Goal: Task Accomplishment & Management: Manage account settings

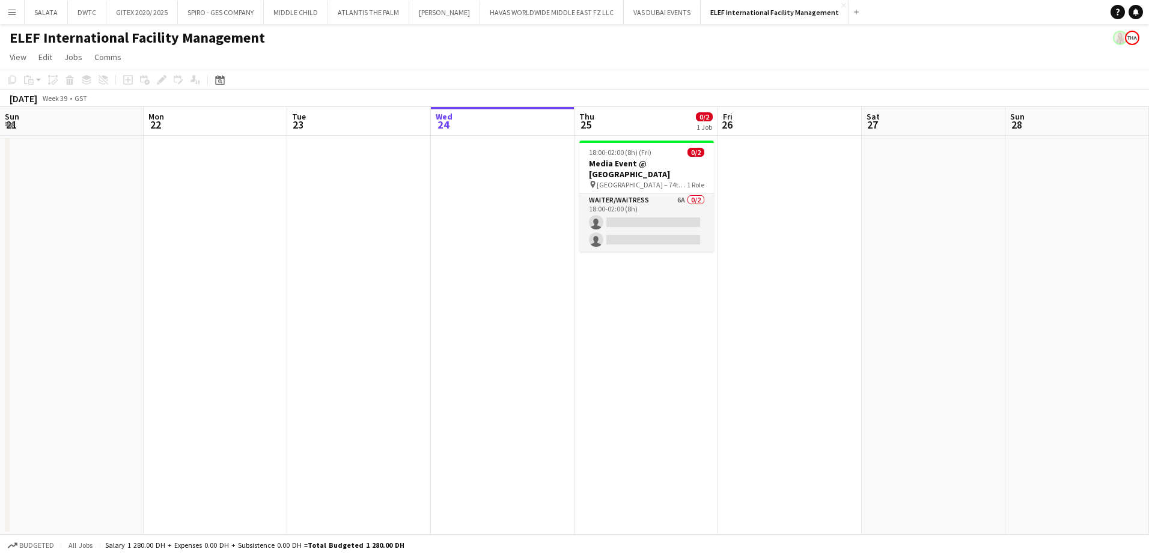
scroll to position [0, 287]
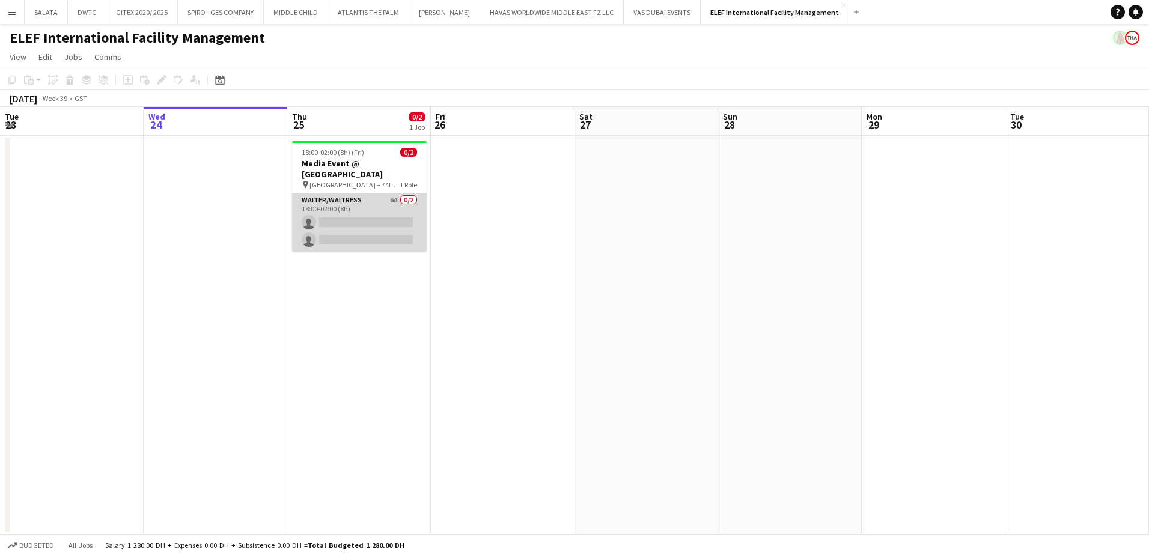
click at [355, 193] on app-card-role "Waiter/Waitress 6A 0/2 18:00-02:00 (8h) single-neutral-actions single-neutral-a…" at bounding box center [359, 222] width 135 height 58
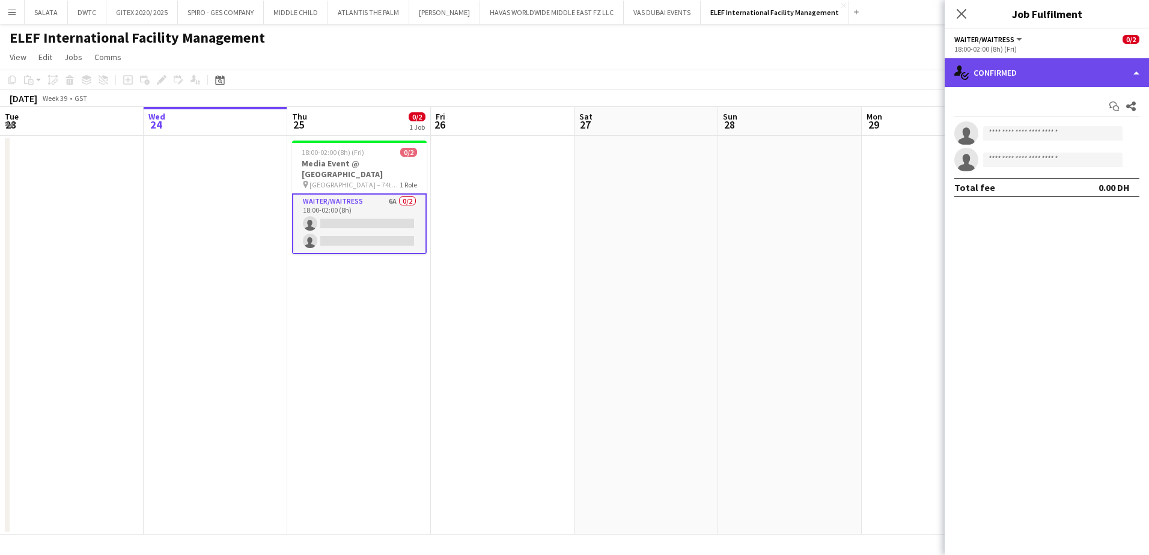
click at [1057, 70] on div "single-neutral-actions-check-2 Confirmed" at bounding box center [1046, 72] width 204 height 29
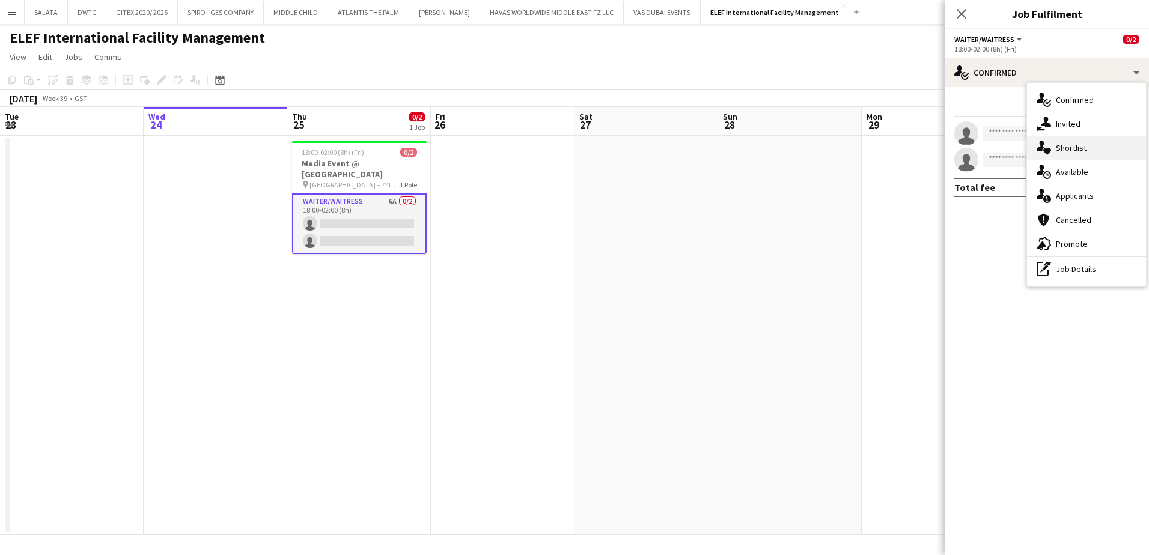
click at [1074, 154] on div "single-neutral-actions-heart Shortlist" at bounding box center [1086, 148] width 119 height 24
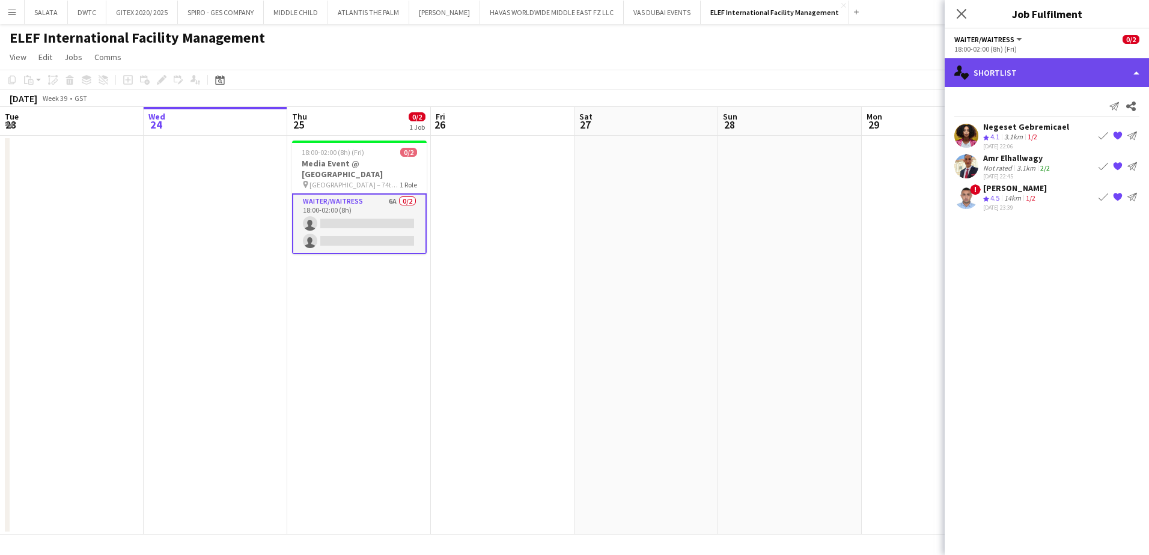
click at [1019, 73] on div "single-neutral-actions-heart Shortlist" at bounding box center [1046, 72] width 204 height 29
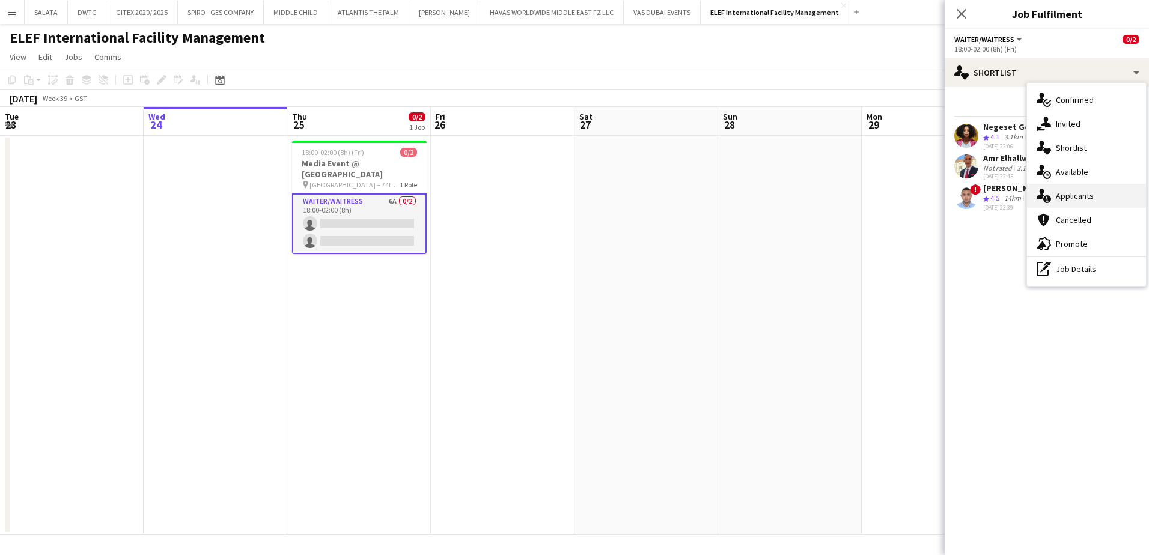
click at [1051, 192] on div "single-neutral-actions-information Applicants" at bounding box center [1086, 196] width 119 height 24
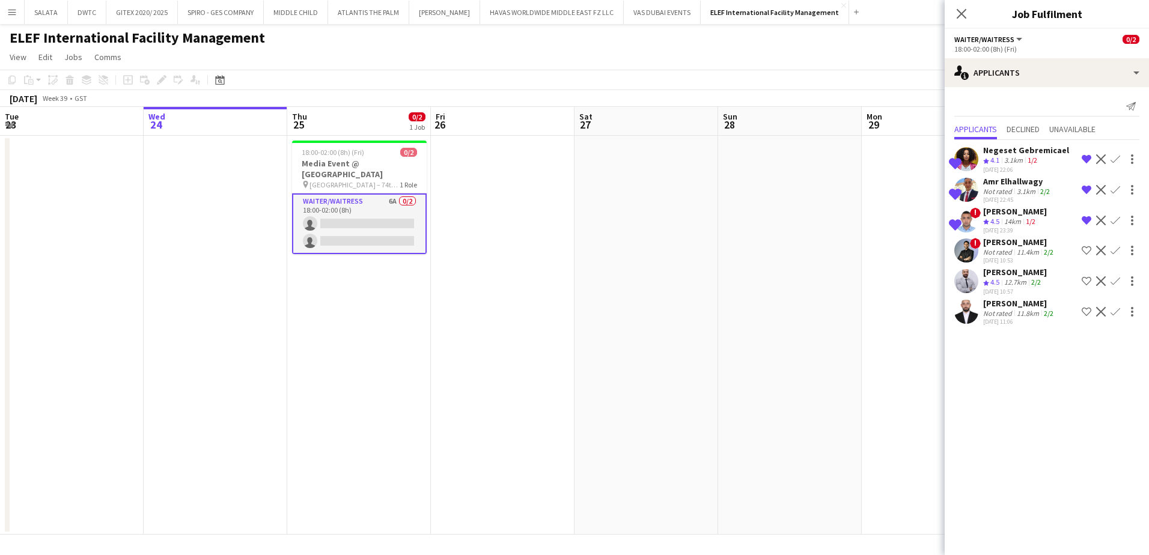
click at [969, 263] on app-user-avatar at bounding box center [966, 250] width 24 height 24
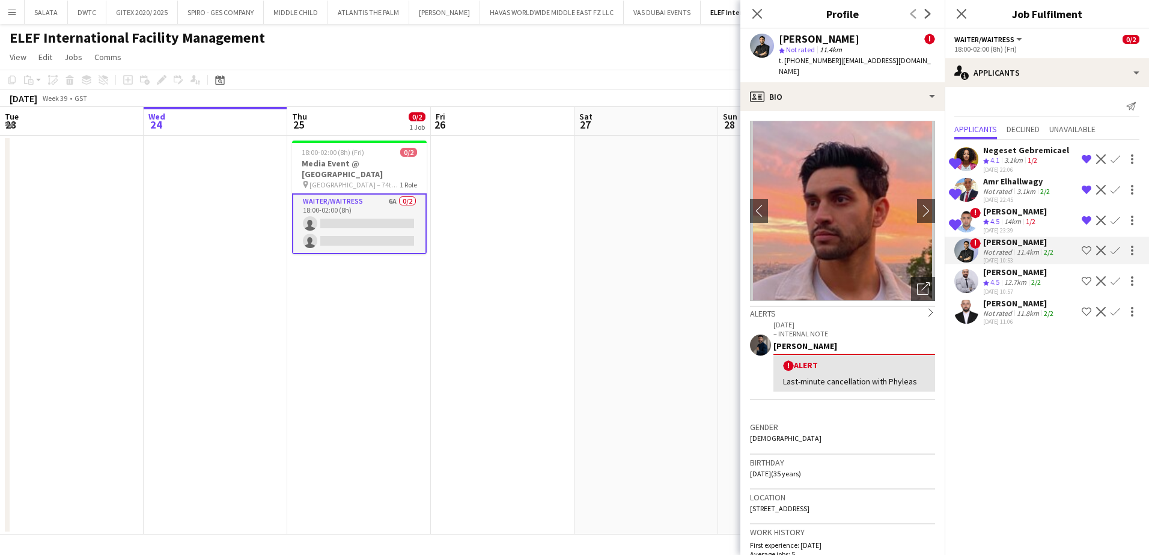
click at [968, 288] on app-user-avatar at bounding box center [966, 281] width 24 height 24
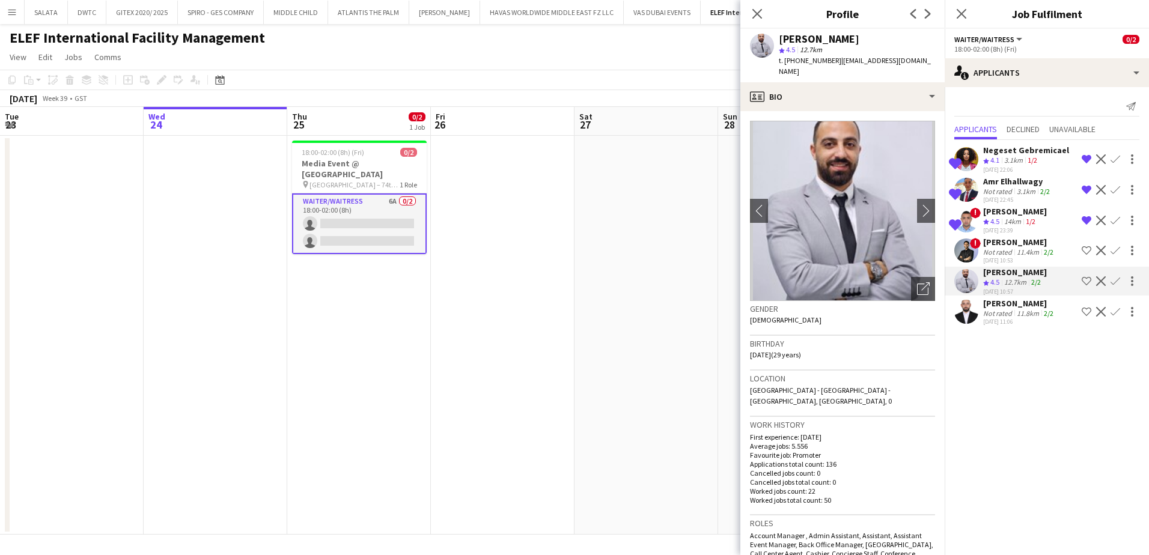
click at [961, 323] on app-user-avatar at bounding box center [966, 312] width 24 height 24
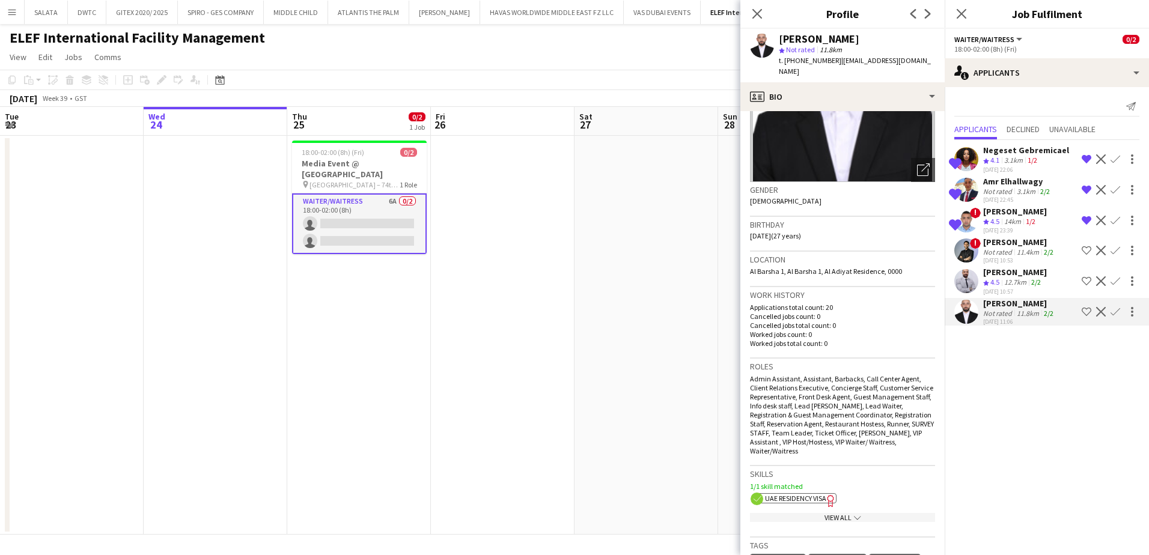
scroll to position [0, 0]
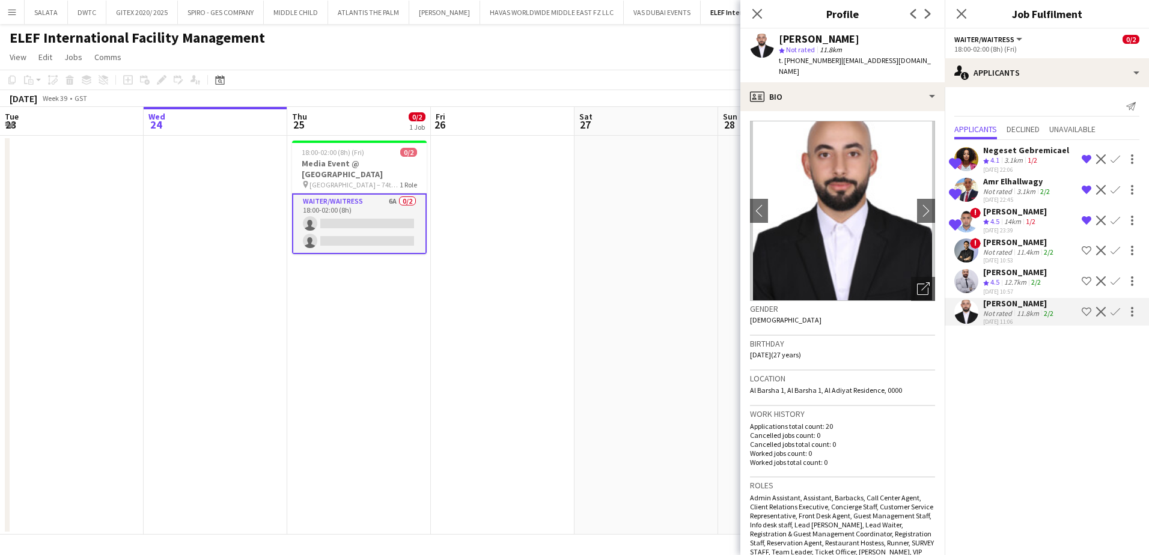
click at [967, 288] on app-user-avatar at bounding box center [966, 281] width 24 height 24
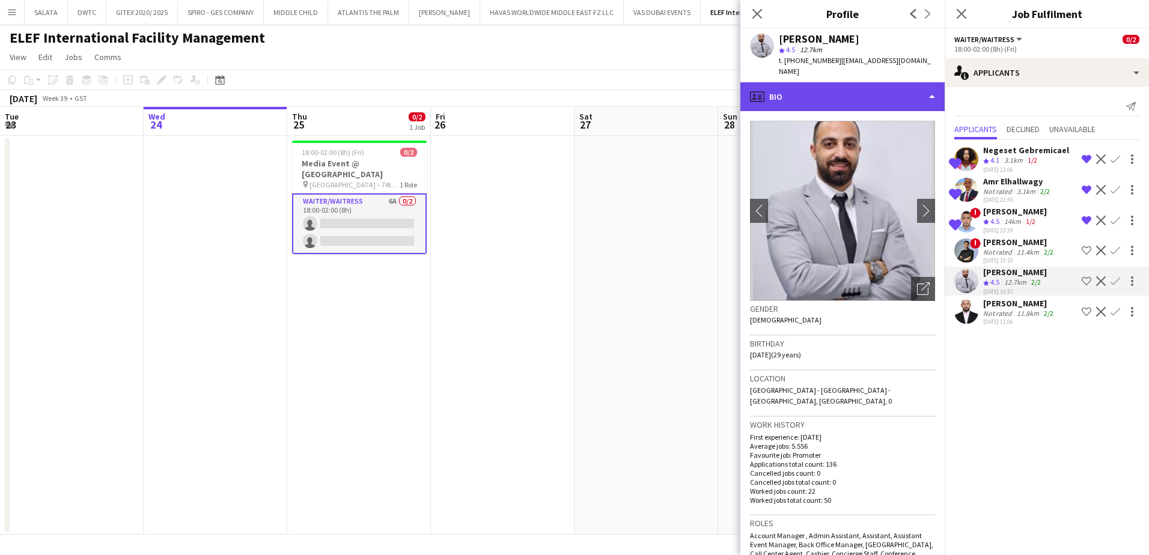
click at [800, 99] on div "profile Bio" at bounding box center [842, 96] width 204 height 29
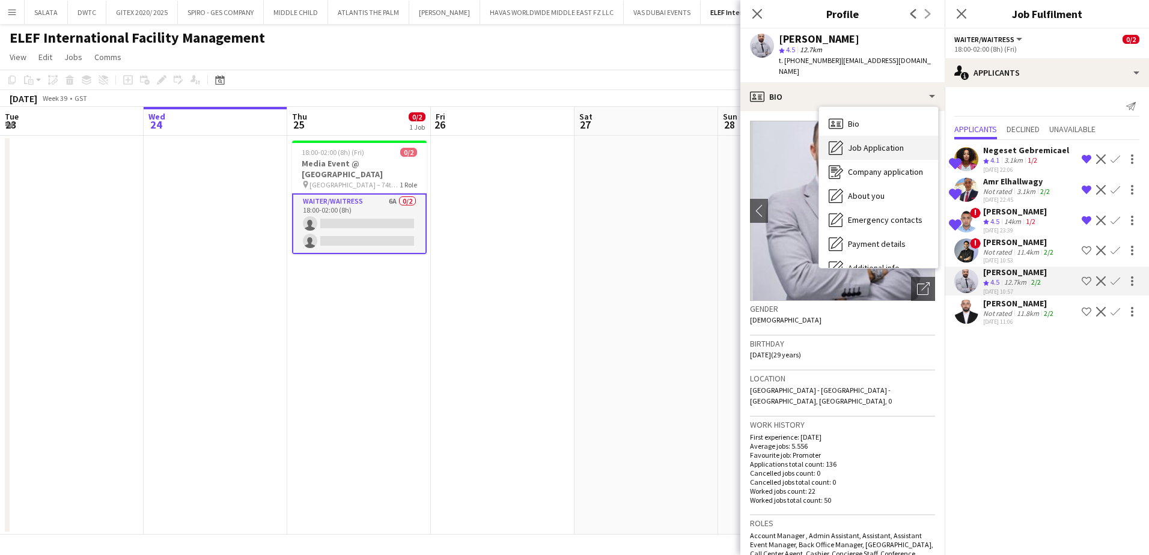
click at [845, 136] on div "Job Application Job Application" at bounding box center [878, 148] width 119 height 24
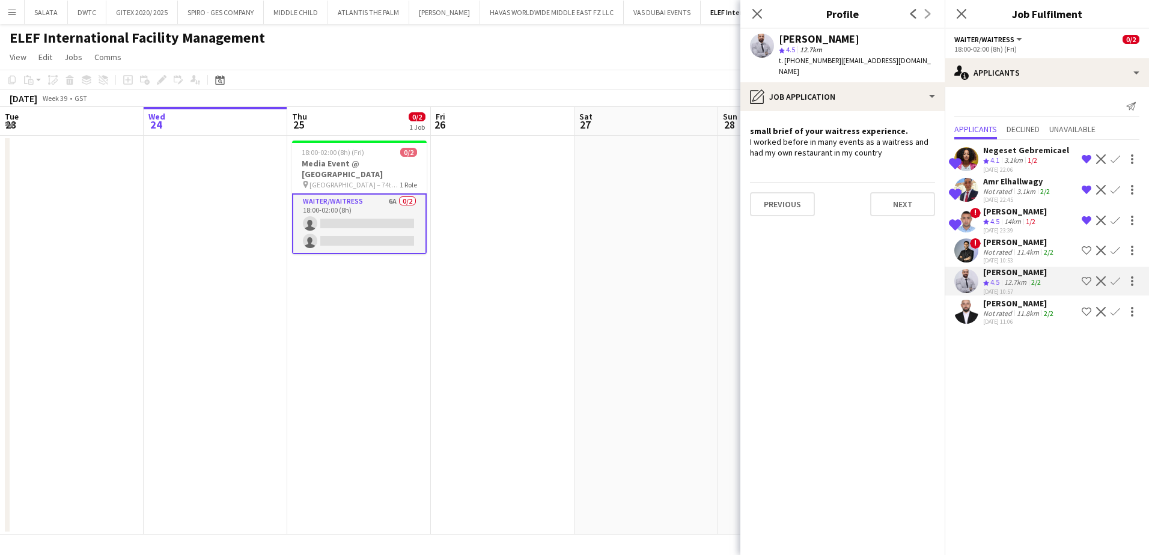
click at [962, 324] on app-user-avatar at bounding box center [966, 312] width 24 height 24
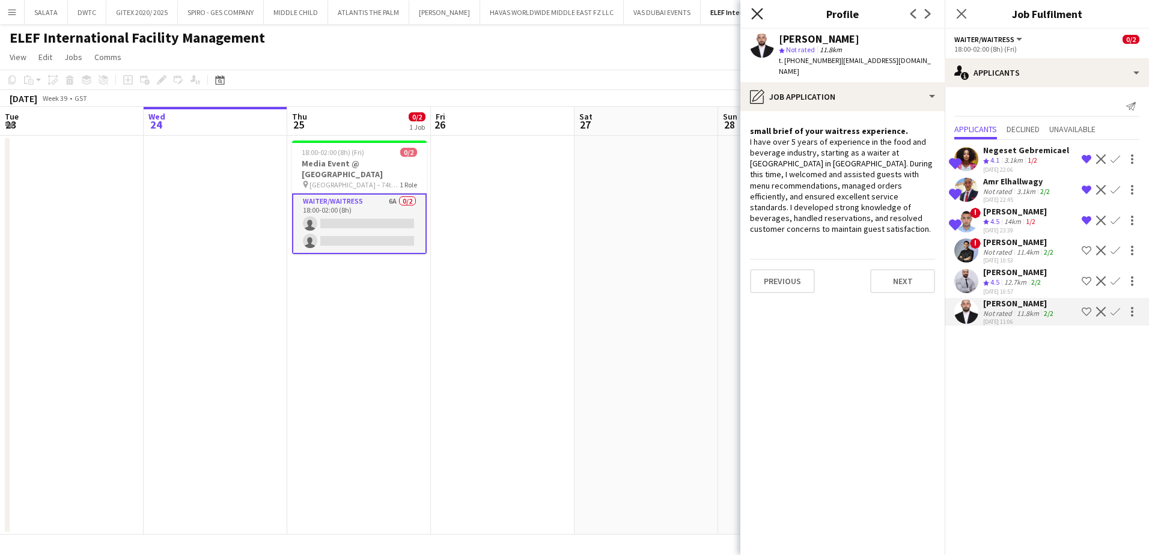
click at [754, 17] on icon at bounding box center [756, 13] width 11 height 11
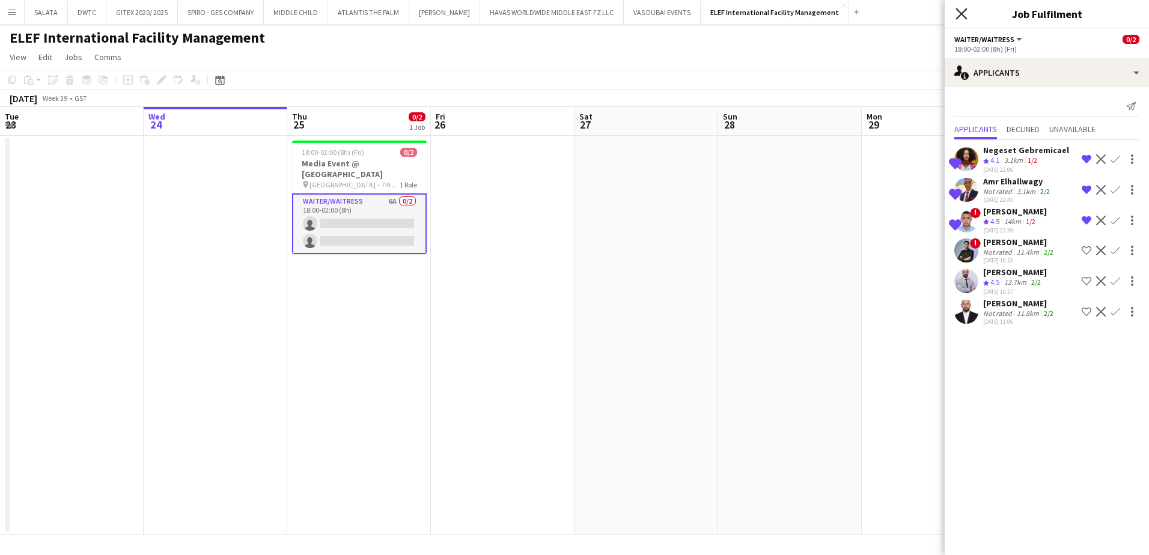
click at [962, 17] on icon "Close pop-in" at bounding box center [960, 13] width 11 height 11
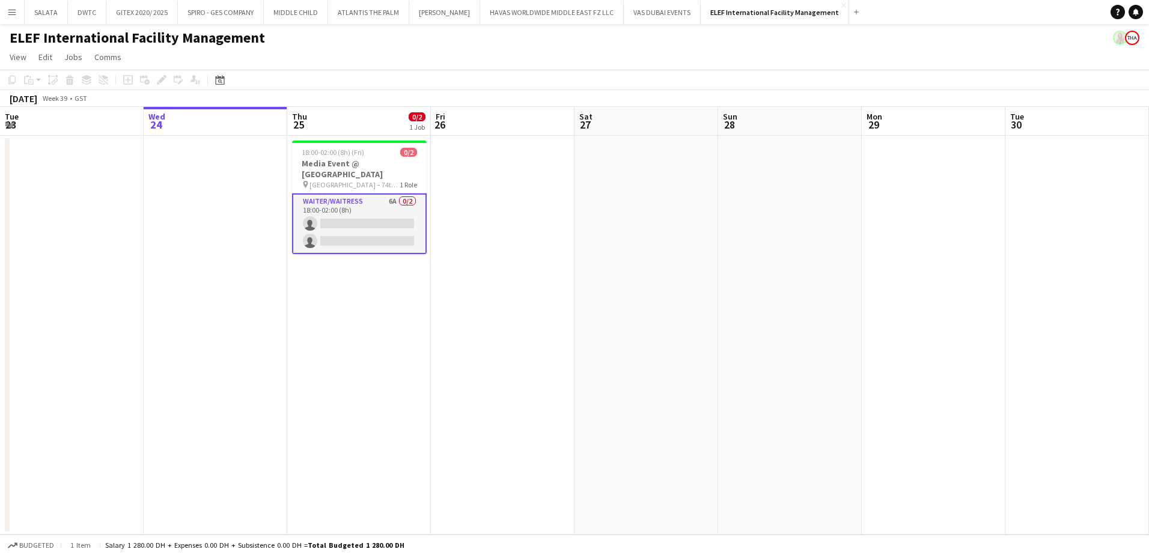
click at [536, 53] on app-page-menu "View Day view expanded Day view collapsed Month view Date picker Jump to [DATE]…" at bounding box center [574, 58] width 1149 height 23
click at [293, 17] on button "MIDDLE CHILD Close" at bounding box center [296, 12] width 64 height 23
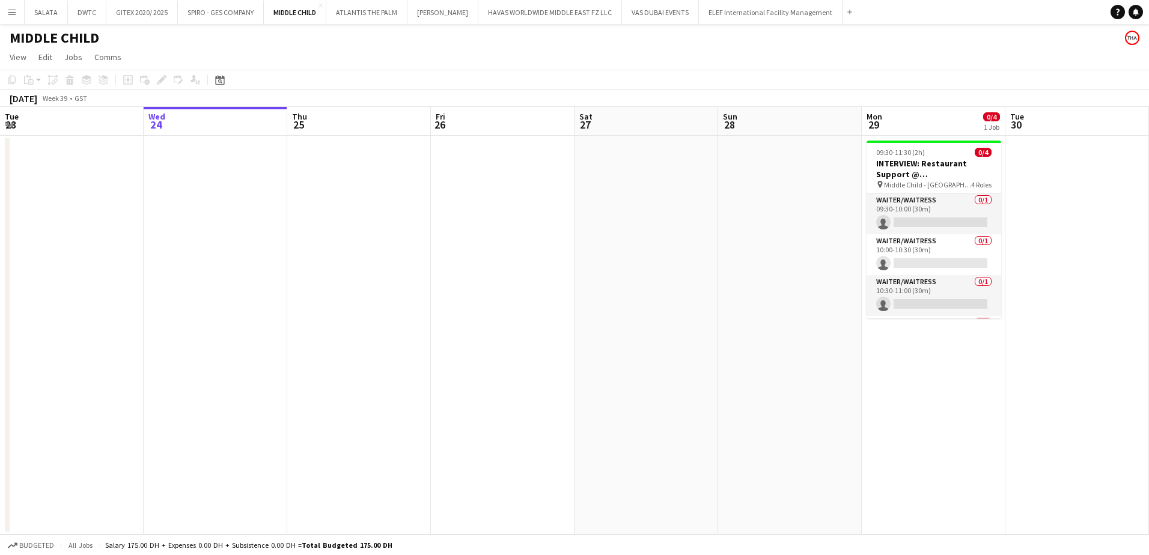
scroll to position [0, 368]
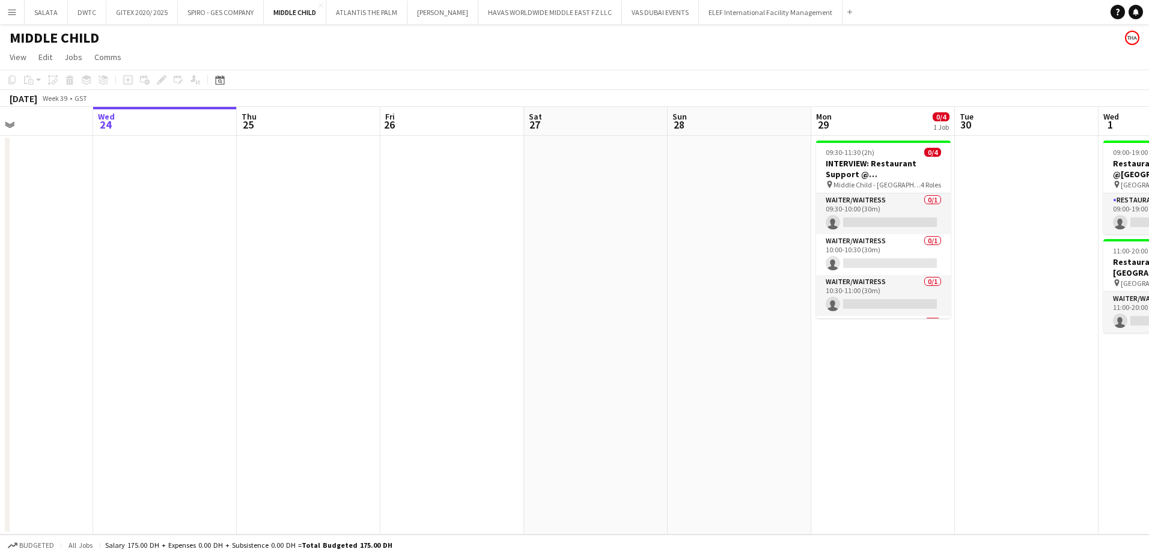
drag, startPoint x: 1024, startPoint y: 382, endPoint x: 743, endPoint y: 383, distance: 280.5
click at [688, 382] on app-calendar-viewport "Sun 21 Mon 22 Tue 23 Wed 24 Thu 25 Fri 26 Sat 27 Sun 28 Mon 29 0/4 1 Job Tue 30…" at bounding box center [574, 321] width 1149 height 428
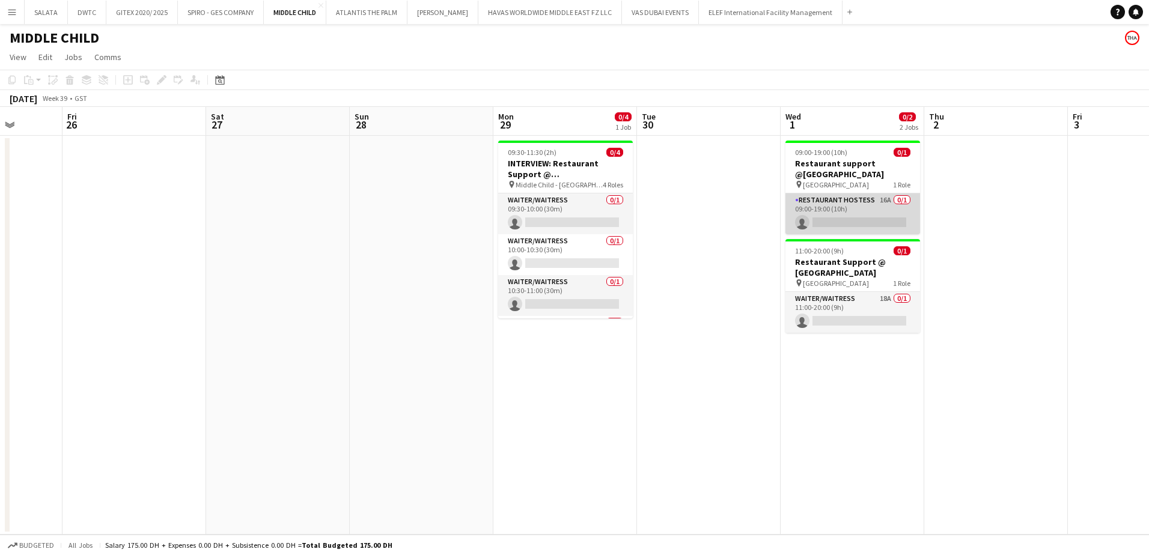
click at [842, 210] on app-card-role "Restaurant Hostess 16A 0/1 09:00-19:00 (10h) single-neutral-actions" at bounding box center [852, 213] width 135 height 41
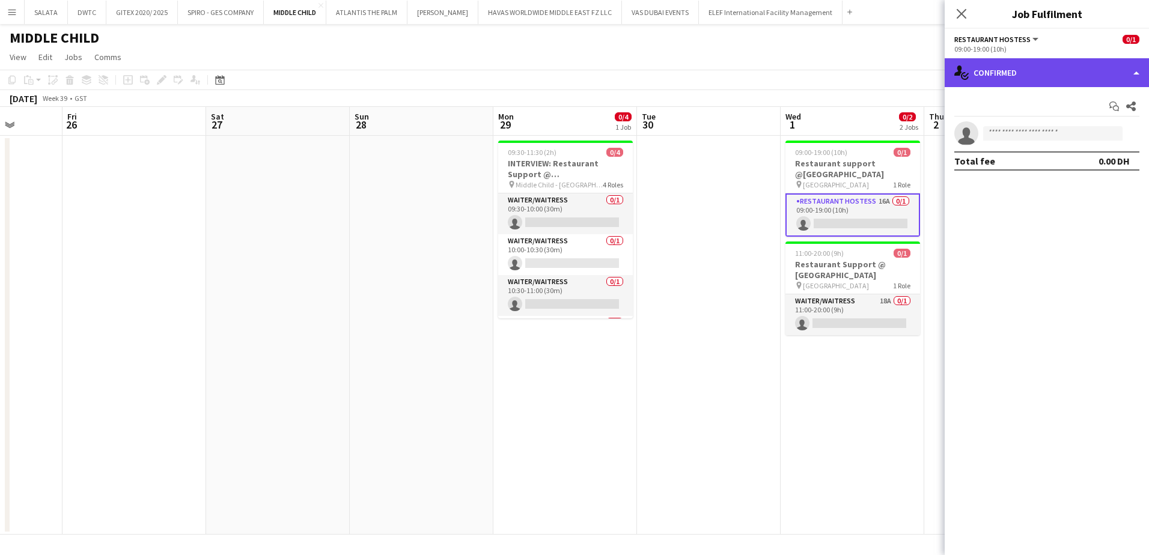
click at [1010, 82] on div "single-neutral-actions-check-2 Confirmed" at bounding box center [1046, 72] width 204 height 29
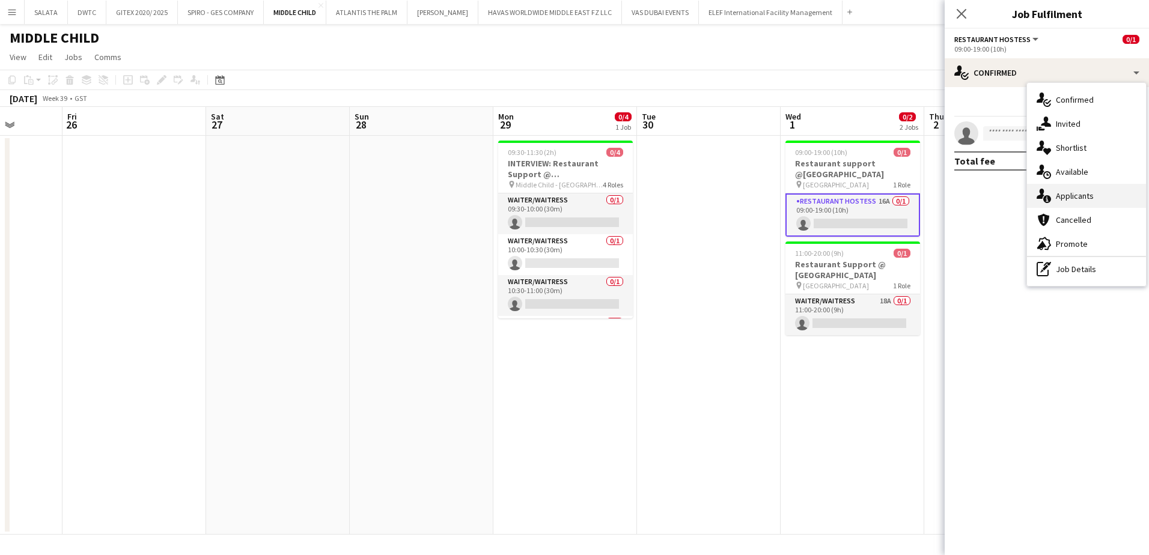
click at [1077, 195] on span "Applicants" at bounding box center [1074, 195] width 38 height 11
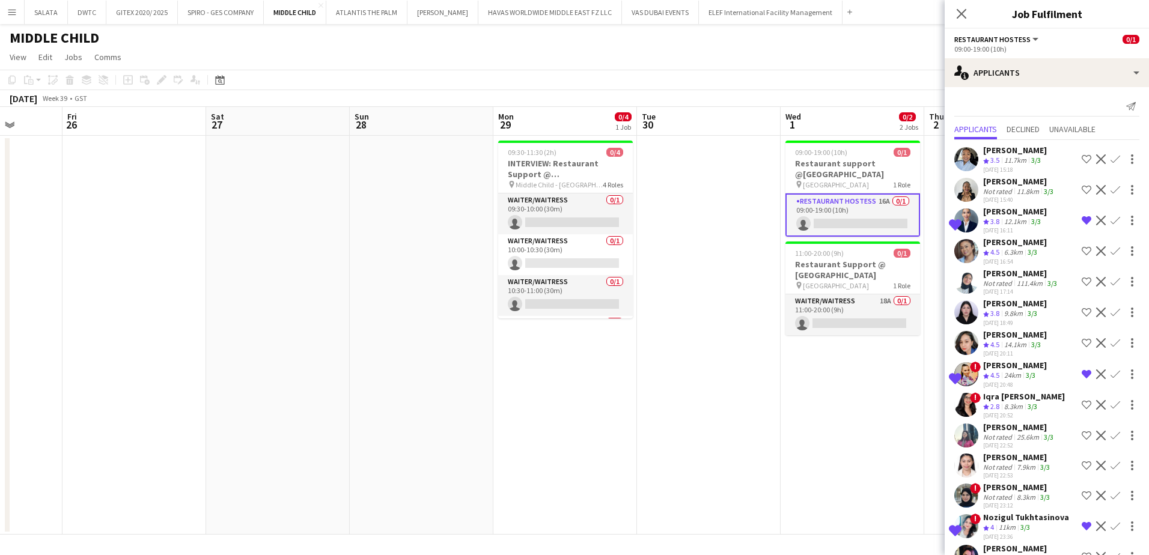
scroll to position [58, 0]
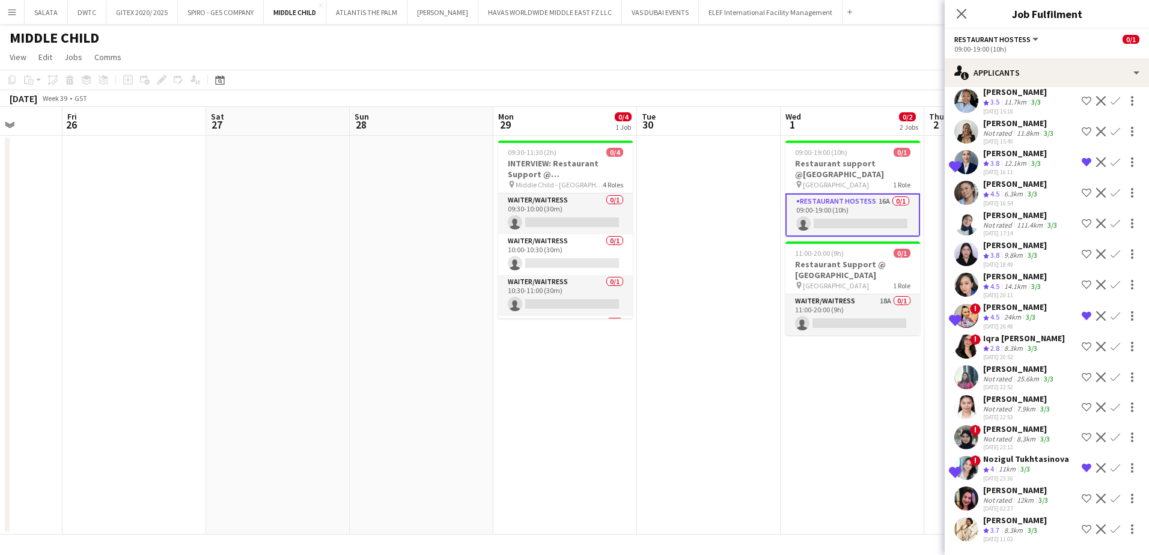
click at [962, 530] on app-user-avatar at bounding box center [966, 529] width 24 height 24
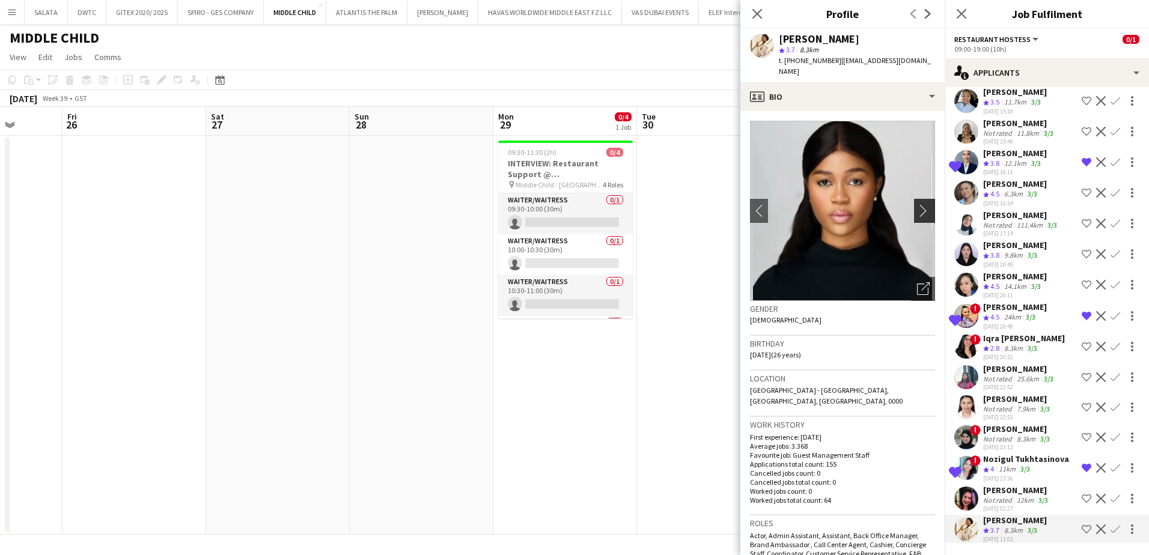
click at [918, 204] on app-icon "chevron-right" at bounding box center [926, 210] width 19 height 13
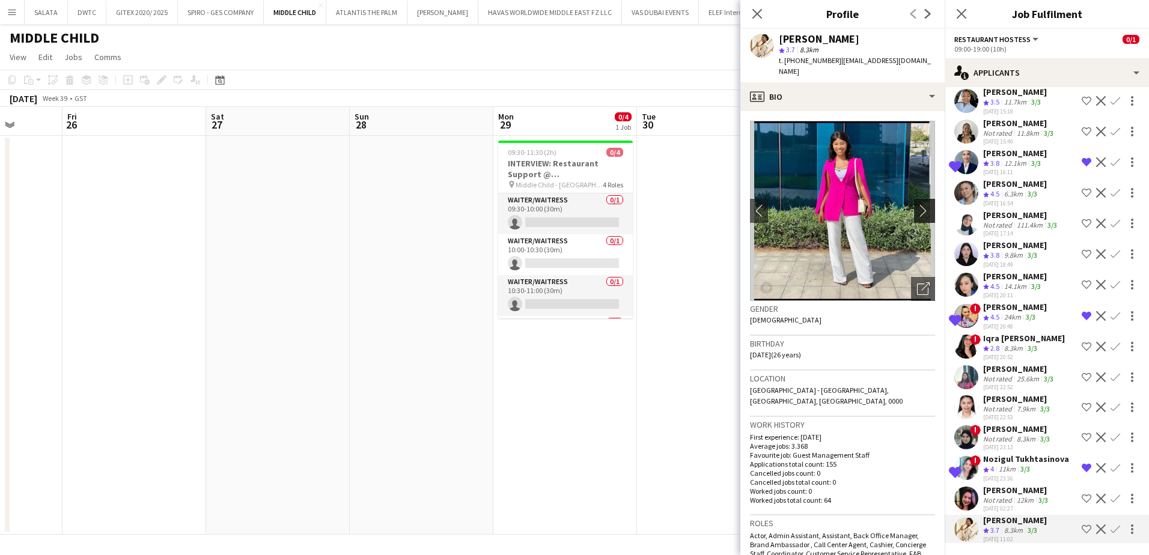
click at [918, 204] on app-icon "chevron-right" at bounding box center [926, 210] width 19 height 13
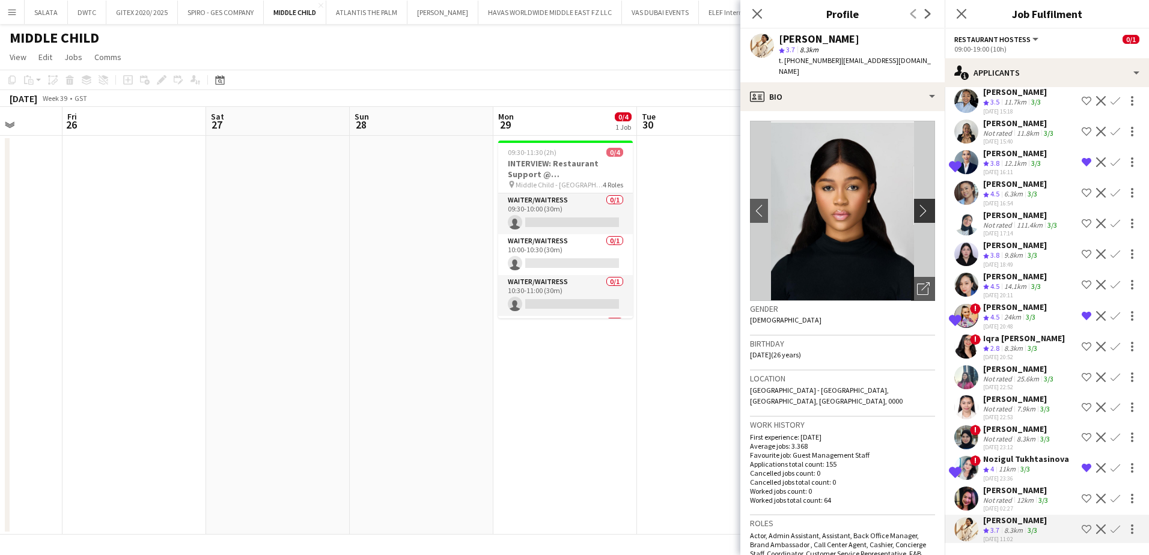
click at [918, 204] on app-icon "chevron-right" at bounding box center [926, 210] width 19 height 13
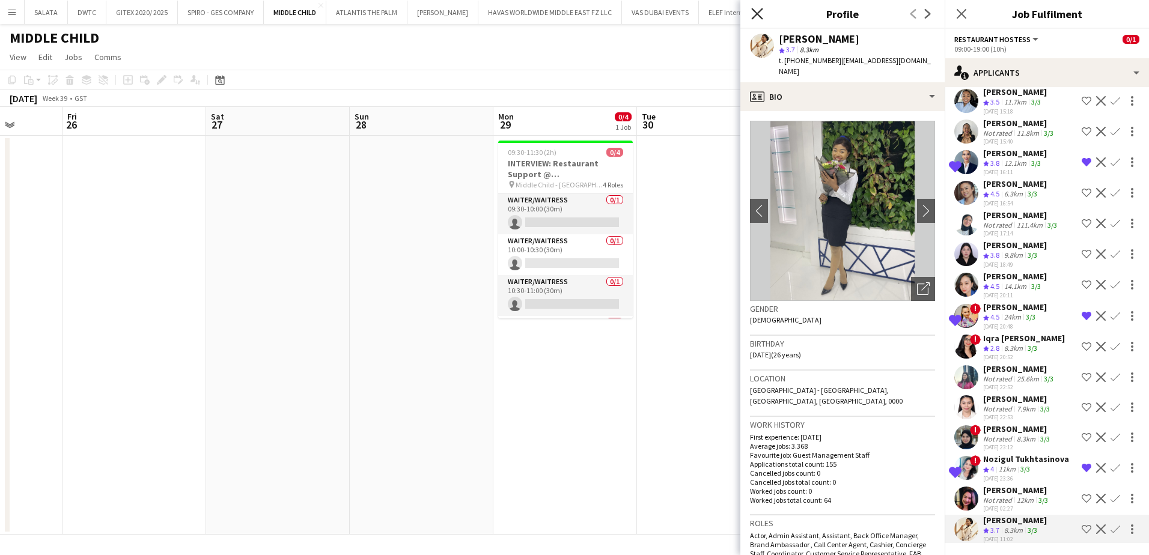
click at [756, 11] on icon "Close pop-in" at bounding box center [756, 13] width 11 height 11
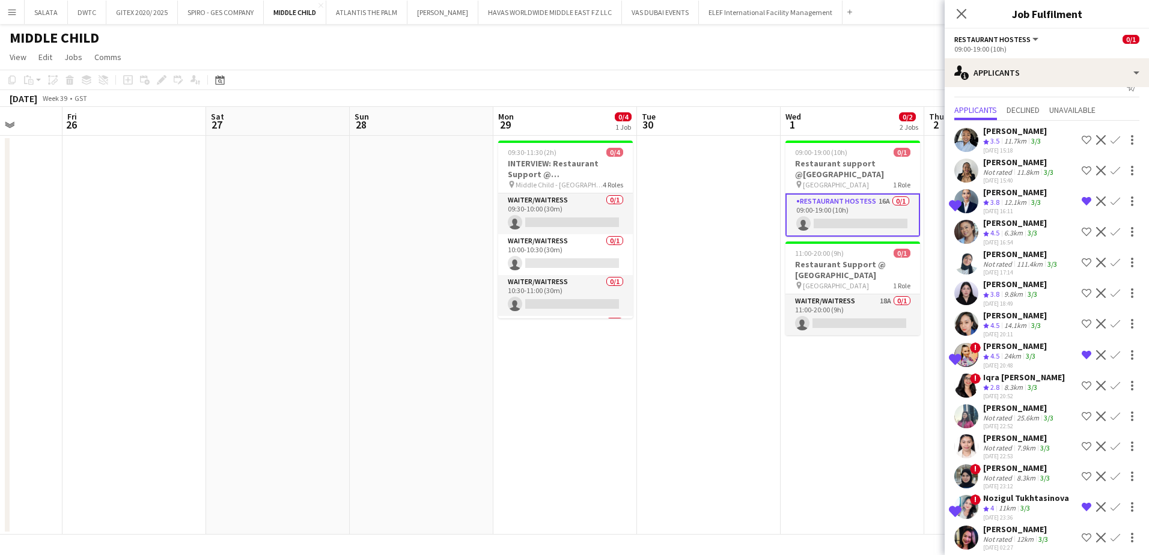
scroll to position [0, 0]
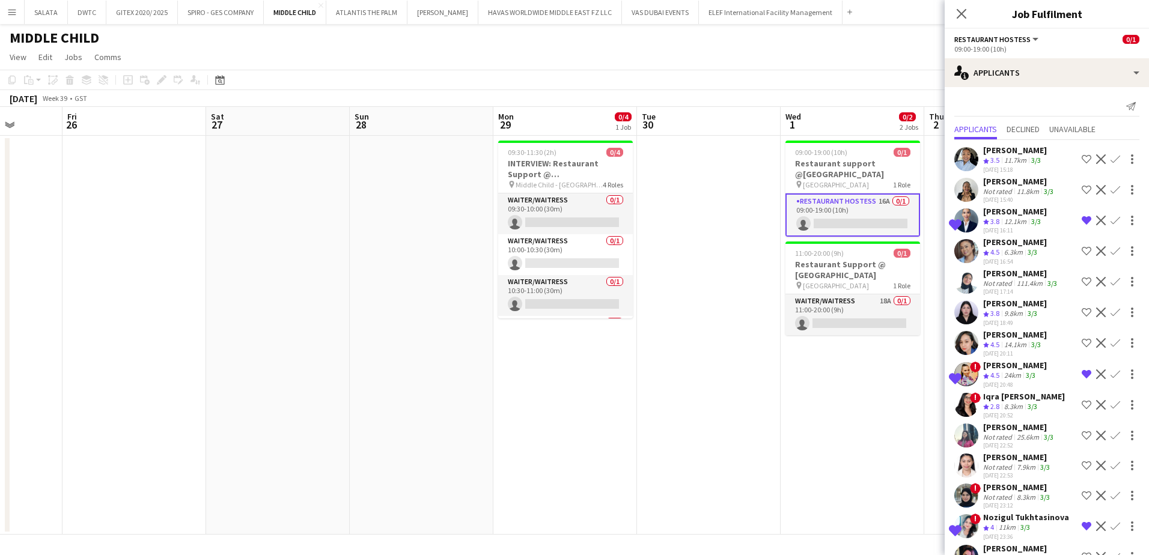
click at [961, 17] on icon "Close pop-in" at bounding box center [961, 14] width 10 height 10
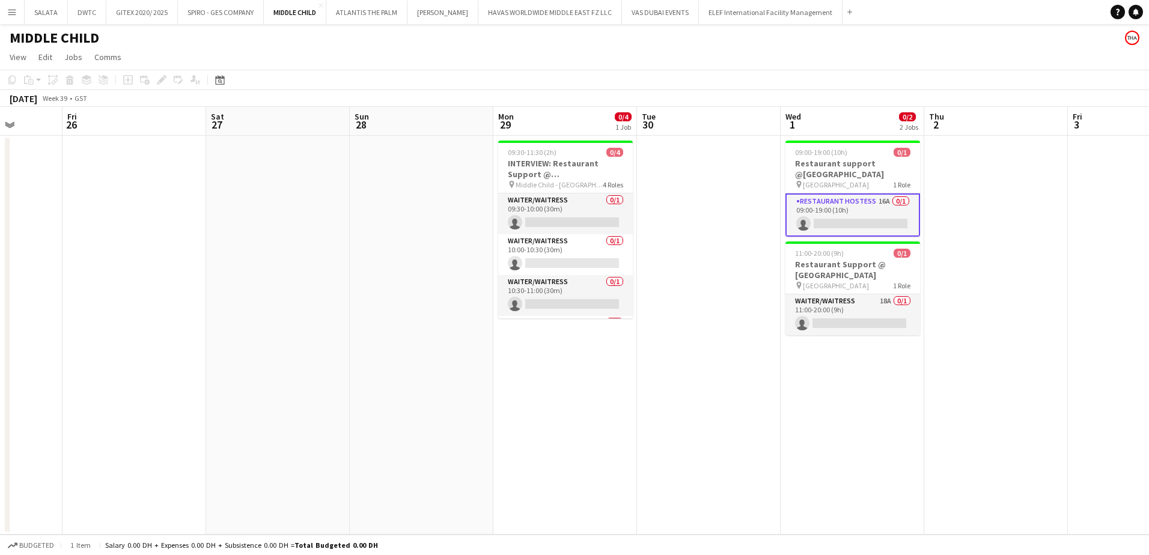
click at [808, 67] on app-page-menu "View Day view expanded Day view collapsed Month view Date picker Jump to [DATE]…" at bounding box center [574, 58] width 1149 height 23
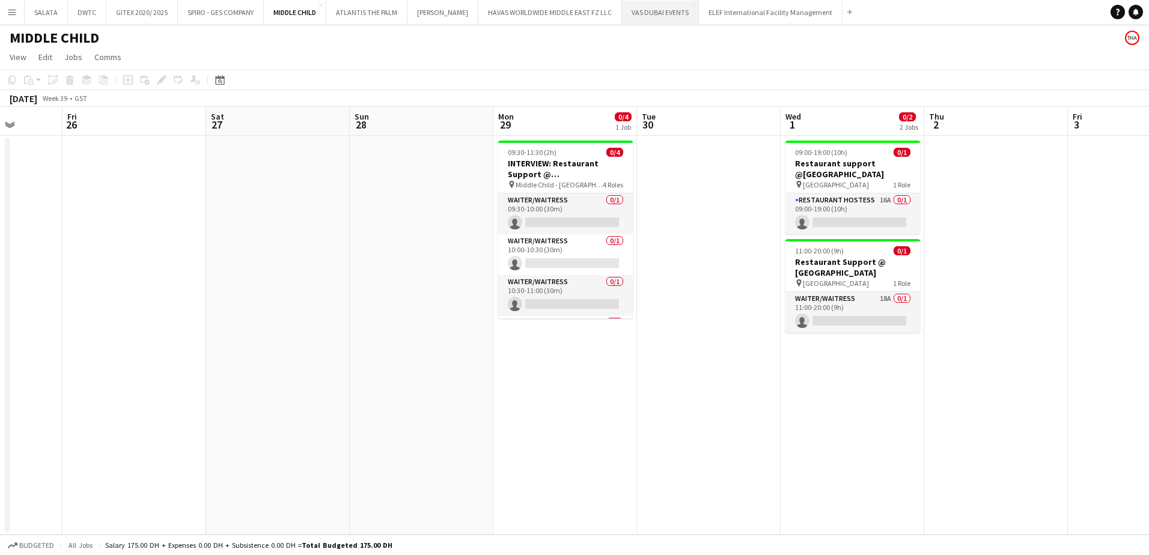
click at [638, 14] on button "VAS DUBAI EVENTS Close" at bounding box center [660, 12] width 77 height 23
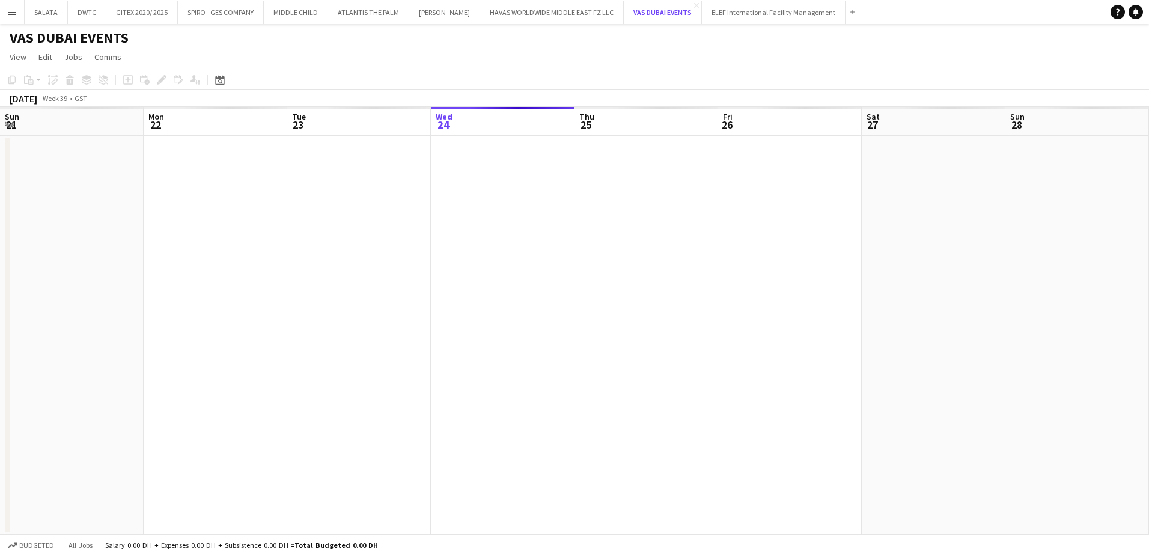
scroll to position [0, 287]
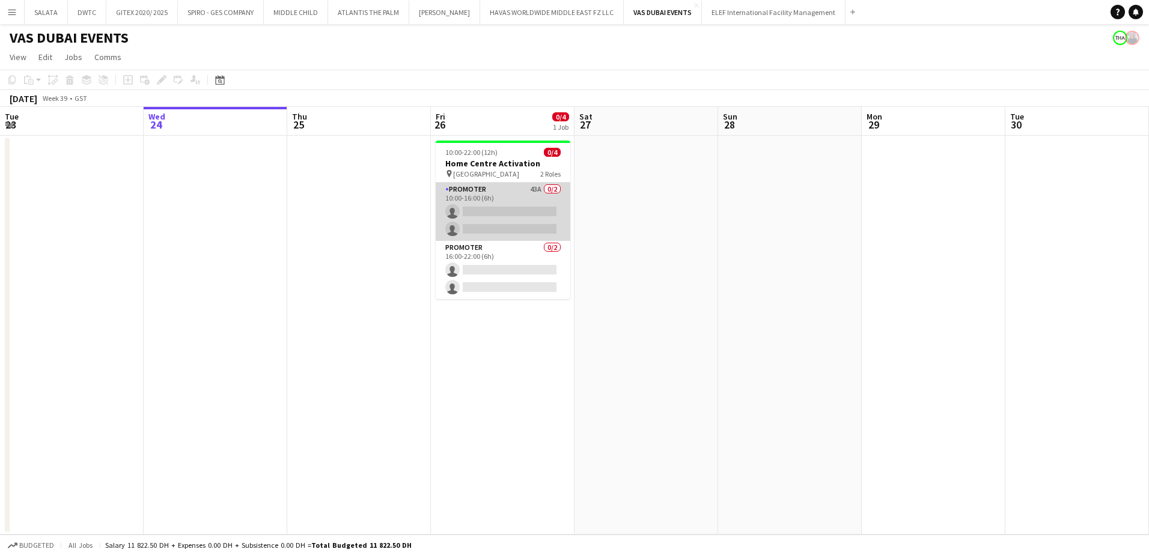
click at [511, 194] on app-card-role "Promoter 43A 0/2 10:00-16:00 (6h) single-neutral-actions single-neutral-actions" at bounding box center [503, 212] width 135 height 58
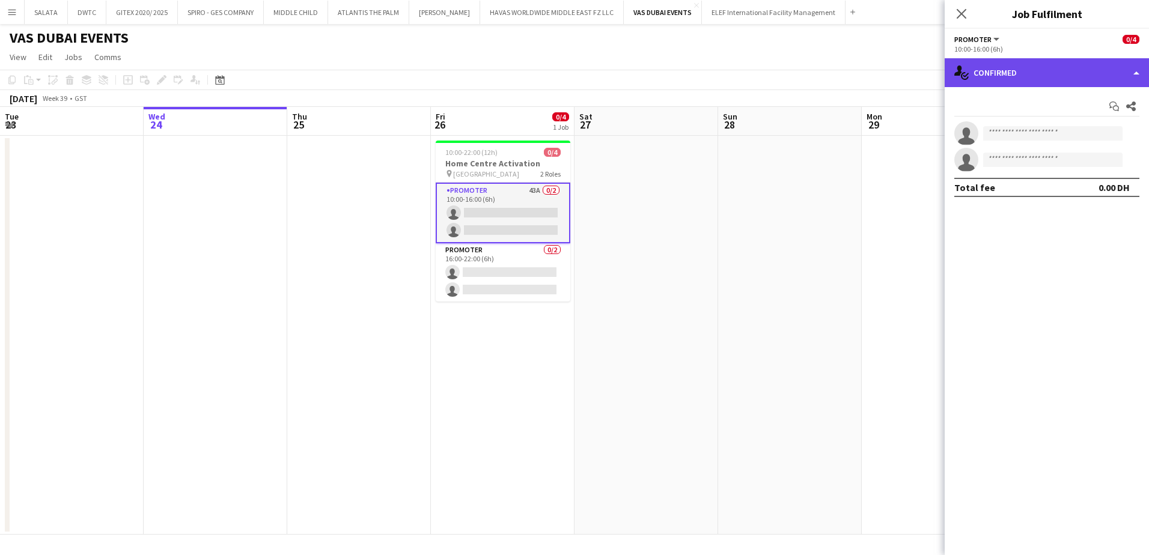
click at [991, 83] on div "single-neutral-actions-check-2 Confirmed" at bounding box center [1046, 72] width 204 height 29
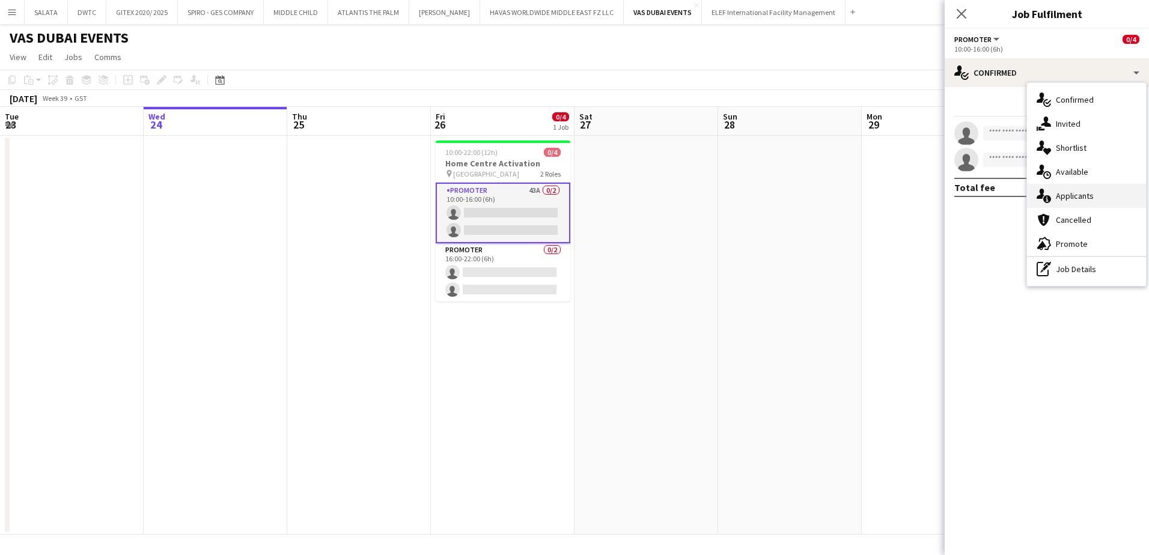
click at [1049, 196] on icon "single-neutral-actions-information" at bounding box center [1043, 196] width 14 height 14
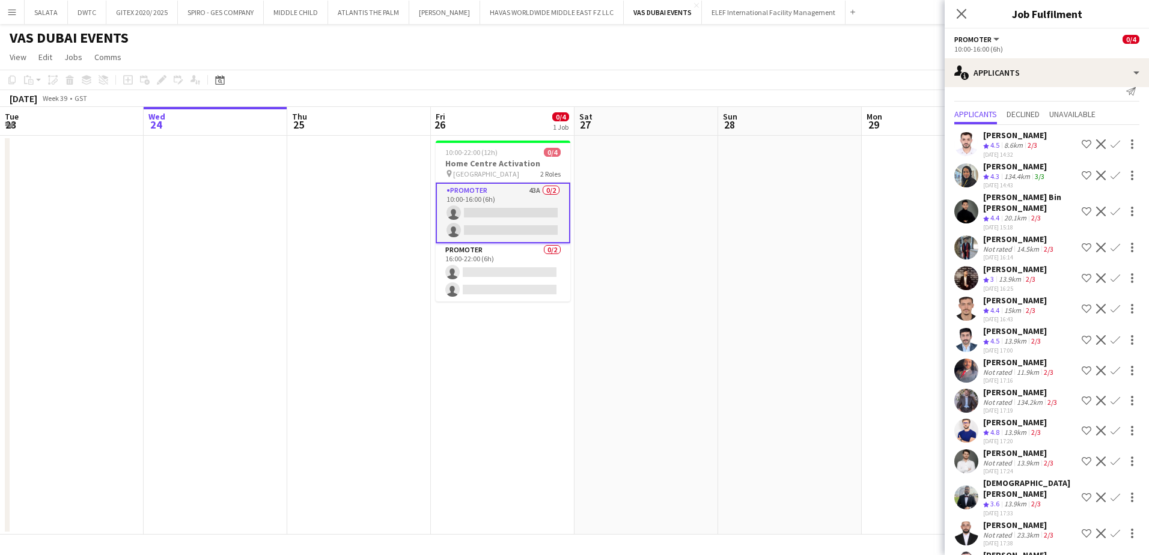
scroll to position [0, 0]
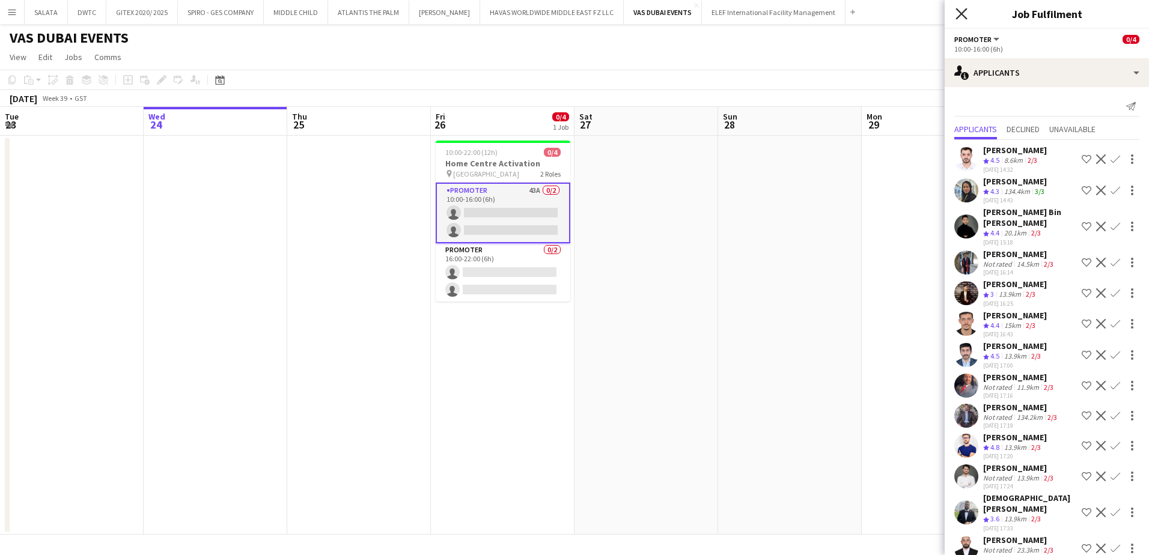
click at [964, 17] on icon "Close pop-in" at bounding box center [960, 13] width 11 height 11
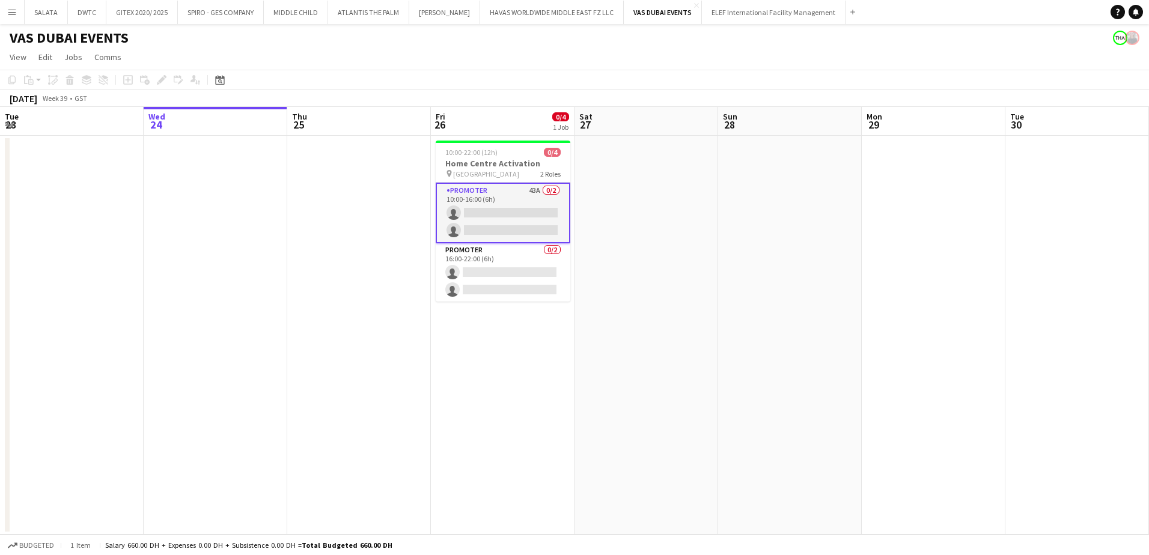
click at [478, 79] on app-toolbar "Copy Paste Paste Ctrl+V Paste with crew Ctrl+Shift+V Paste linked Job [GEOGRAPH…" at bounding box center [574, 80] width 1149 height 20
click at [556, 59] on app-page-menu "View Day view expanded Day view collapsed Month view Date picker Jump to [DATE]…" at bounding box center [574, 58] width 1149 height 23
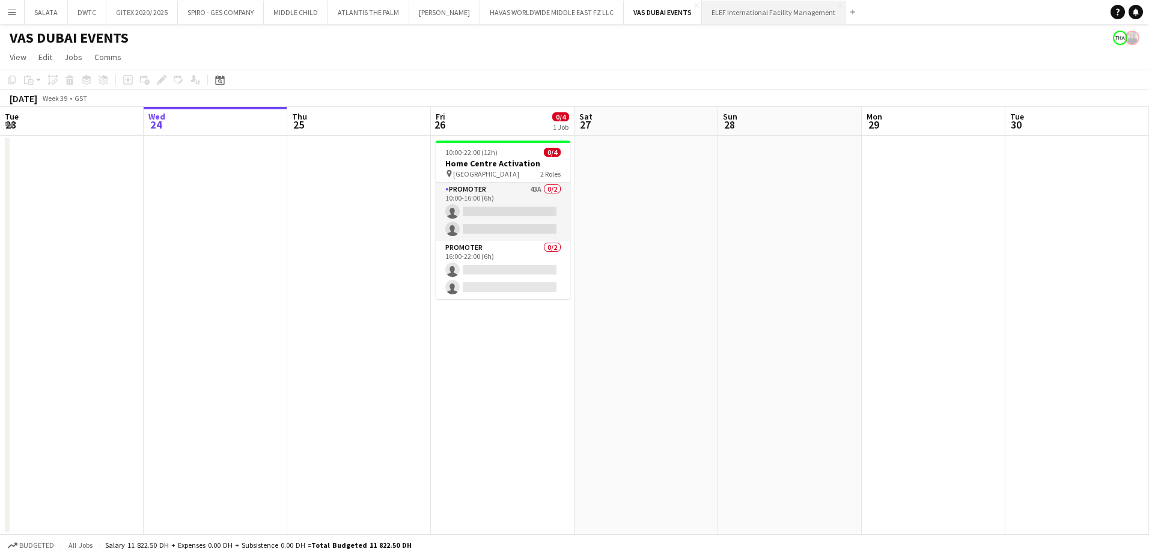
click at [736, 19] on button "ELEF International Facility Management Close" at bounding box center [774, 12] width 144 height 23
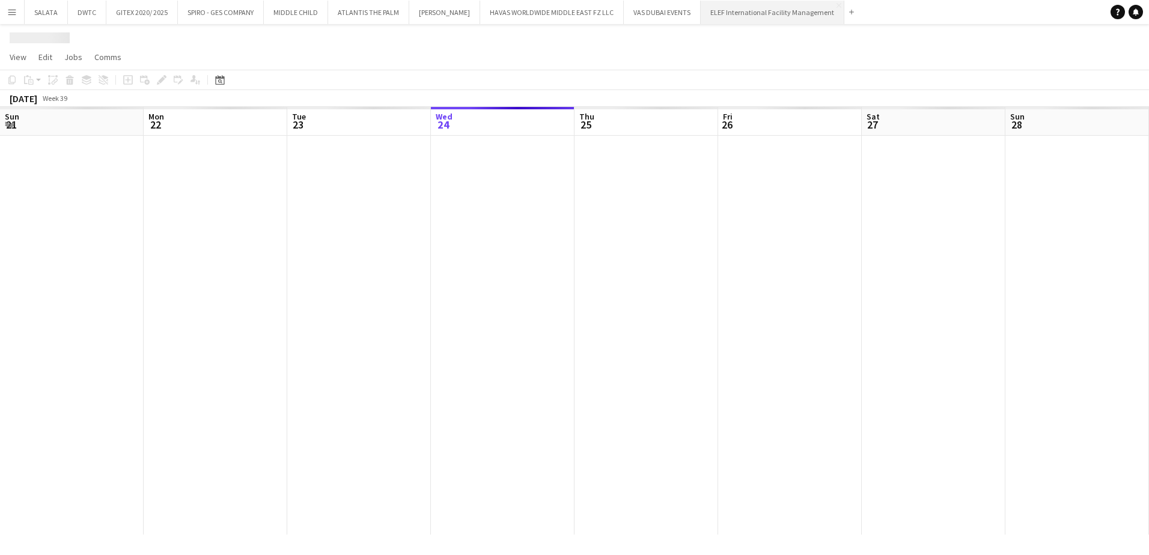
scroll to position [0, 287]
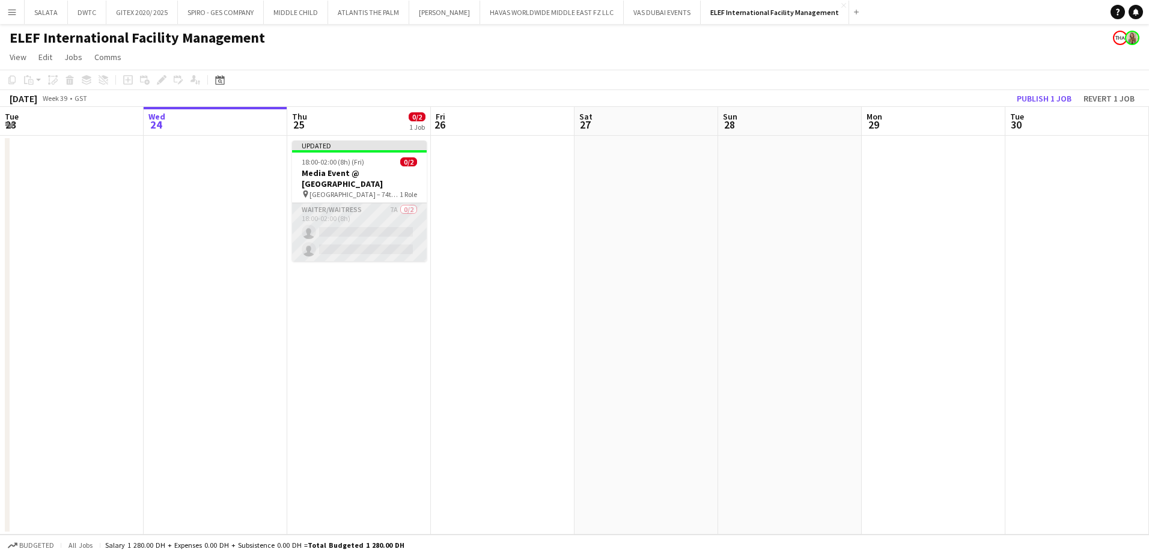
click at [344, 210] on app-card-role "Waiter/Waitress 7A 0/2 18:00-02:00 (8h) single-neutral-actions single-neutral-a…" at bounding box center [359, 232] width 135 height 58
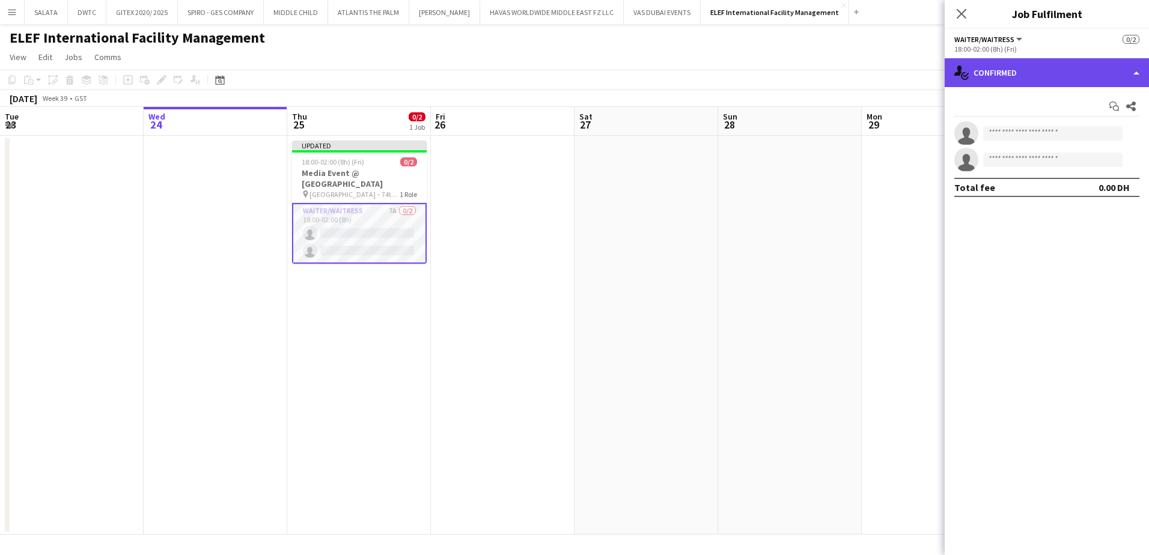
click at [1035, 65] on div "single-neutral-actions-check-2 Confirmed" at bounding box center [1046, 72] width 204 height 29
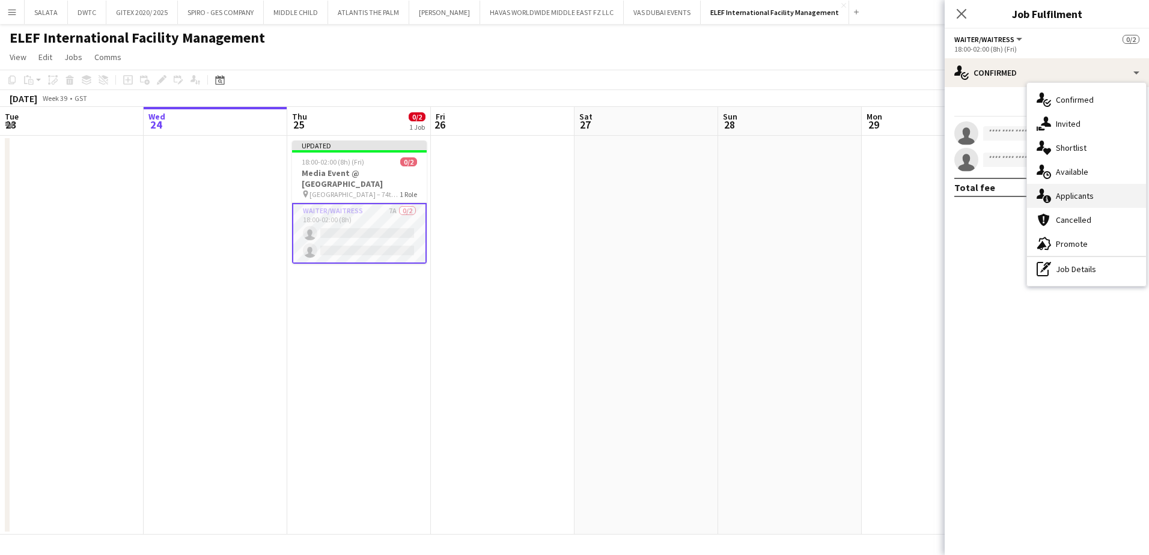
click at [1045, 199] on icon at bounding box center [1047, 199] width 8 height 8
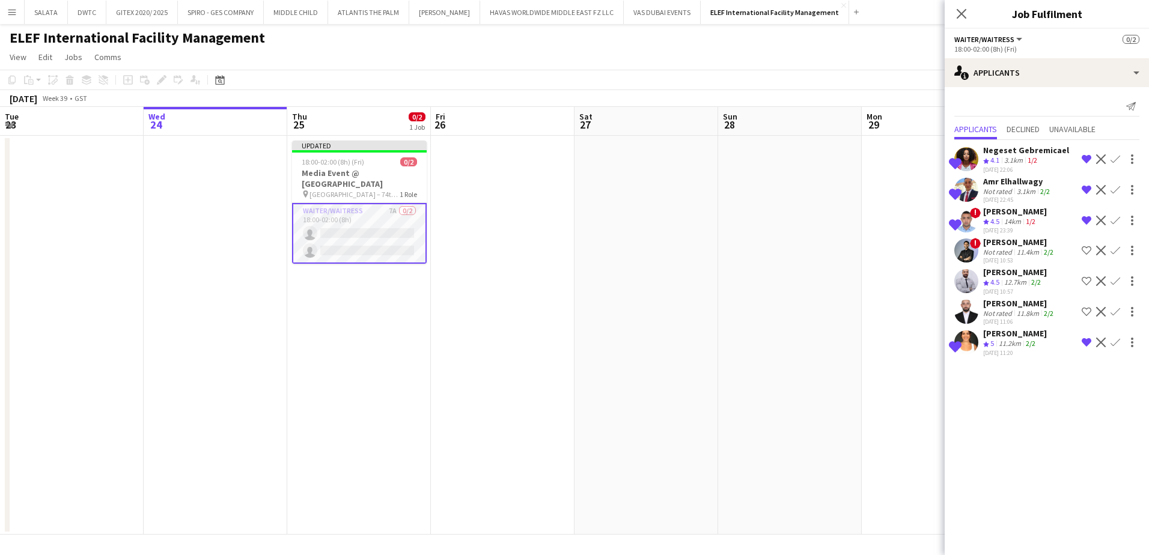
click at [963, 344] on app-user-avatar at bounding box center [966, 342] width 24 height 24
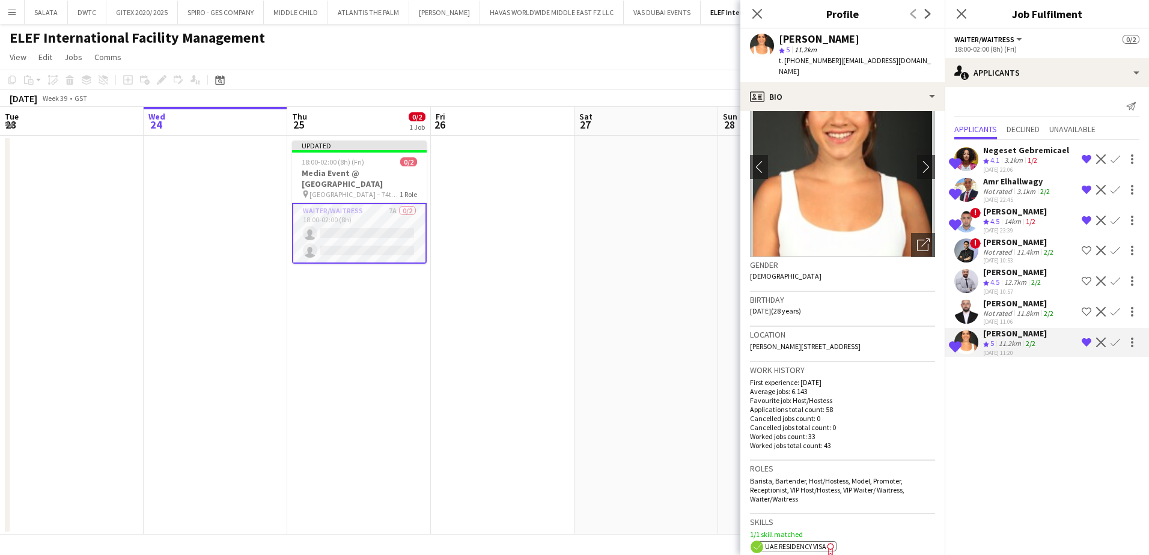
scroll to position [0, 0]
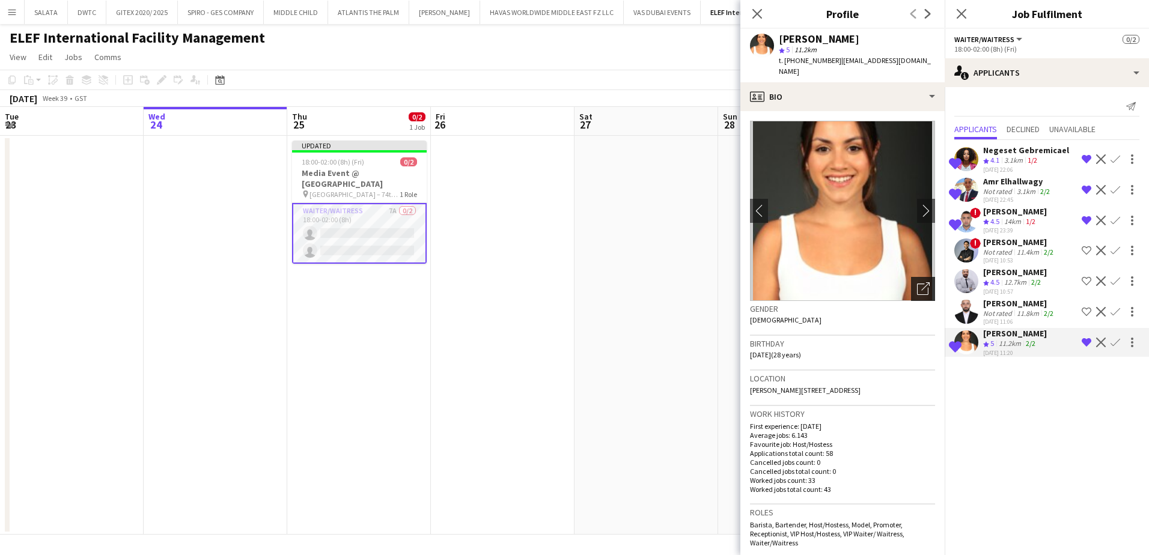
click at [917, 282] on icon "Open photos pop-in" at bounding box center [923, 288] width 13 height 13
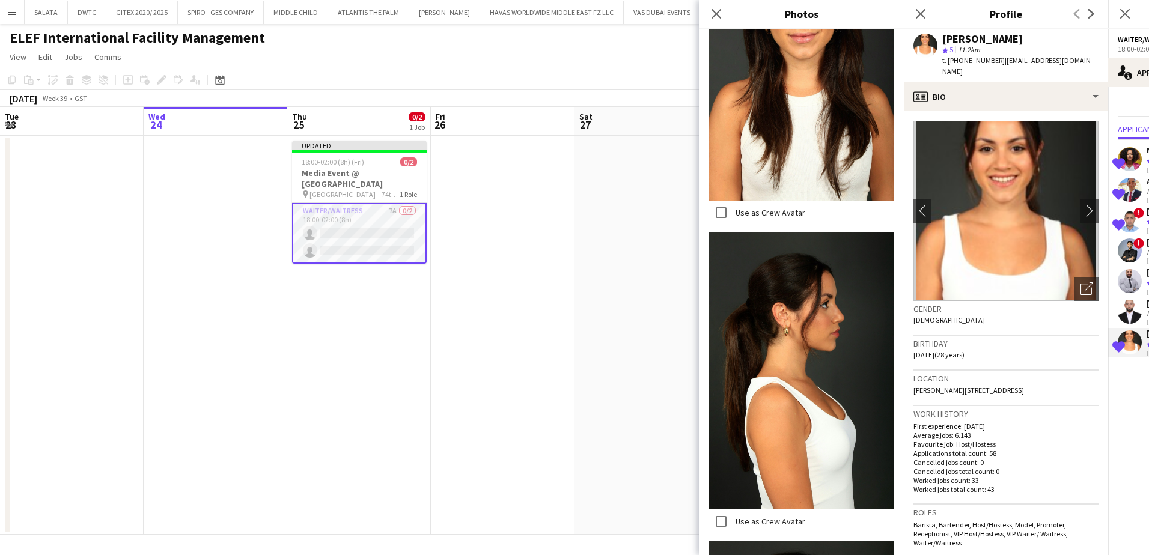
scroll to position [1502, 0]
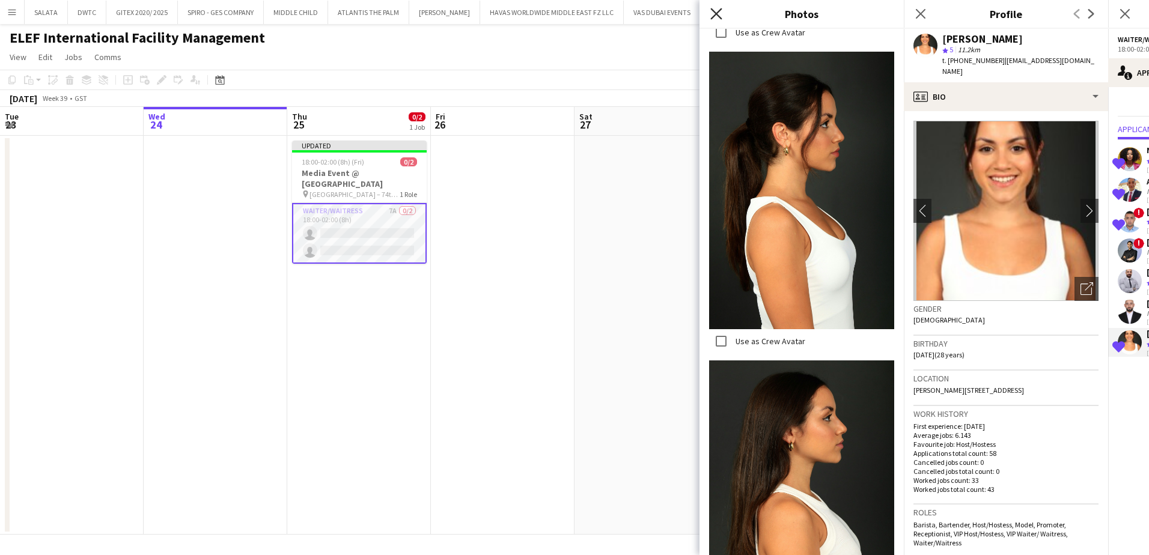
click at [720, 16] on icon "Close pop-in" at bounding box center [715, 13] width 11 height 11
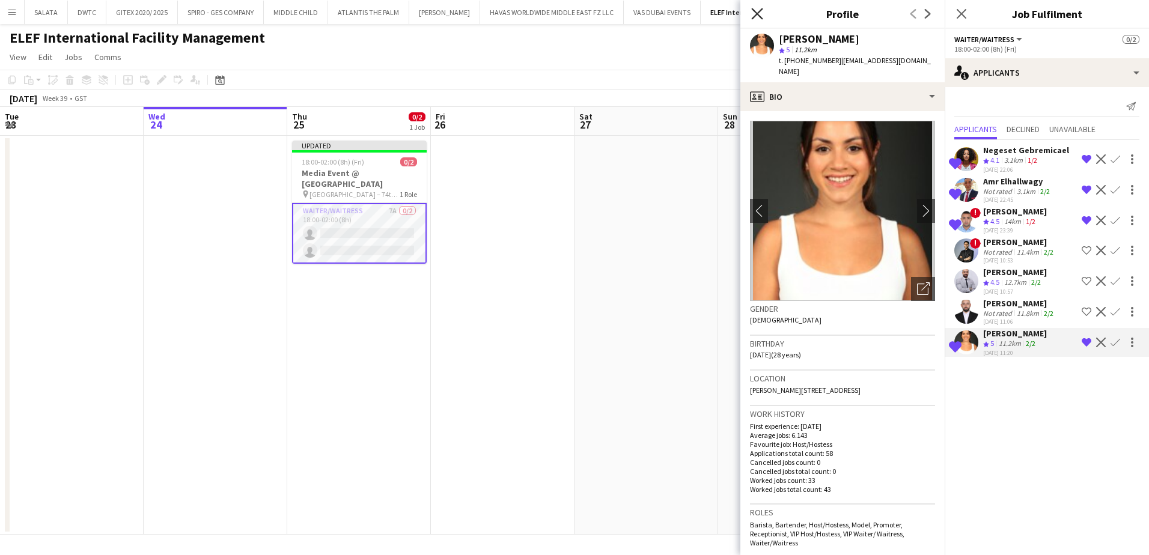
click at [757, 17] on icon "Close pop-in" at bounding box center [756, 13] width 11 height 11
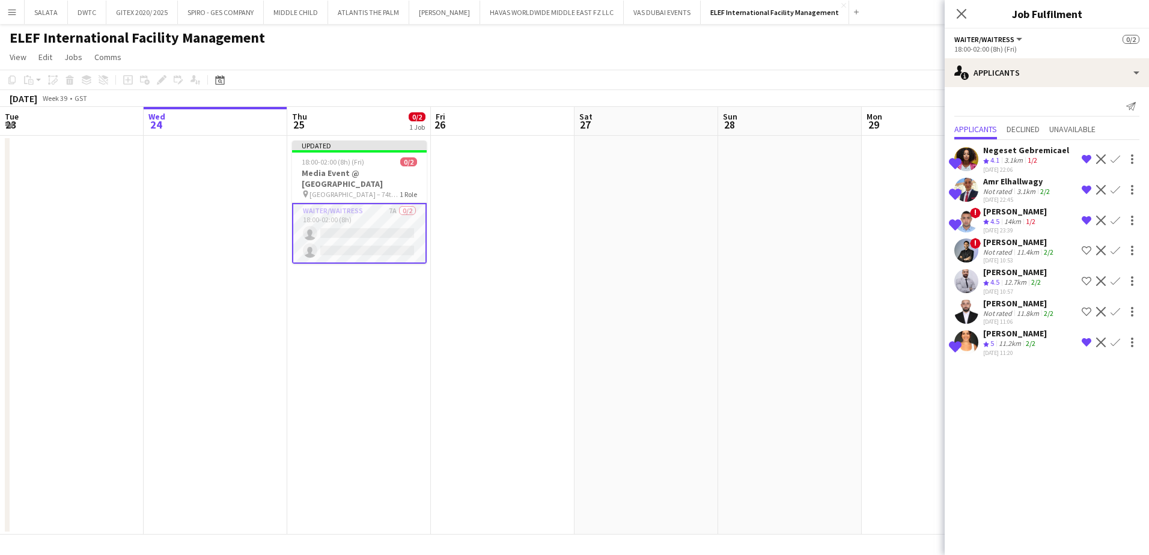
click at [830, 79] on app-toolbar "Copy Paste Paste Ctrl+V Paste with crew Ctrl+Shift+V Paste linked Job [GEOGRAPH…" at bounding box center [574, 80] width 1149 height 20
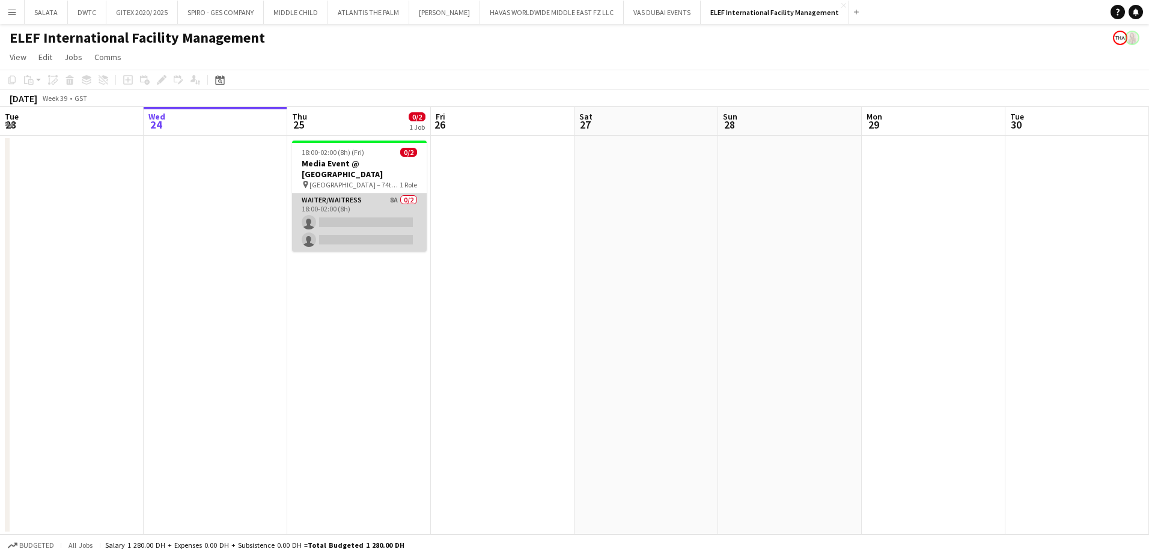
click at [377, 196] on app-card-role "Waiter/Waitress 8A 0/2 18:00-02:00 (8h) single-neutral-actions single-neutral-a…" at bounding box center [359, 222] width 135 height 58
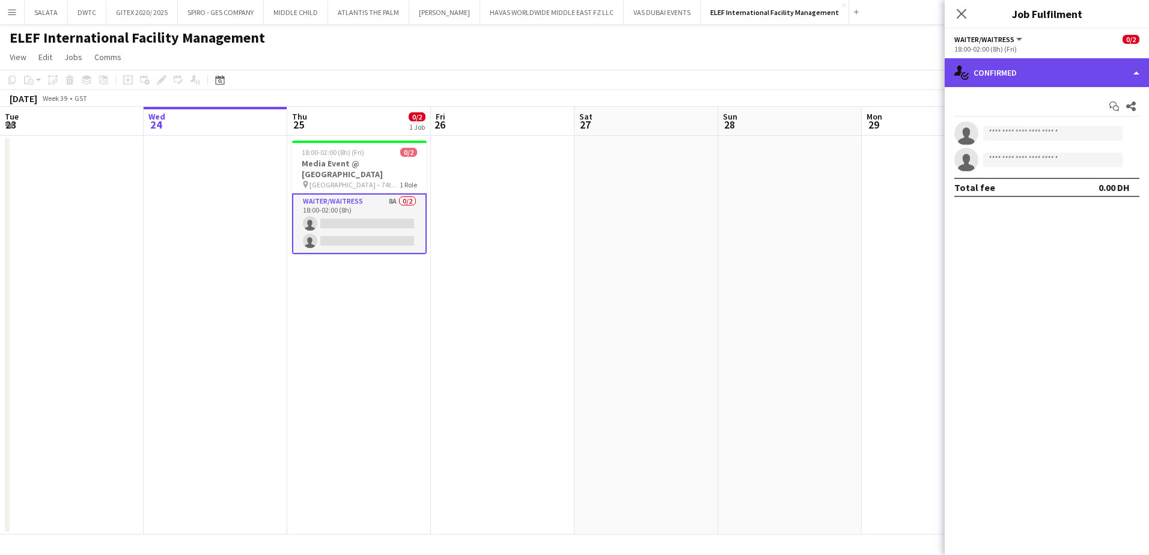
click at [1013, 72] on div "single-neutral-actions-check-2 Confirmed" at bounding box center [1046, 72] width 204 height 29
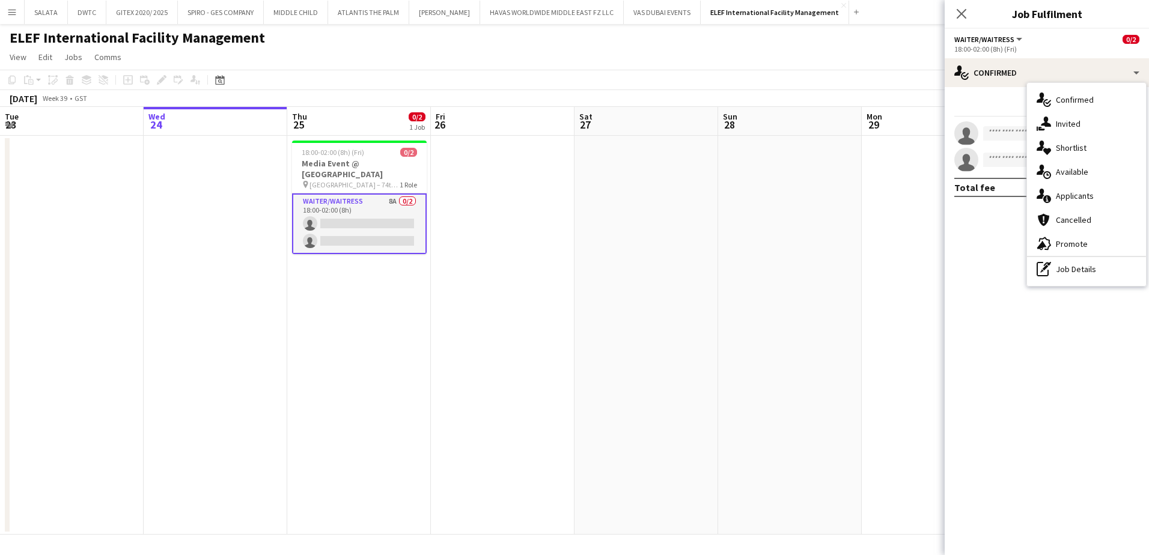
click at [1078, 199] on span "Applicants" at bounding box center [1074, 195] width 38 height 11
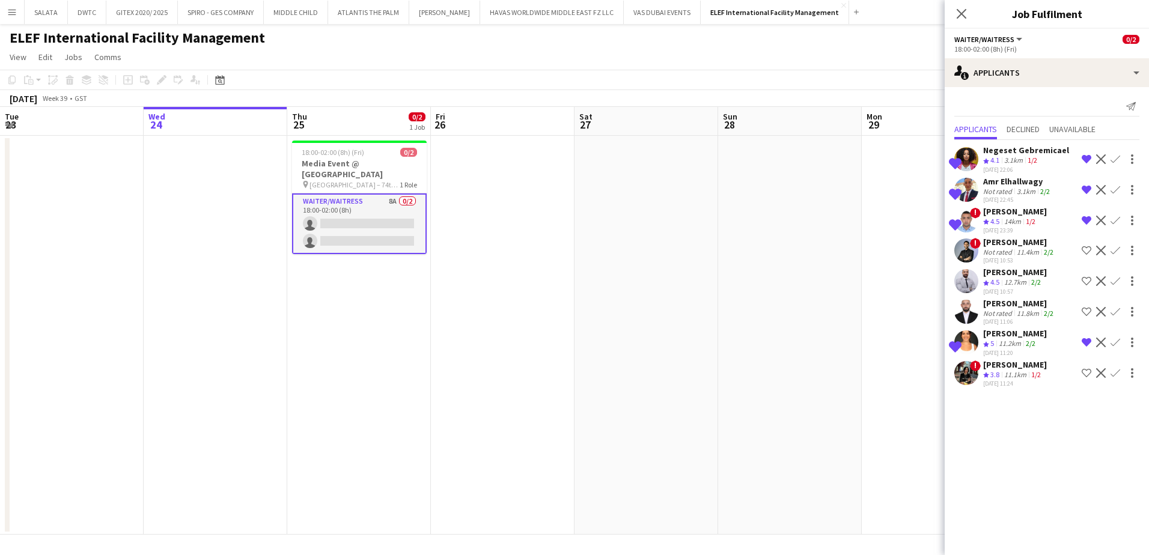
click at [962, 375] on app-user-avatar at bounding box center [966, 373] width 24 height 24
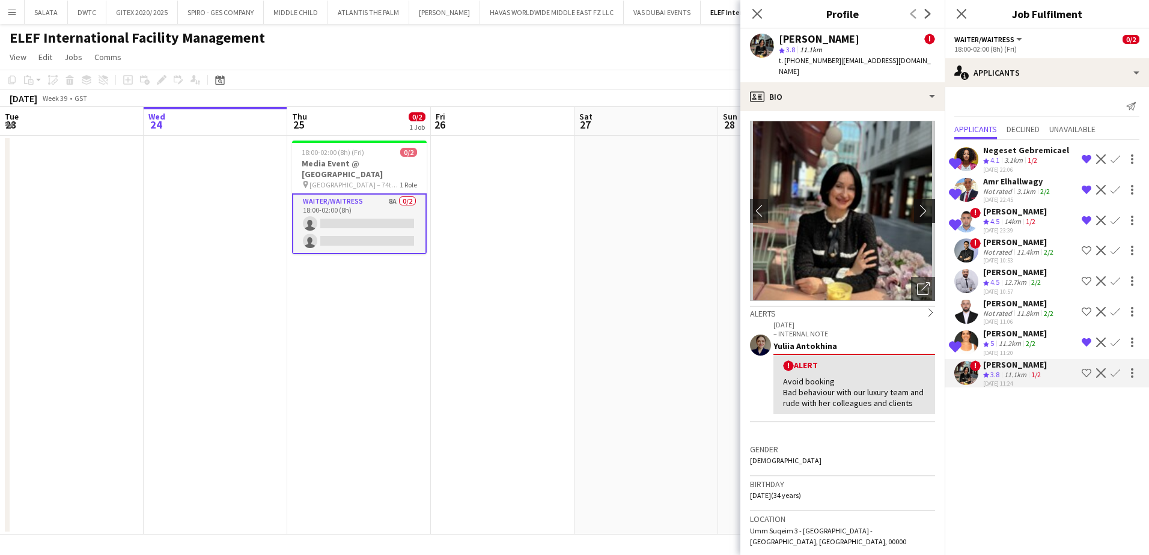
click at [921, 204] on app-icon "chevron-right" at bounding box center [926, 210] width 19 height 13
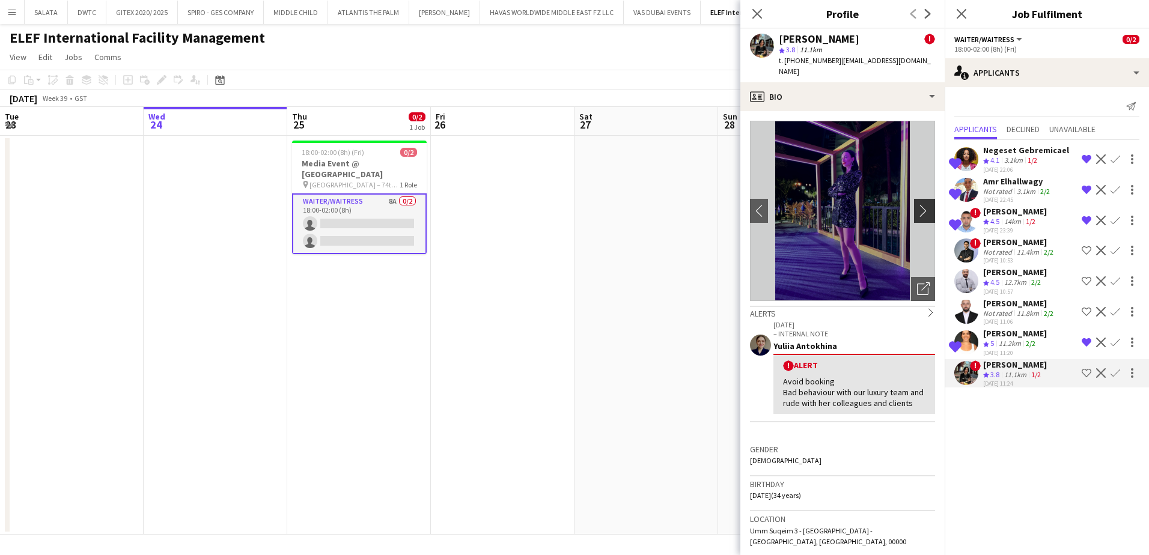
click at [917, 204] on app-icon "chevron-right" at bounding box center [926, 210] width 19 height 13
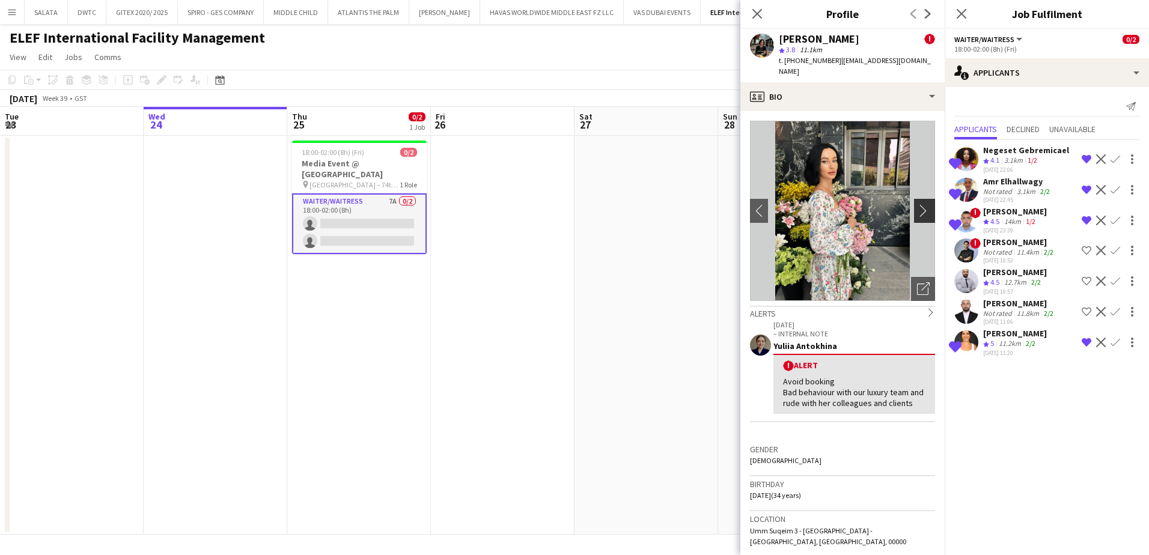
click at [917, 204] on app-icon "chevron-right" at bounding box center [926, 210] width 19 height 13
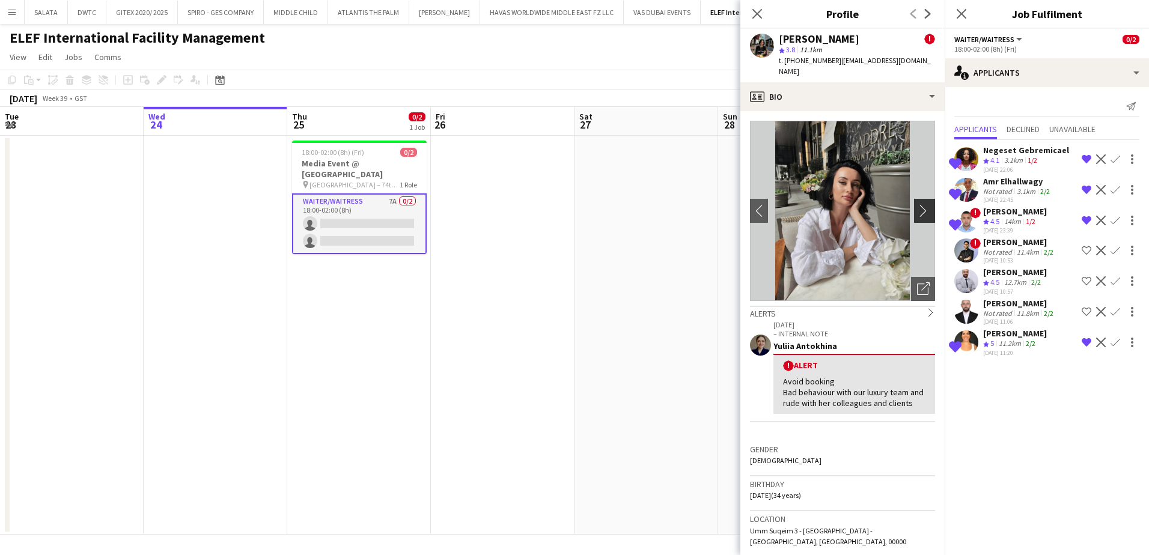
click at [917, 204] on app-icon "chevron-right" at bounding box center [926, 210] width 19 height 13
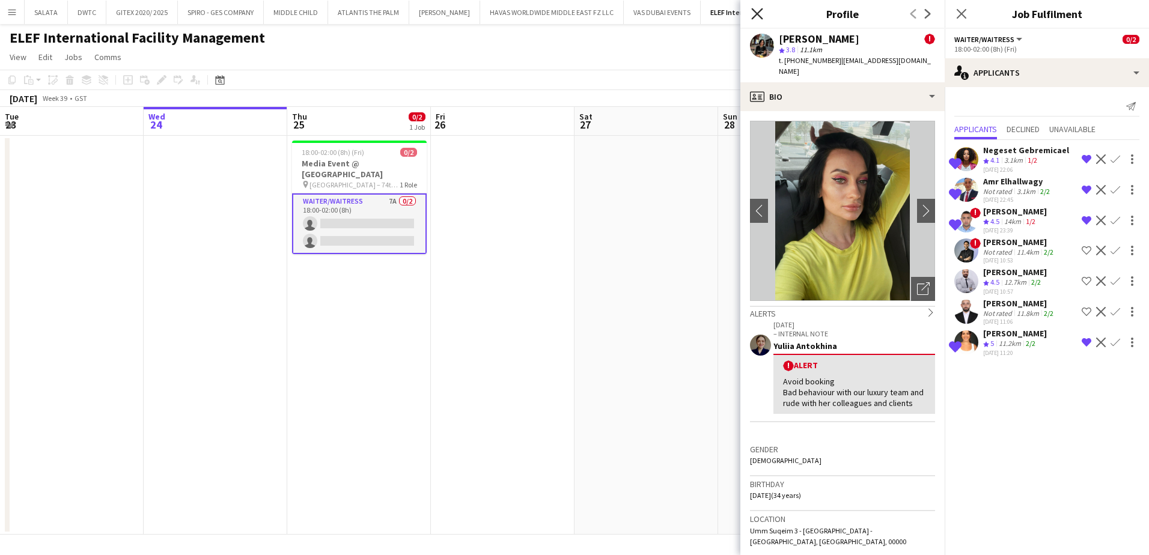
click at [762, 13] on icon "Close pop-in" at bounding box center [756, 13] width 11 height 11
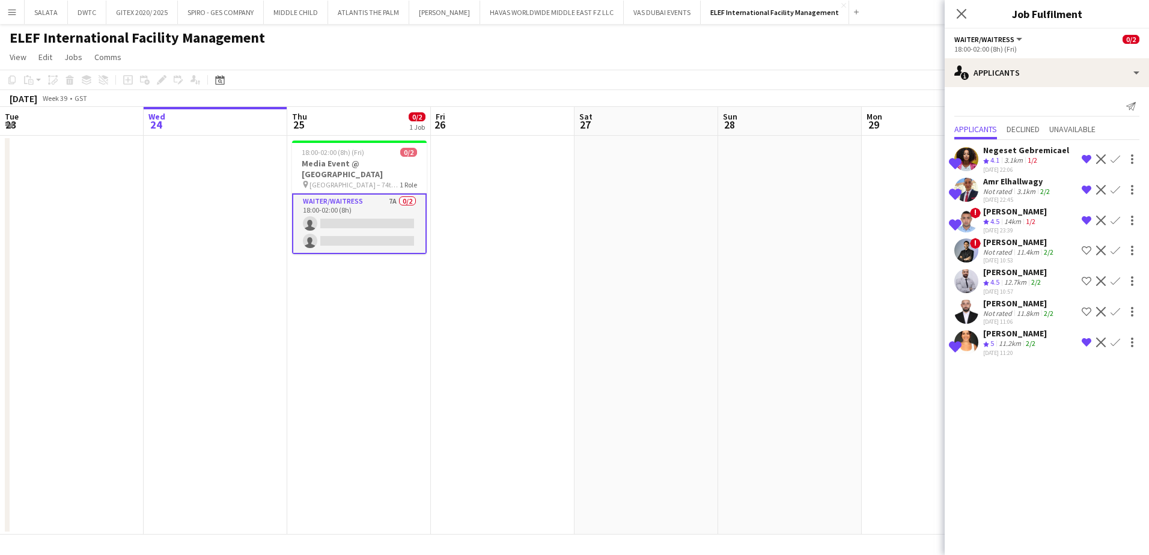
click at [964, 23] on div "Close pop-in" at bounding box center [961, 14] width 34 height 28
click at [964, 17] on icon "Close pop-in" at bounding box center [960, 13] width 11 height 11
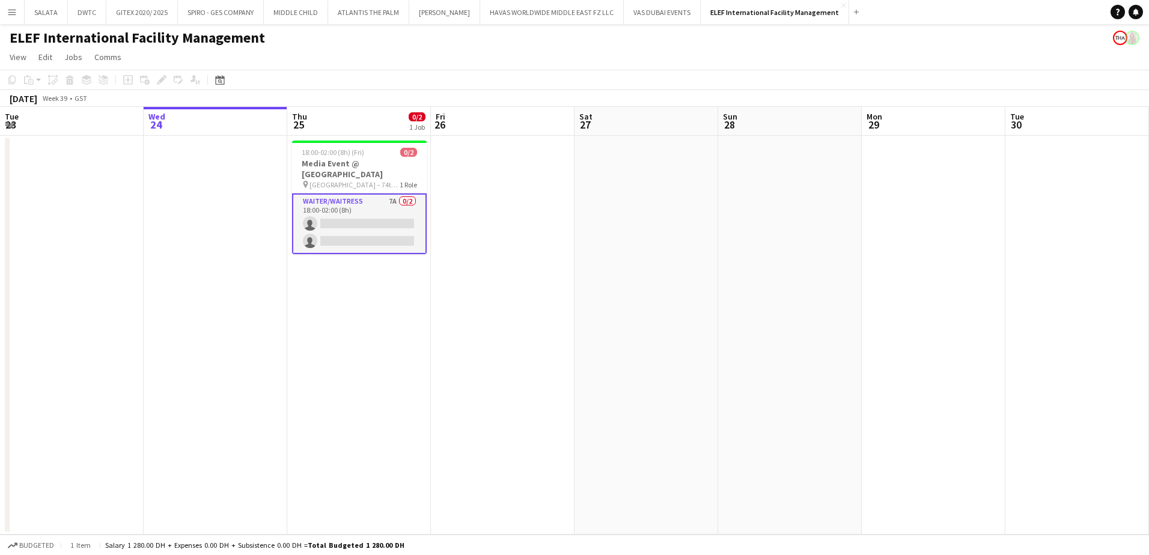
click at [407, 76] on app-toolbar "Copy Paste Paste Ctrl+V Paste with crew Ctrl+Shift+V Paste linked Job [GEOGRAPH…" at bounding box center [574, 80] width 1149 height 20
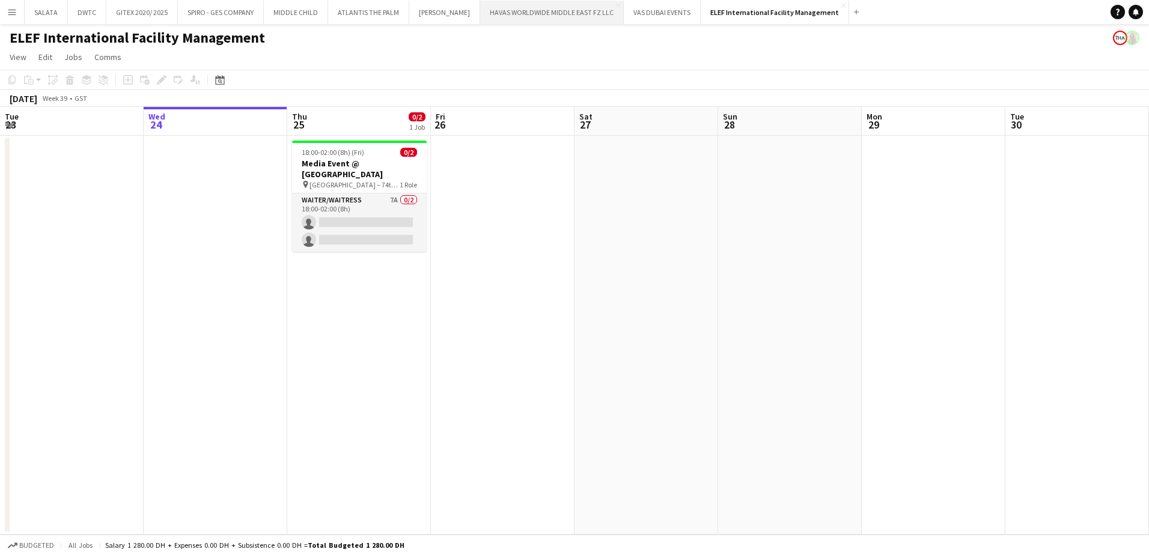
click at [532, 19] on button "HAVAS WORLDWIDE MIDDLE EAST FZ LLC Close" at bounding box center [552, 12] width 144 height 23
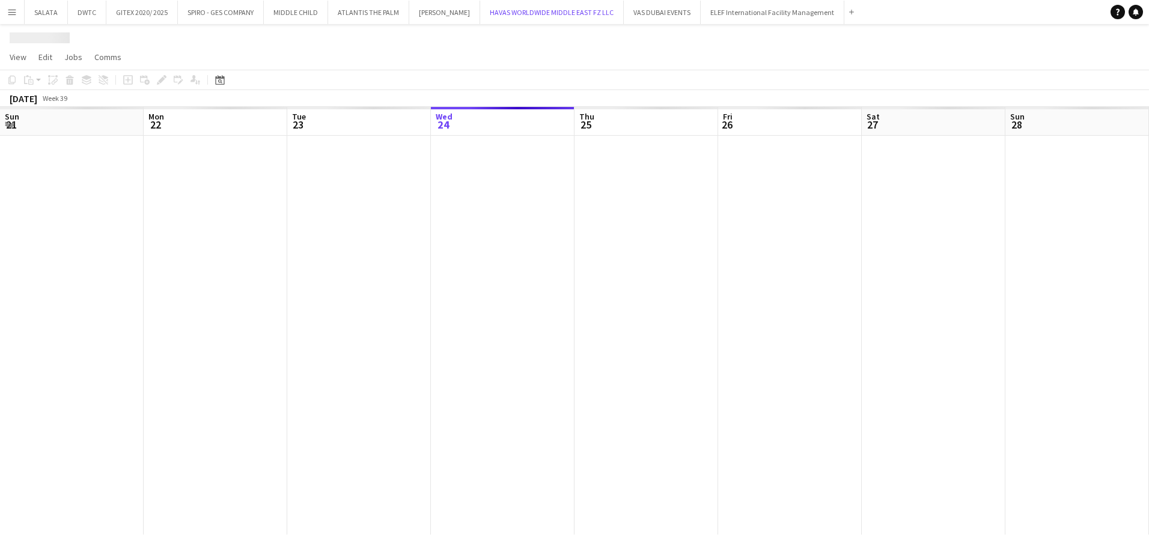
scroll to position [0, 287]
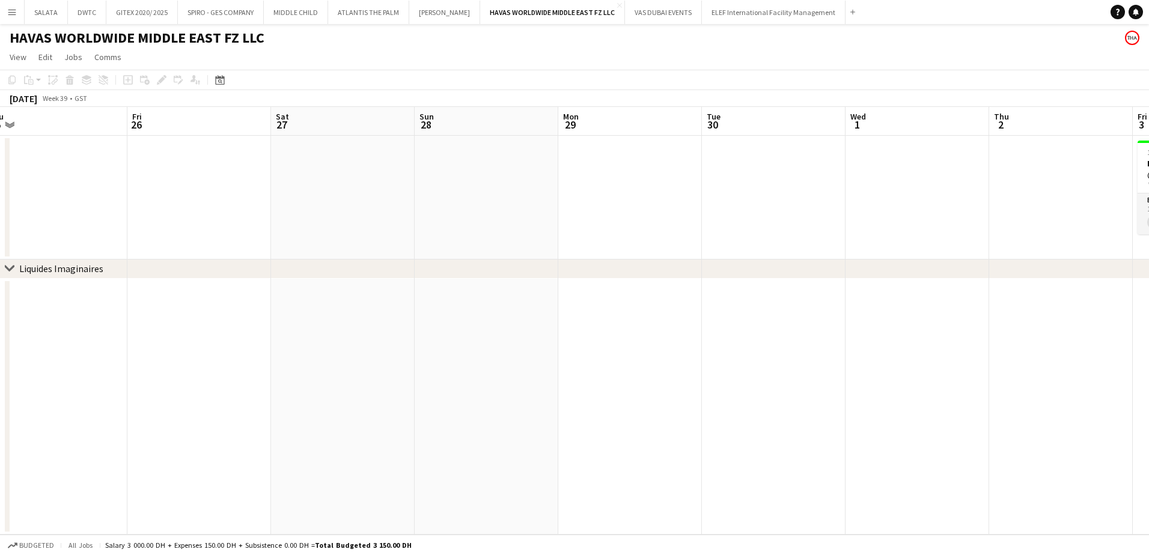
drag, startPoint x: 983, startPoint y: 372, endPoint x: 825, endPoint y: 376, distance: 158.6
click at [768, 372] on app-calendar-viewport "Tue 23 Wed 24 Thu 25 Fri 26 Sat 27 Sun 28 Mon 29 Tue 30 Wed 1 Thu 2 Fri 3 0/1 1…" at bounding box center [574, 321] width 1149 height 428
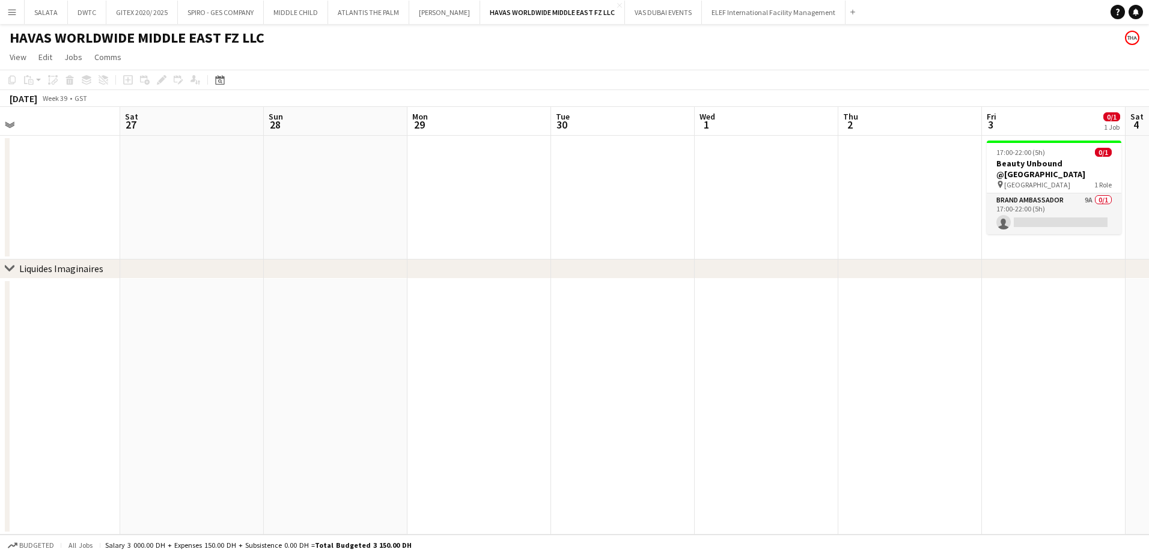
drag, startPoint x: 859, startPoint y: 376, endPoint x: 555, endPoint y: 375, distance: 304.0
click at [555, 375] on app-calendar-viewport "Tue 23 Wed 24 Thu 25 Fri 26 Sat 27 Sun 28 Mon 29 Tue 30 Wed 1 Thu 2 Fri 3 0/1 1…" at bounding box center [574, 321] width 1149 height 428
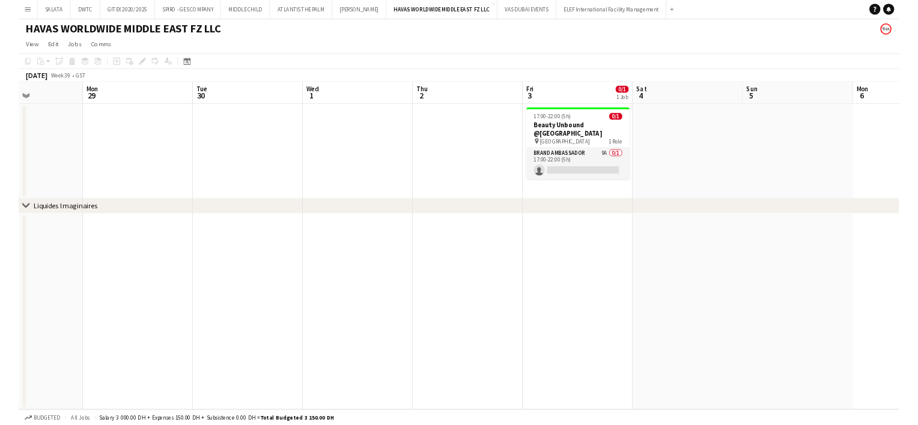
scroll to position [0, 347]
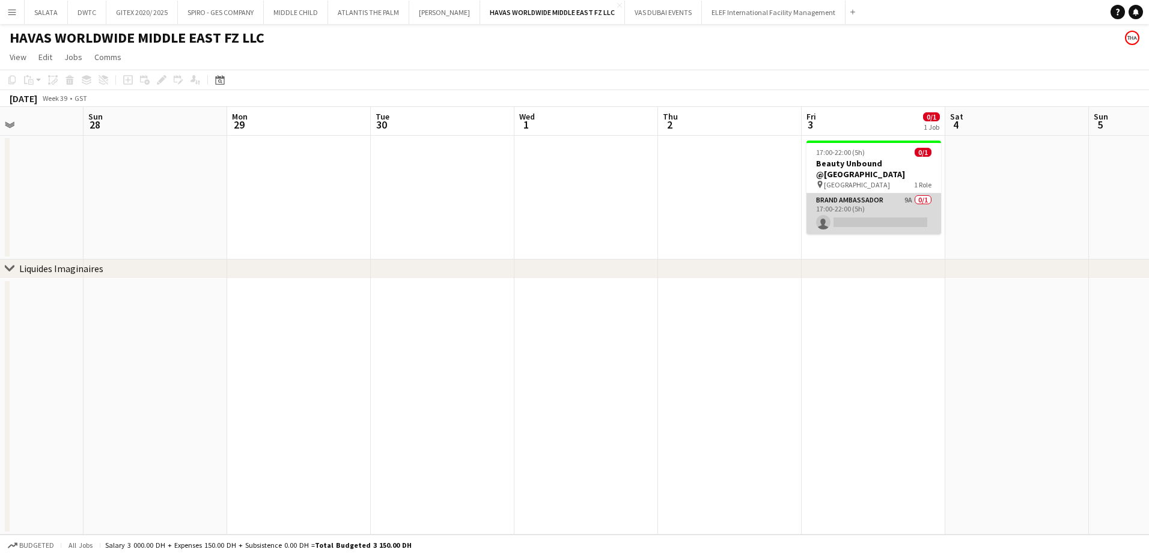
click at [894, 217] on app-card-role "Brand Ambassador 9A 0/1 17:00-22:00 (5h) single-neutral-actions" at bounding box center [873, 213] width 135 height 41
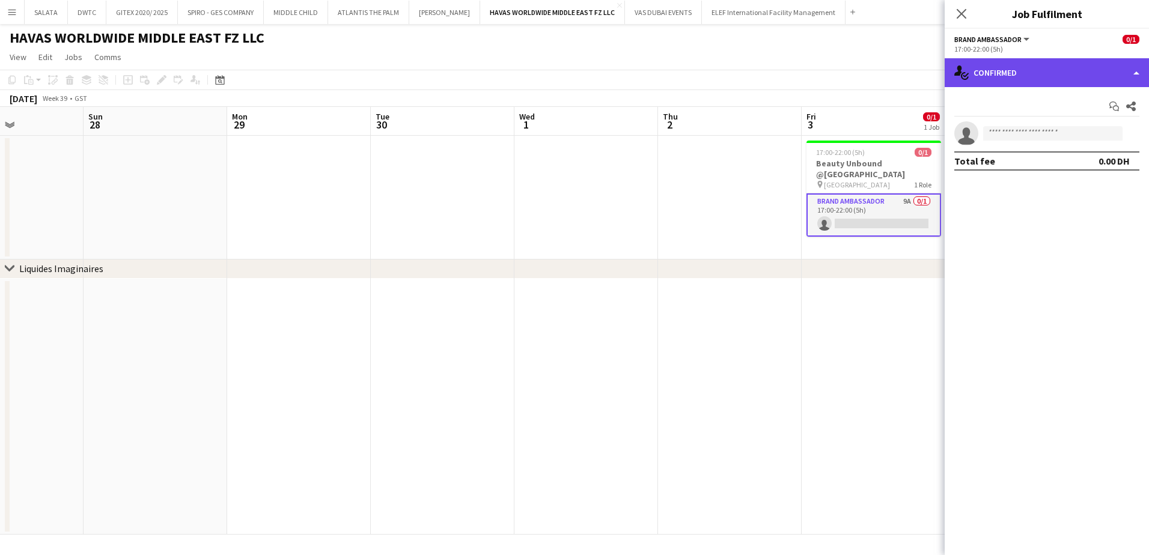
click at [1043, 76] on div "single-neutral-actions-check-2 Confirmed" at bounding box center [1046, 72] width 204 height 29
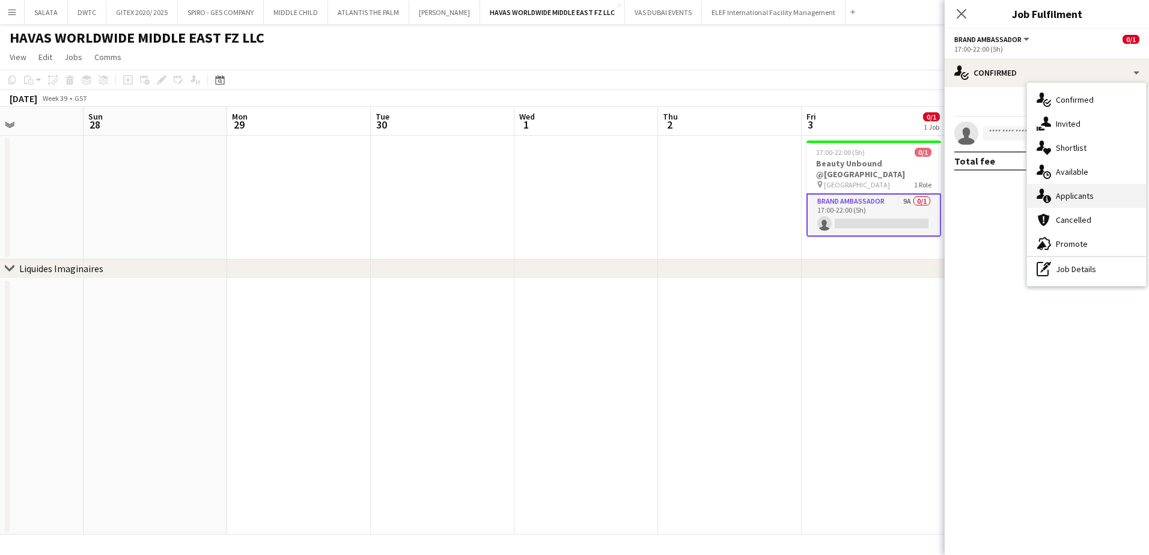
click at [1063, 198] on span "Applicants" at bounding box center [1074, 195] width 38 height 11
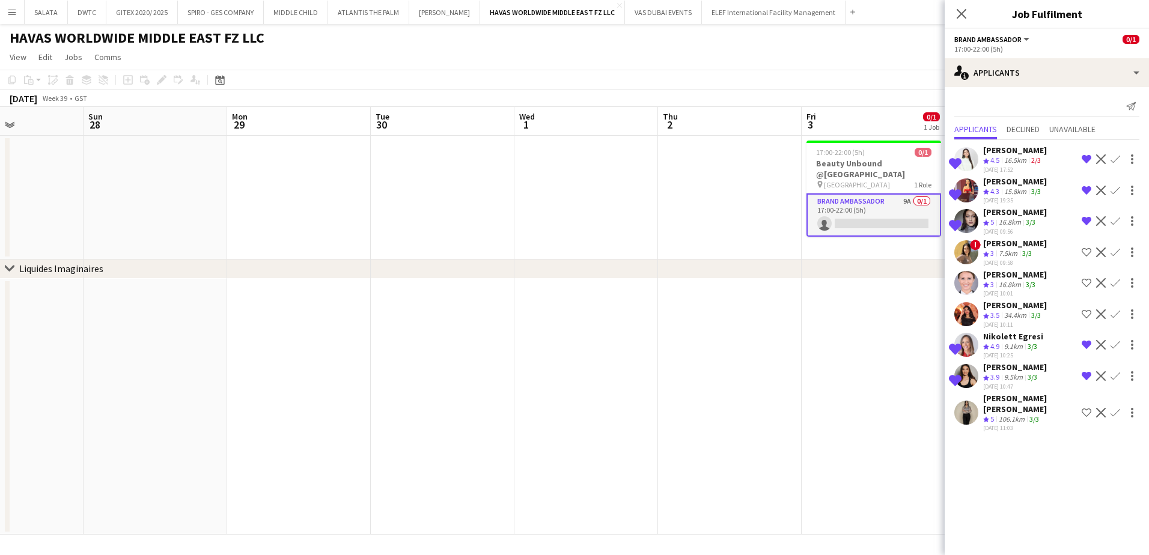
click at [965, 424] on app-user-avatar at bounding box center [966, 413] width 24 height 24
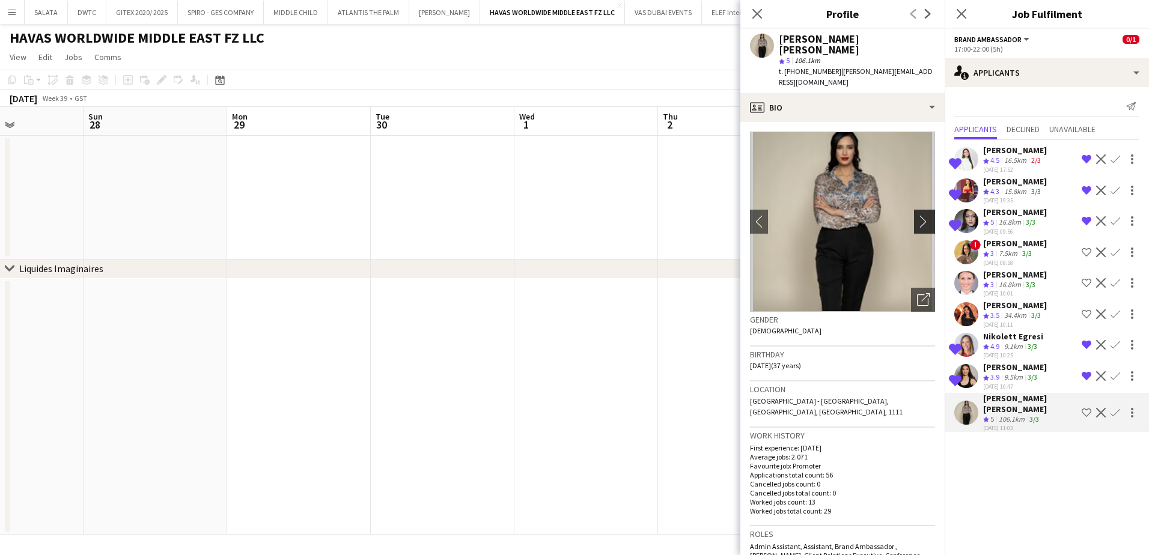
click at [919, 215] on app-icon "chevron-right" at bounding box center [926, 221] width 19 height 13
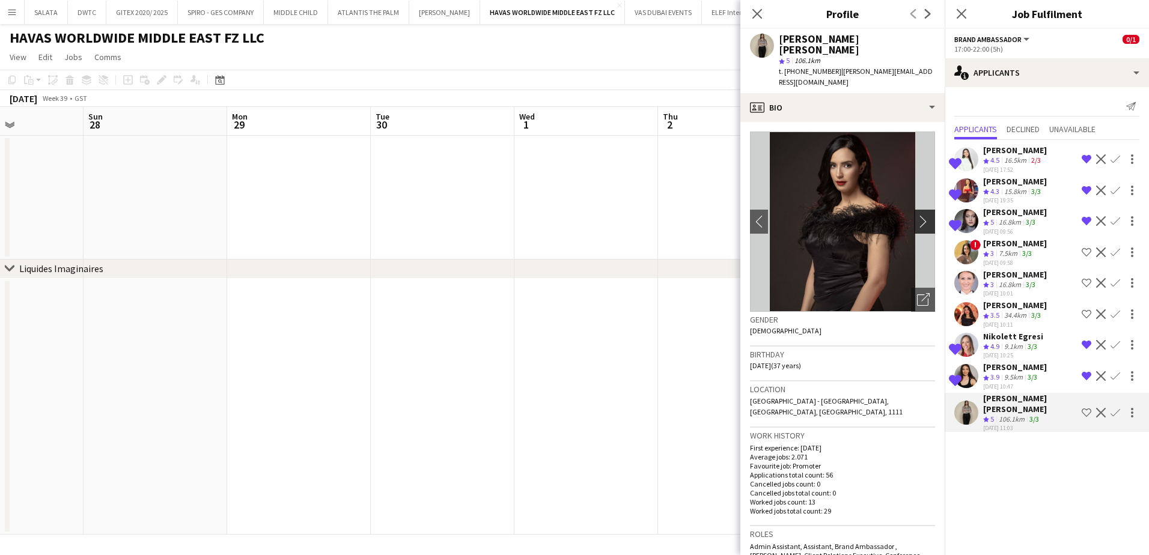
click at [917, 215] on app-icon "chevron-right" at bounding box center [926, 221] width 19 height 13
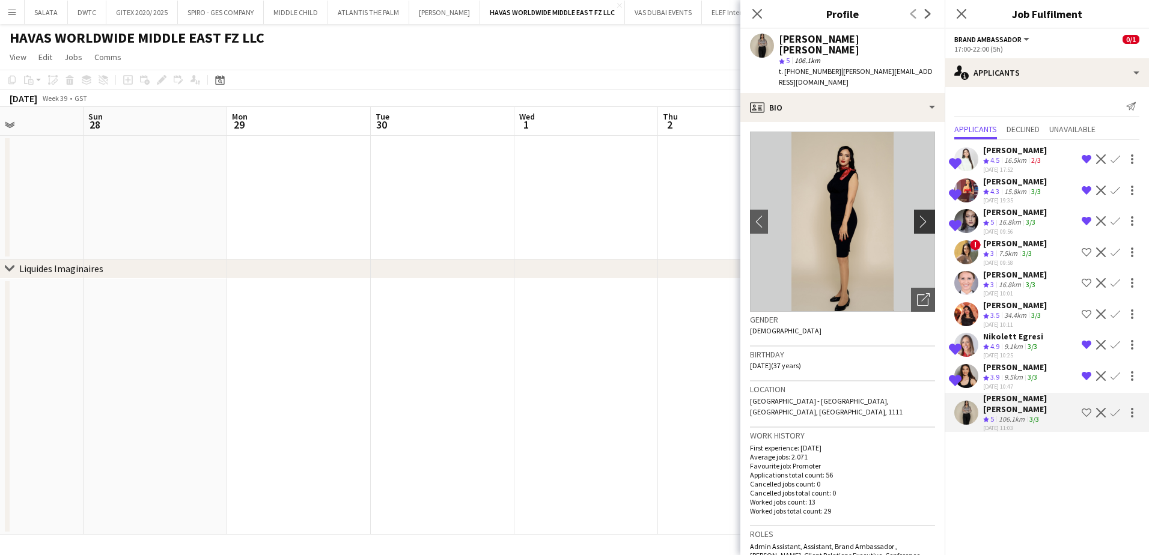
click at [917, 215] on app-icon "chevron-right" at bounding box center [926, 221] width 19 height 13
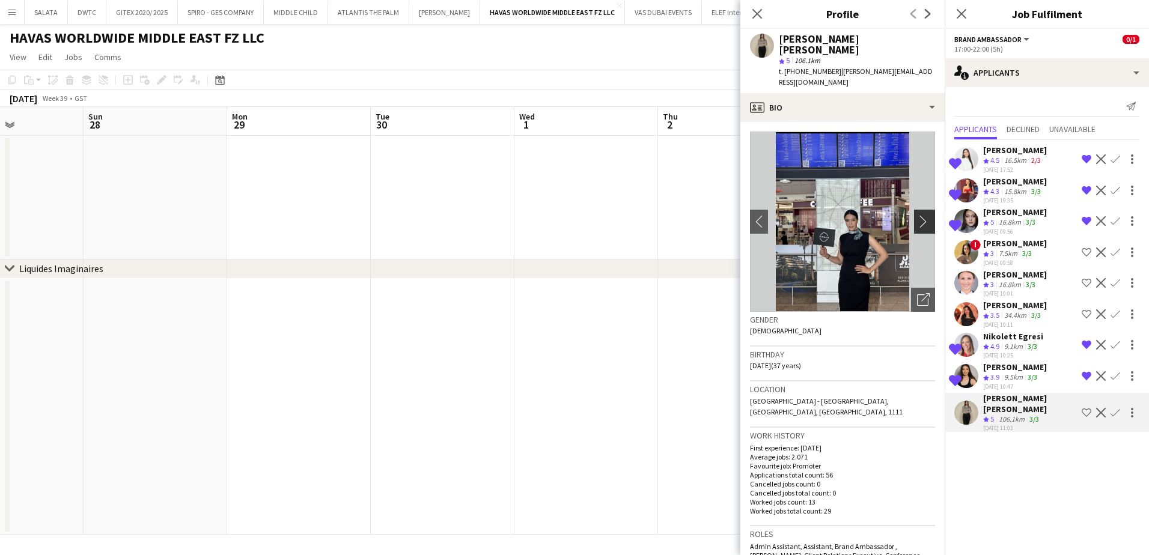
click at [917, 215] on app-icon "chevron-right" at bounding box center [926, 221] width 19 height 13
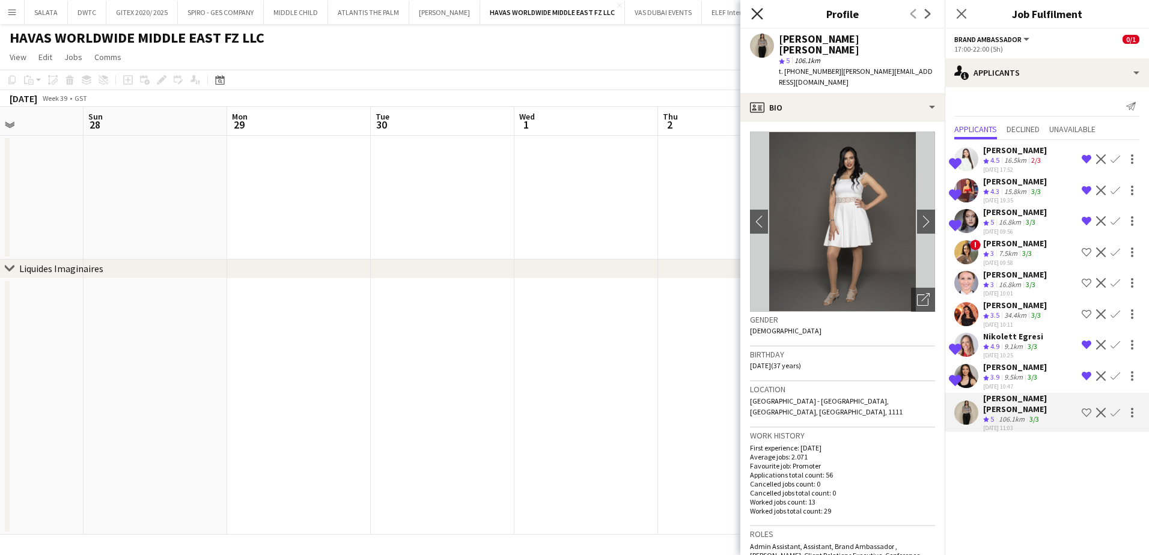
click at [758, 16] on icon at bounding box center [756, 13] width 11 height 11
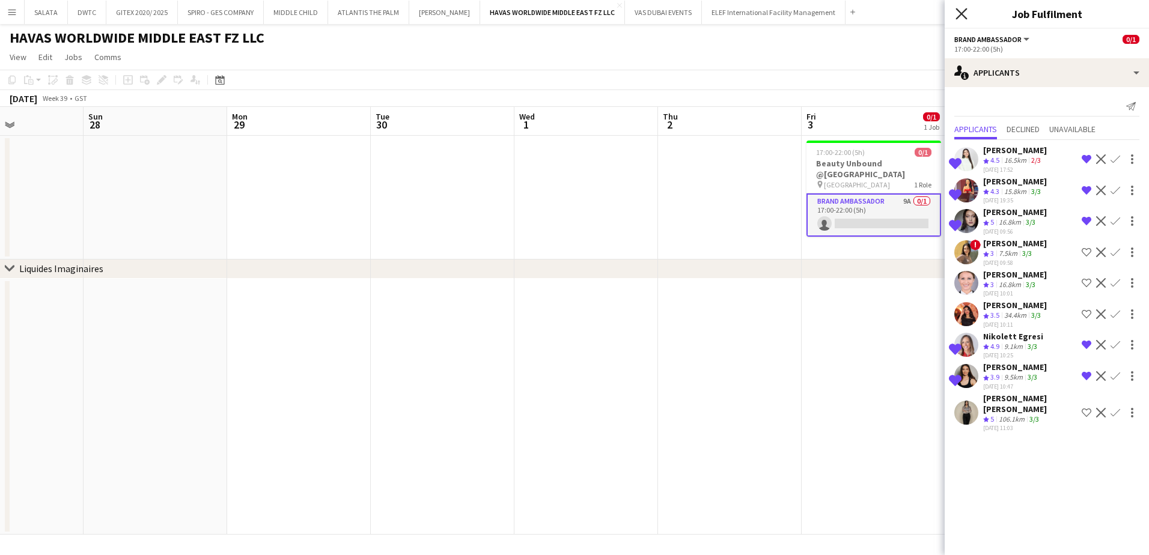
click at [959, 8] on icon "Close pop-in" at bounding box center [960, 13] width 11 height 11
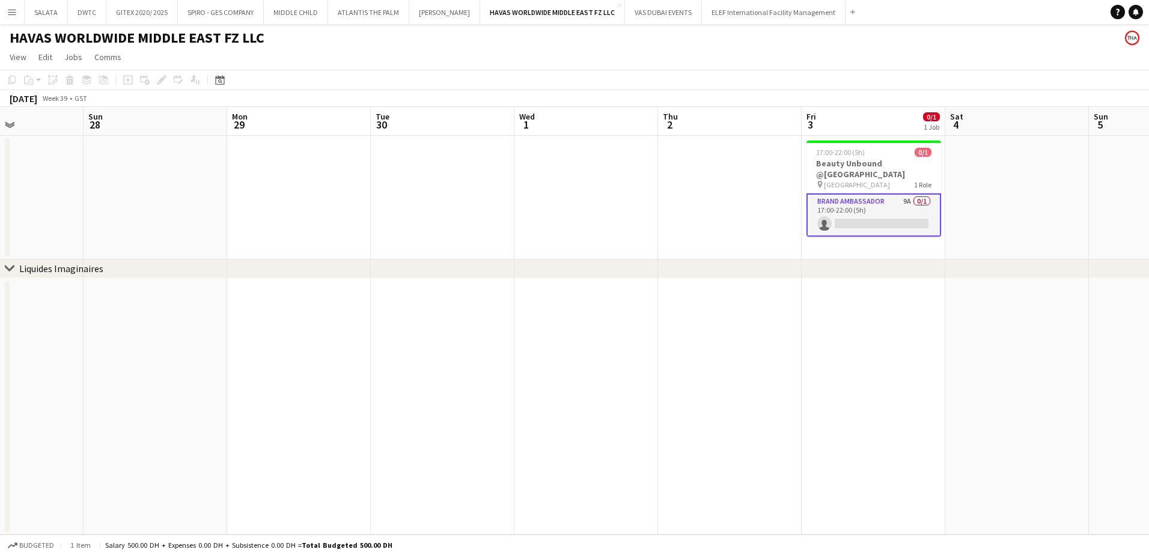
click at [895, 55] on app-page-menu "View Day view expanded Day view collapsed Month view Date picker Jump to [DATE]…" at bounding box center [574, 58] width 1149 height 23
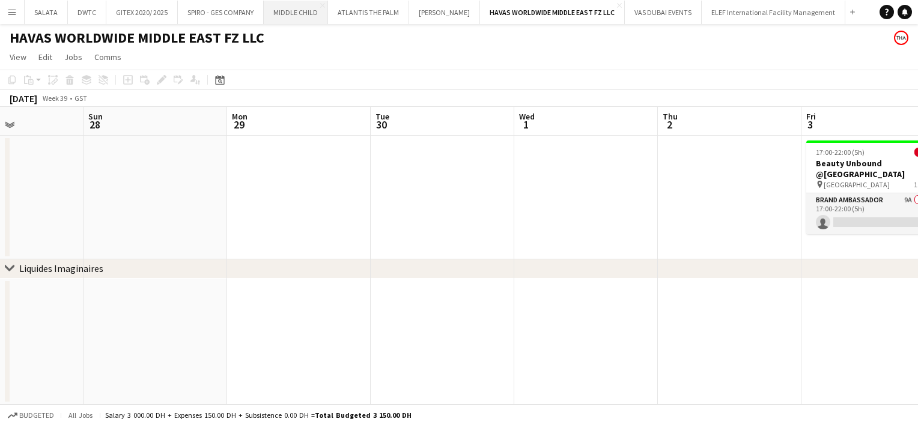
click at [284, 10] on button "MIDDLE CHILD Close" at bounding box center [296, 12] width 64 height 23
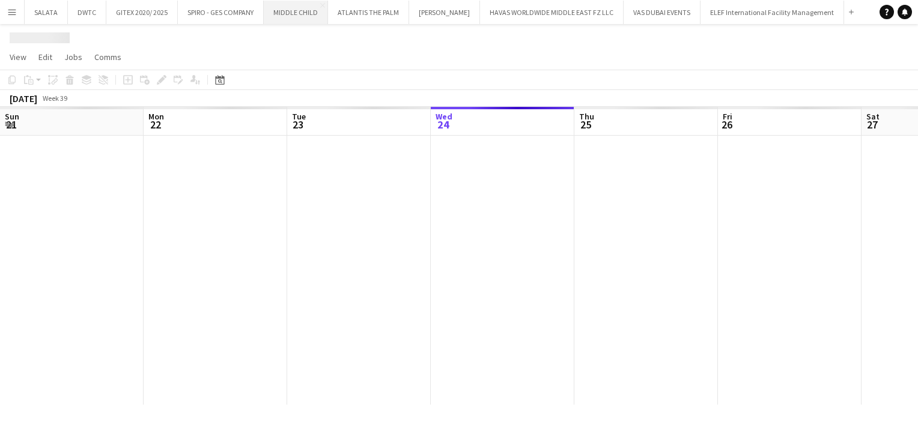
scroll to position [0, 287]
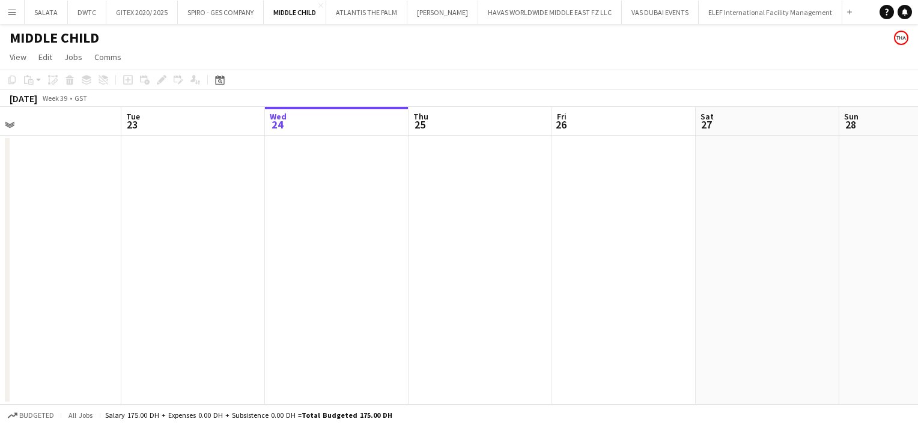
drag, startPoint x: 775, startPoint y: 255, endPoint x: 896, endPoint y: 260, distance: 121.4
click at [896, 260] on app-calendar-viewport "Sat 20 2/2 1 Job Sun 21 Mon 22 Tue 23 Wed 24 Thu 25 Fri 26 Sat 27 Sun 28 Mon 29…" at bounding box center [459, 256] width 918 height 298
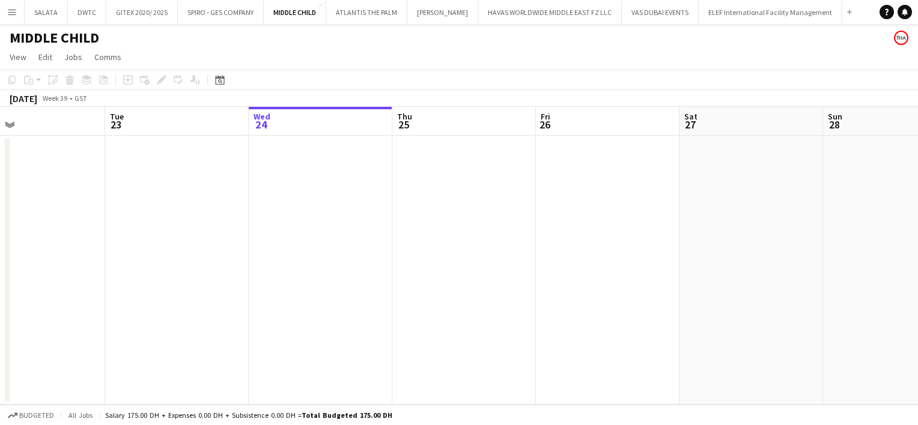
drag, startPoint x: 274, startPoint y: 298, endPoint x: 142, endPoint y: 269, distance: 135.3
click at [142, 269] on app-calendar-viewport "Sat 20 2/2 1 Job Sun 21 Mon 22 Tue 23 Wed 24 Thu 25 Fri 26 Sat 27 Sun 28 Mon 29…" at bounding box center [459, 256] width 918 height 298
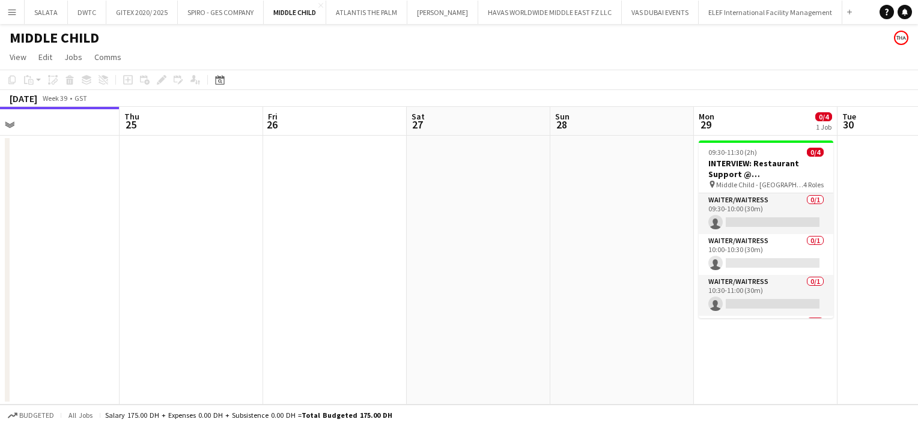
scroll to position [0, 318]
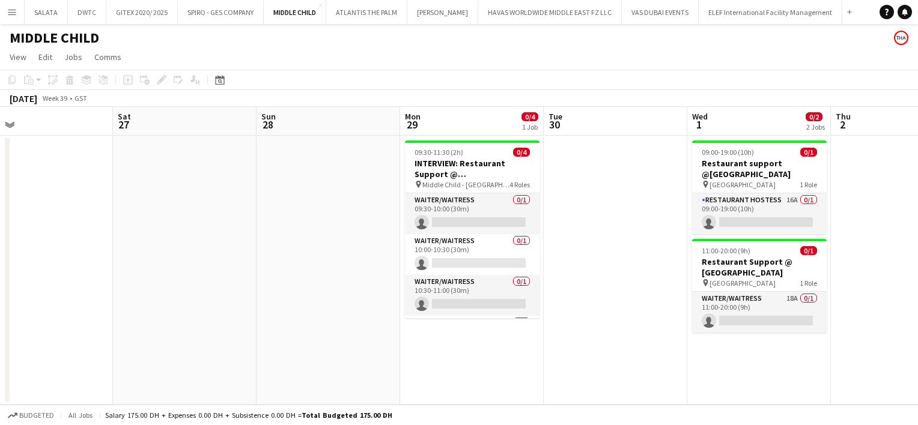
drag, startPoint x: 747, startPoint y: 235, endPoint x: 181, endPoint y: 293, distance: 569.3
click at [181, 293] on app-calendar-viewport "Wed 24 Thu 25 Fri 26 Sat 27 Sun 28 Mon 29 0/4 1 Job Tue 30 Wed 1 0/2 2 Jobs Thu…" at bounding box center [459, 256] width 918 height 298
click at [10, 10] on app-icon "Menu" at bounding box center [12, 12] width 10 height 10
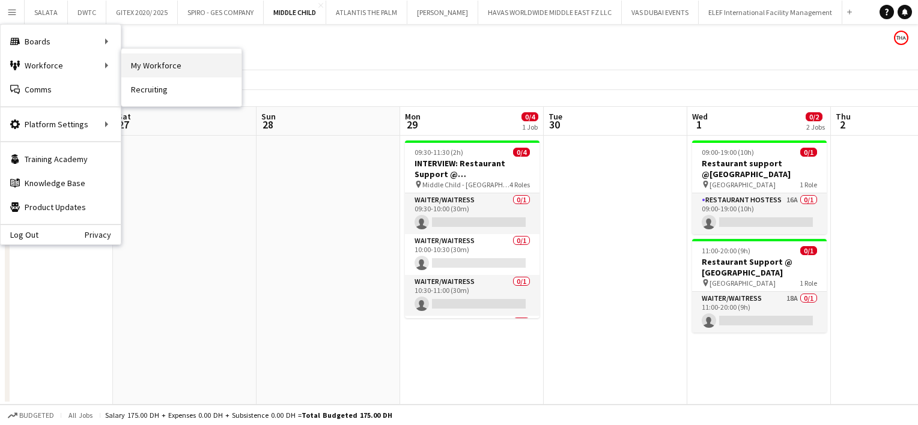
click at [151, 68] on link "My Workforce" at bounding box center [181, 65] width 120 height 24
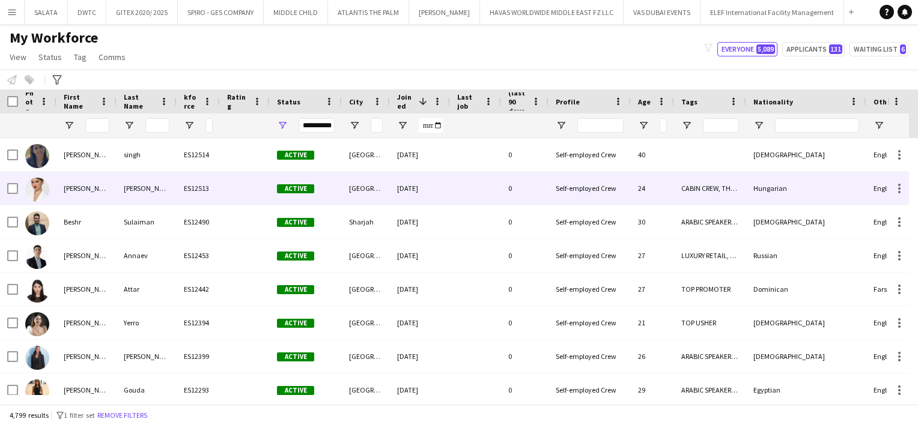
click at [35, 189] on img at bounding box center [37, 190] width 24 height 24
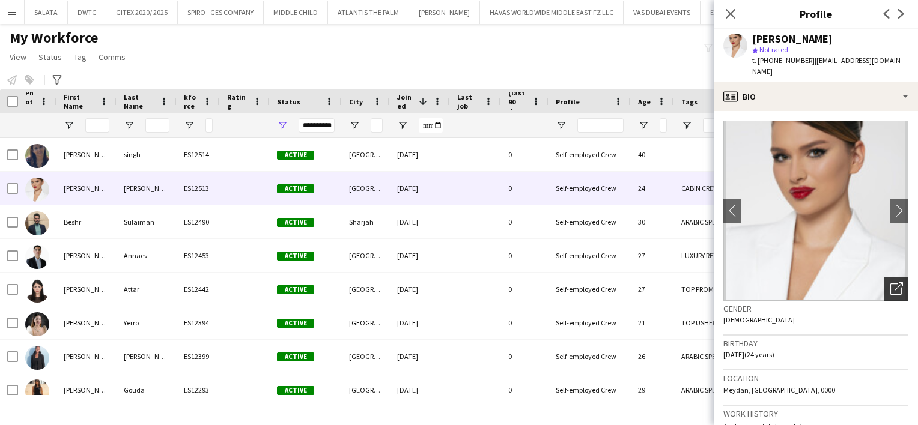
click at [890, 282] on icon "Open photos pop-in" at bounding box center [896, 288] width 13 height 13
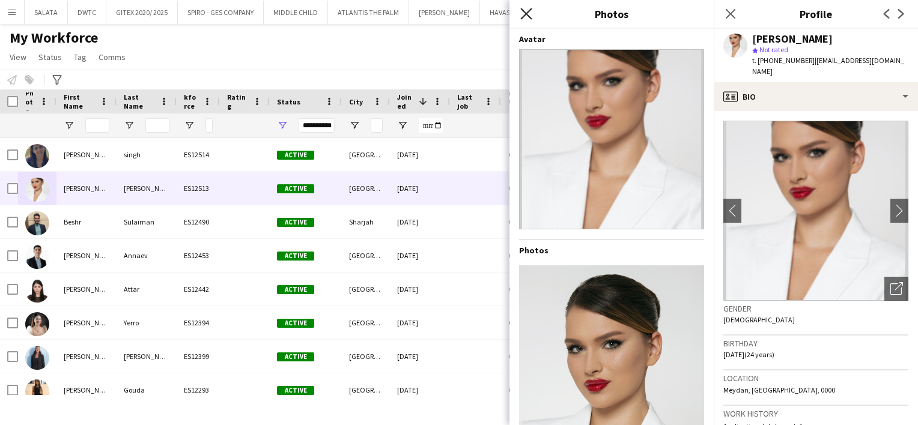
click at [529, 17] on icon at bounding box center [525, 13] width 11 height 11
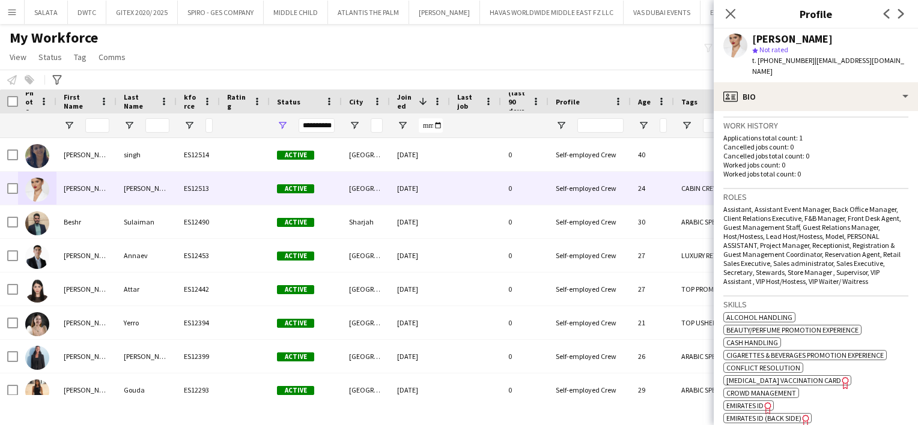
scroll to position [291, 0]
drag, startPoint x: 724, startPoint y: 197, endPoint x: 874, endPoint y: 267, distance: 165.8
click at [874, 267] on div "Assistant, Assistant Event Manager, Back Office Manager, Client Relations Execu…" at bounding box center [815, 242] width 185 height 81
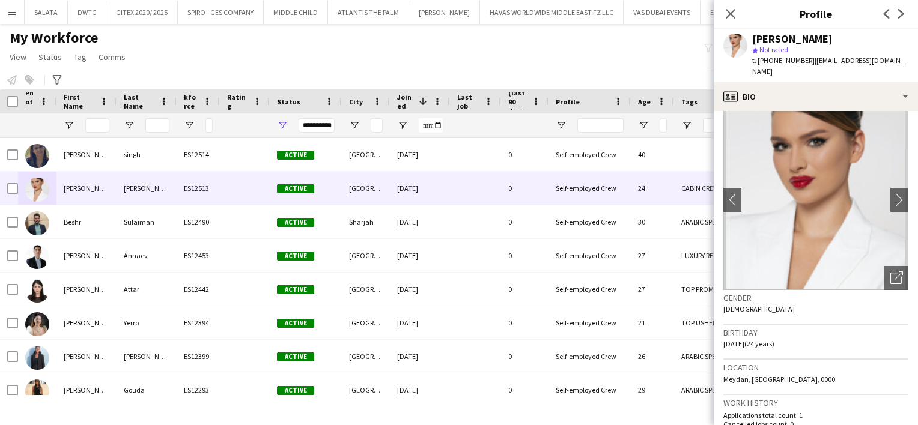
scroll to position [0, 0]
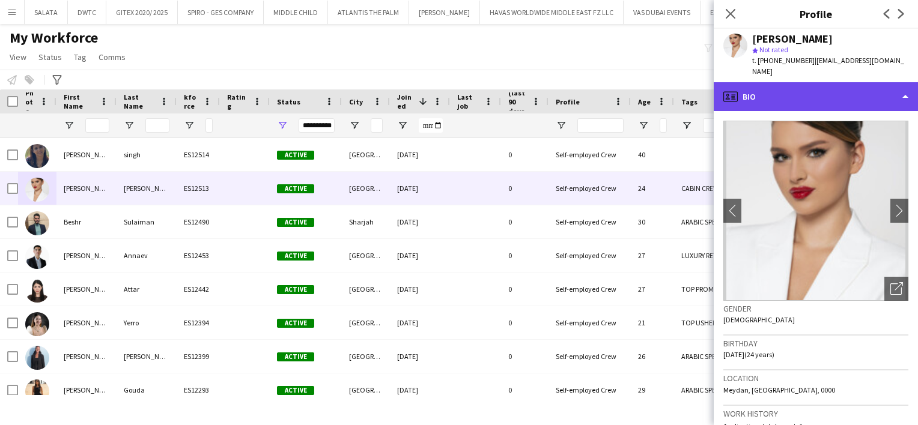
click at [823, 87] on div "profile Bio" at bounding box center [816, 96] width 204 height 29
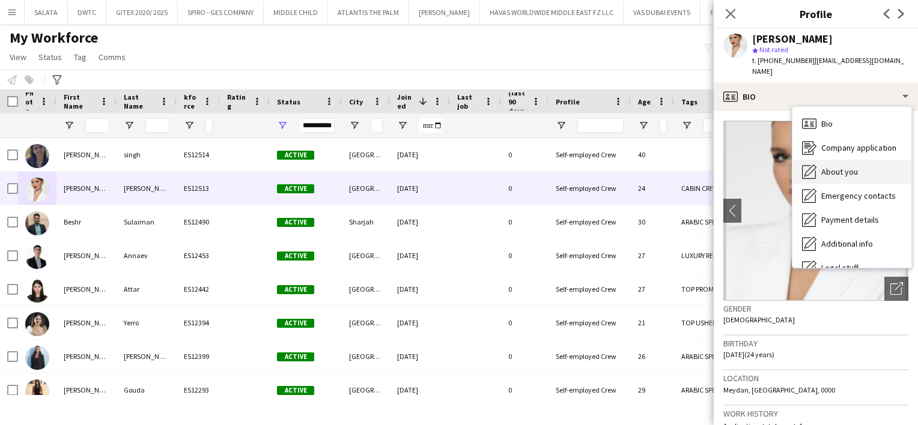
click at [833, 166] on span "About you" at bounding box center [839, 171] width 37 height 11
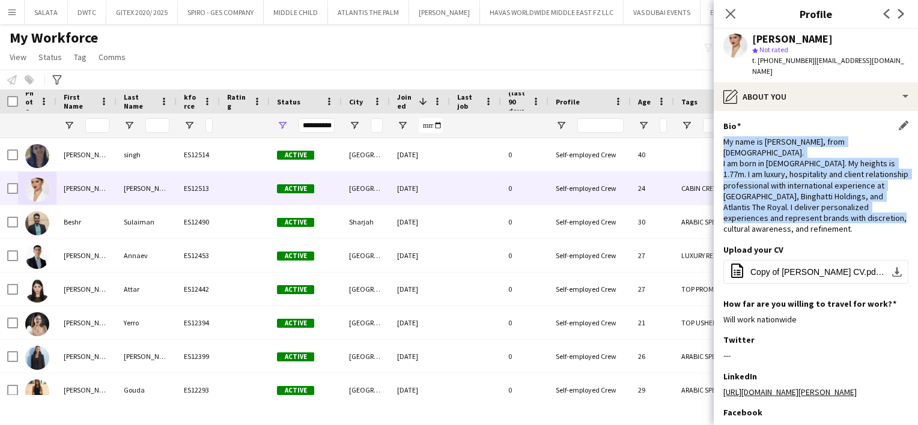
drag, startPoint x: 726, startPoint y: 130, endPoint x: 827, endPoint y: 209, distance: 128.3
click at [827, 209] on div "My name is [PERSON_NAME], from [DEMOGRAPHIC_DATA]. I am born in [DEMOGRAPHIC_DA…" at bounding box center [815, 185] width 185 height 99
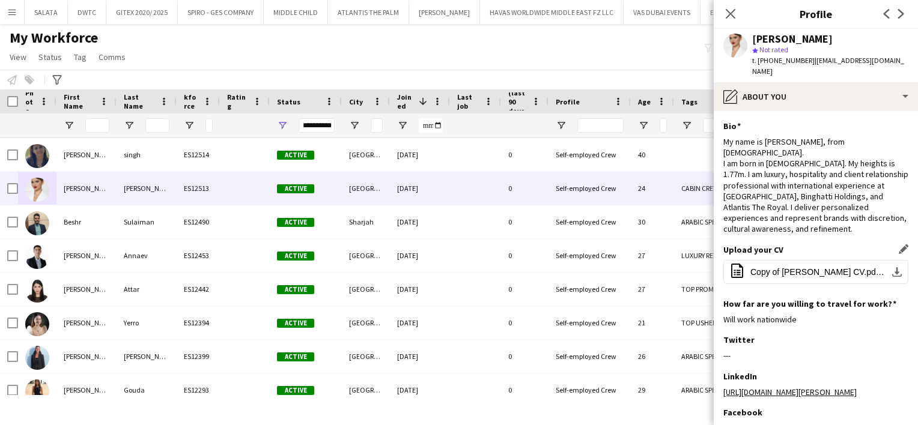
drag, startPoint x: 827, startPoint y: 209, endPoint x: 798, endPoint y: 270, distance: 67.5
click at [798, 270] on div "Upload your CV Edit this field office-file-sheet Copy of [PERSON_NAME] CV.pdf.p…" at bounding box center [815, 271] width 185 height 54
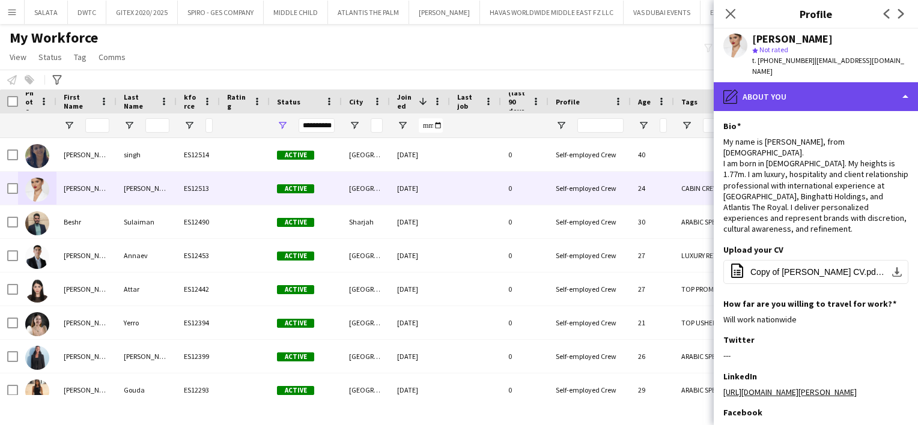
click at [807, 90] on div "pencil4 About you" at bounding box center [816, 96] width 204 height 29
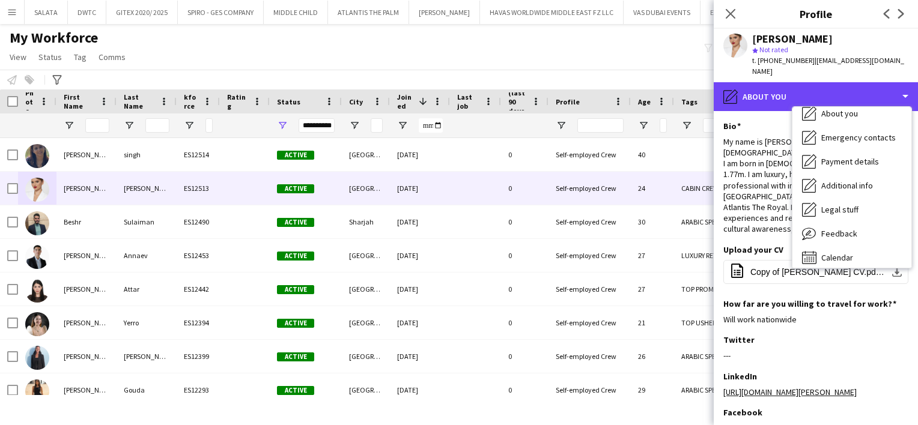
scroll to position [65, 0]
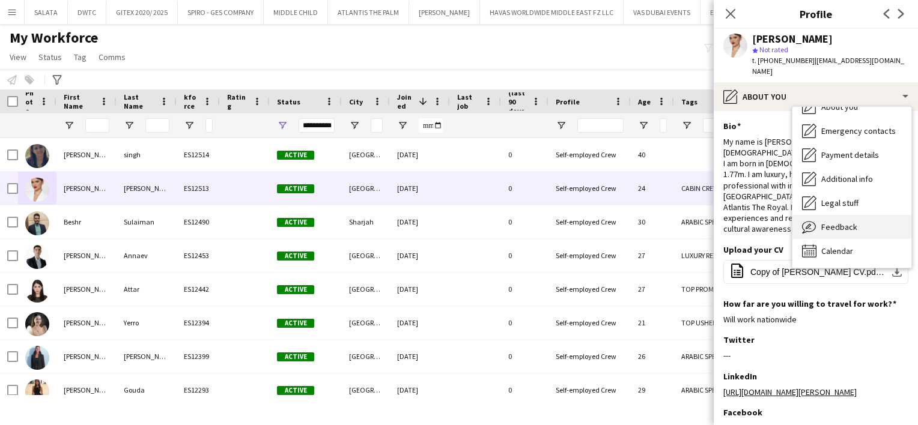
click at [853, 222] on span "Feedback" at bounding box center [839, 227] width 36 height 11
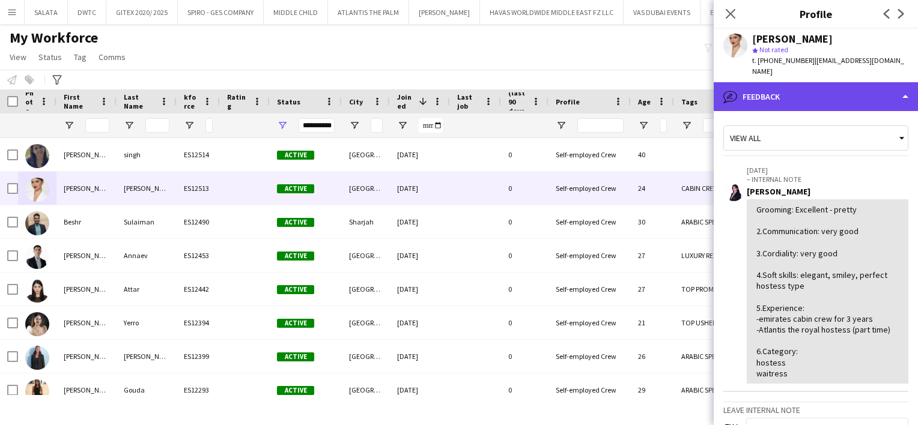
click at [806, 90] on div "bubble-pencil Feedback" at bounding box center [816, 96] width 204 height 29
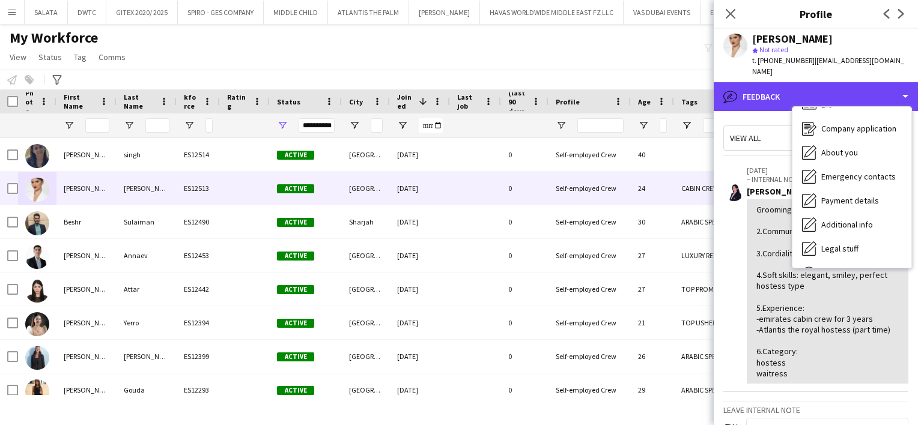
scroll to position [17, 0]
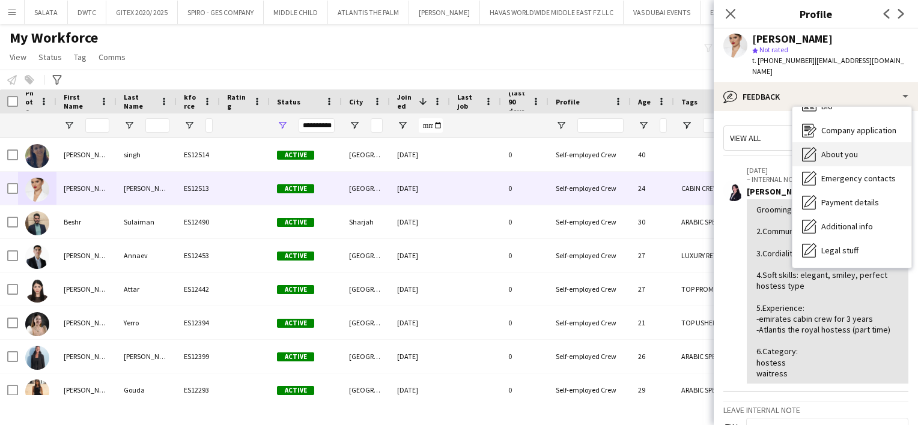
click at [843, 151] on div "About you About you" at bounding box center [851, 154] width 119 height 24
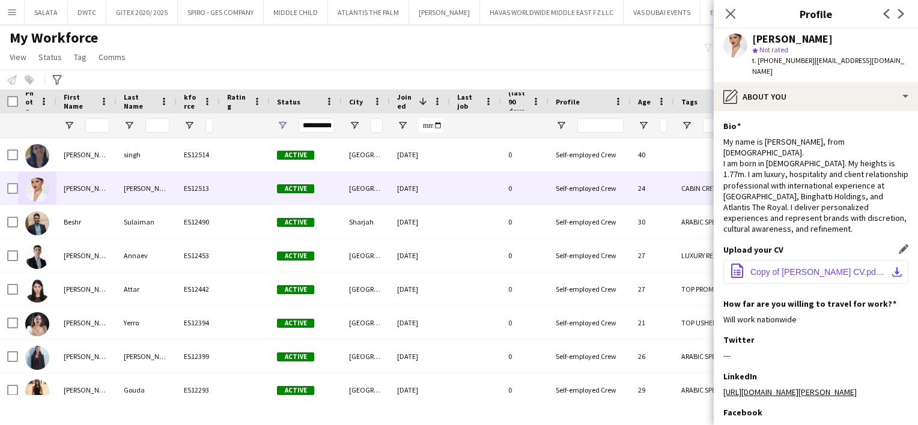
click at [781, 267] on span "Copy of [PERSON_NAME] CV.pdf.pdf" at bounding box center [818, 272] width 136 height 10
click at [287, 12] on button "MIDDLE CHILD Close" at bounding box center [296, 12] width 64 height 23
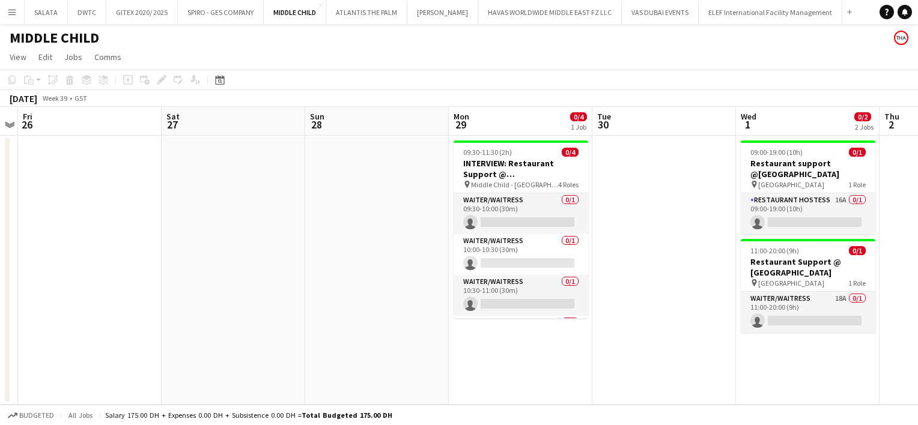
scroll to position [0, 415]
drag, startPoint x: 786, startPoint y: 270, endPoint x: 371, endPoint y: 305, distance: 416.5
click at [371, 305] on app-calendar-viewport "Tue 23 Wed 24 Thu 25 Fri 26 Sat 27 Sun 28 Mon 29 0/4 1 Job Tue 30 Wed 1 0/2 2 J…" at bounding box center [459, 256] width 918 height 298
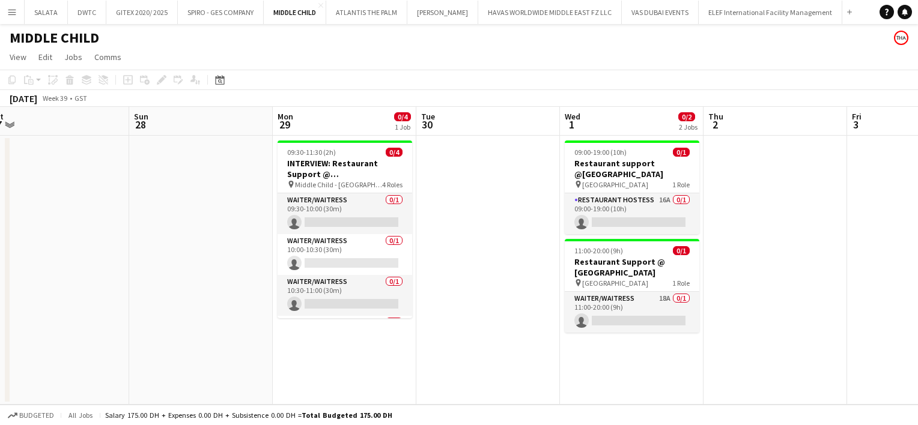
scroll to position [0, 324]
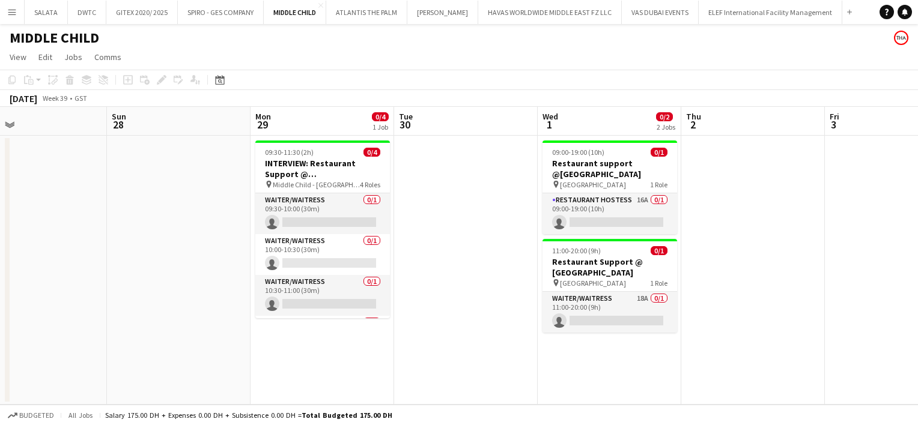
drag, startPoint x: 698, startPoint y: 207, endPoint x: 502, endPoint y: 210, distance: 195.9
click at [502, 210] on app-calendar-viewport "Thu 25 Fri 26 Sat 27 Sun 28 Mon 29 0/4 1 Job Tue 30 Wed 1 0/2 2 Jobs Thu 2 Fri …" at bounding box center [459, 256] width 918 height 298
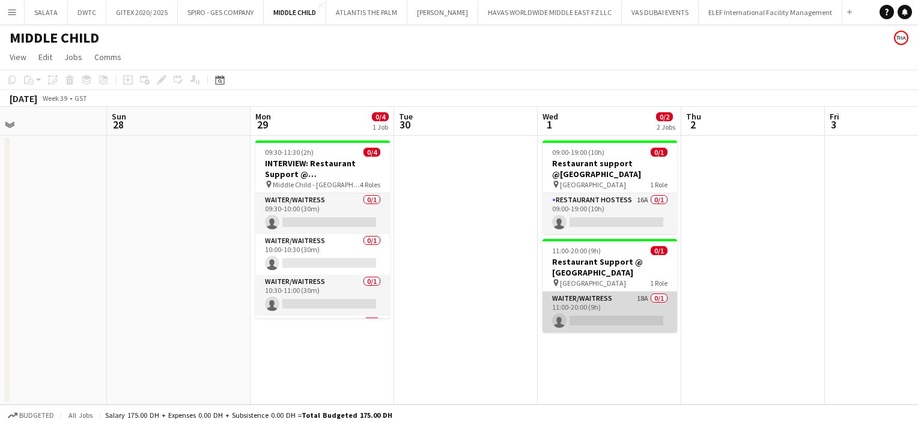
click at [619, 310] on app-card-role "Waiter/Waitress 18A 0/1 11:00-20:00 (9h) single-neutral-actions" at bounding box center [609, 312] width 135 height 41
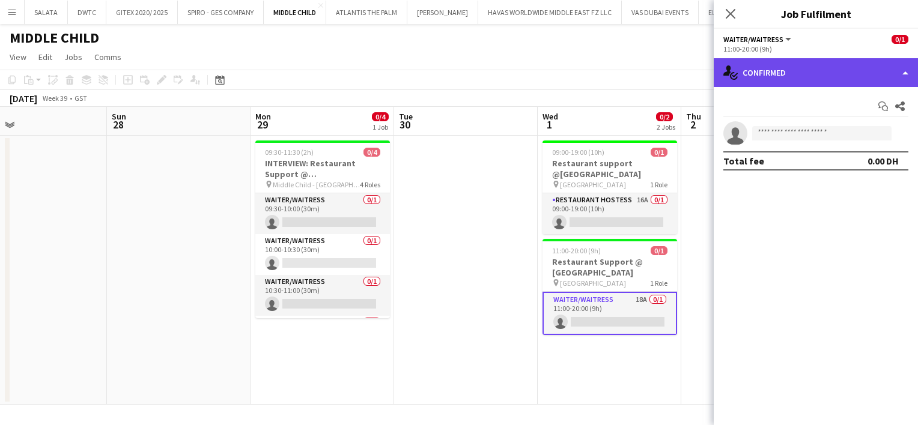
click at [765, 67] on div "single-neutral-actions-check-2 Confirmed" at bounding box center [816, 72] width 204 height 29
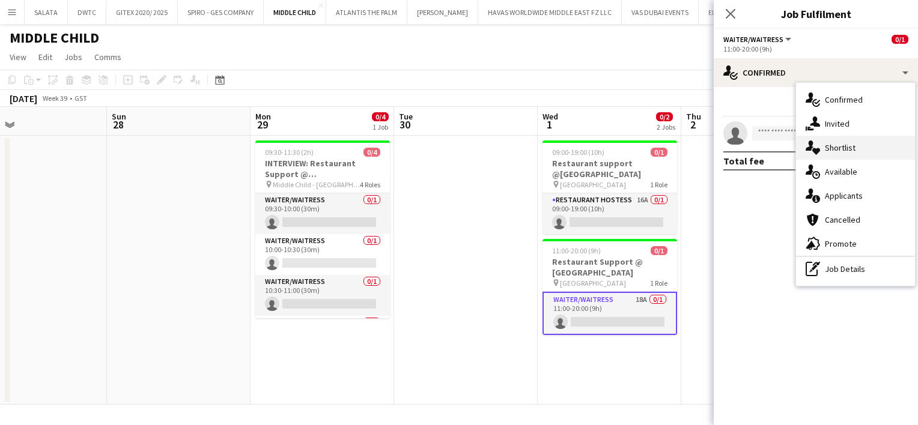
click at [829, 145] on span "Shortlist" at bounding box center [840, 147] width 31 height 11
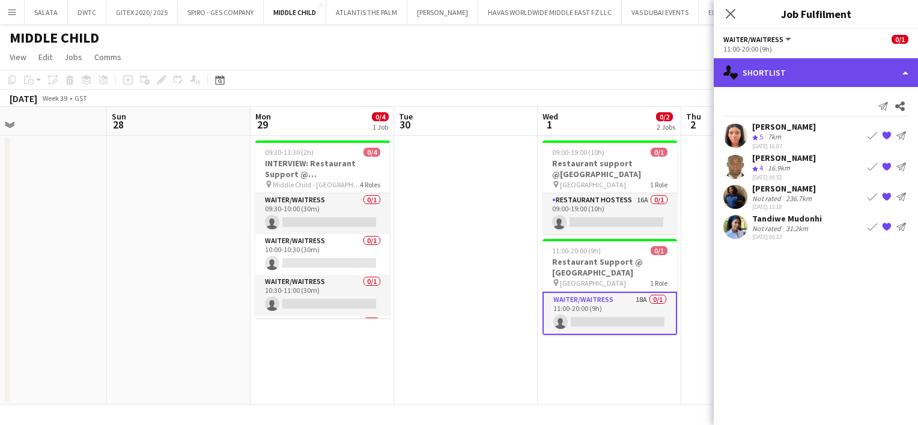
click at [779, 65] on div "single-neutral-actions-heart Shortlist" at bounding box center [816, 72] width 204 height 29
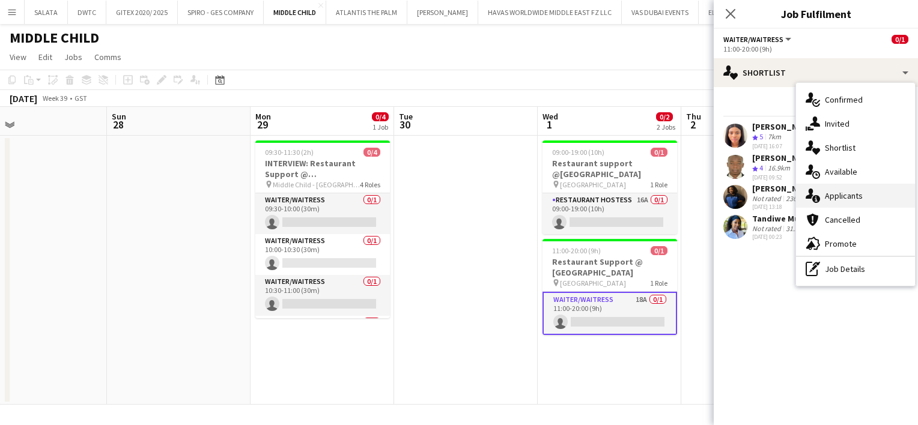
click at [819, 199] on div "single-neutral-actions-information Applicants" at bounding box center [855, 196] width 119 height 24
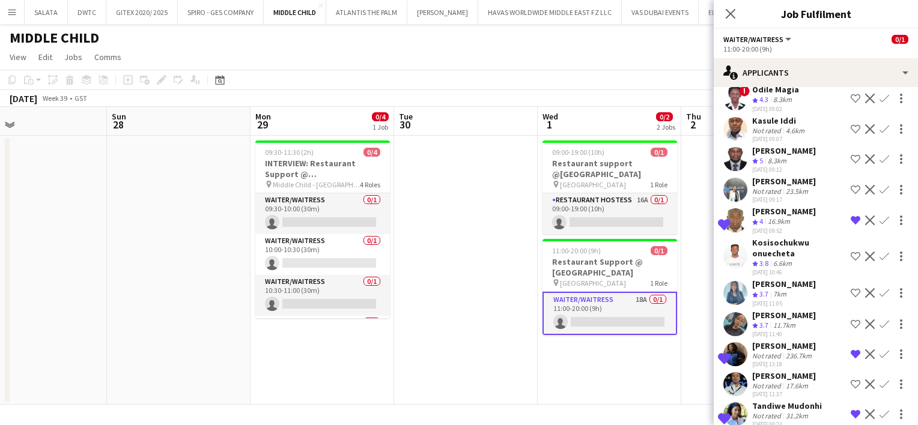
scroll to position [276, 0]
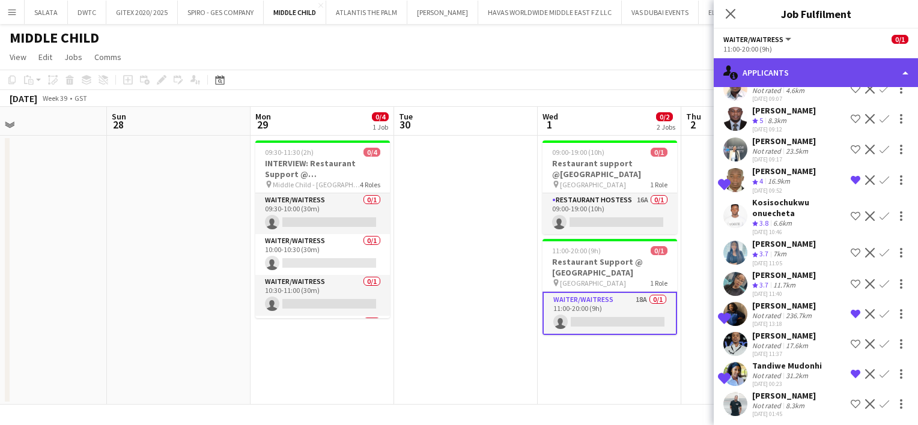
click at [768, 73] on div "single-neutral-actions-information Applicants" at bounding box center [816, 72] width 204 height 29
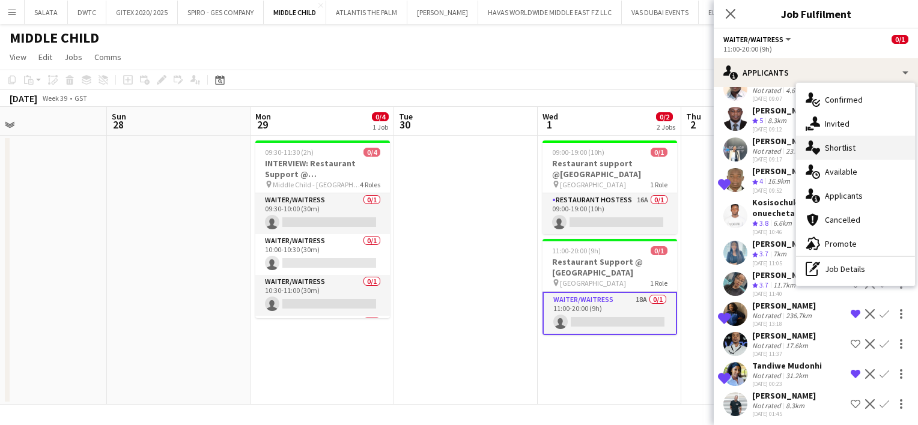
click at [819, 150] on icon at bounding box center [816, 151] width 8 height 7
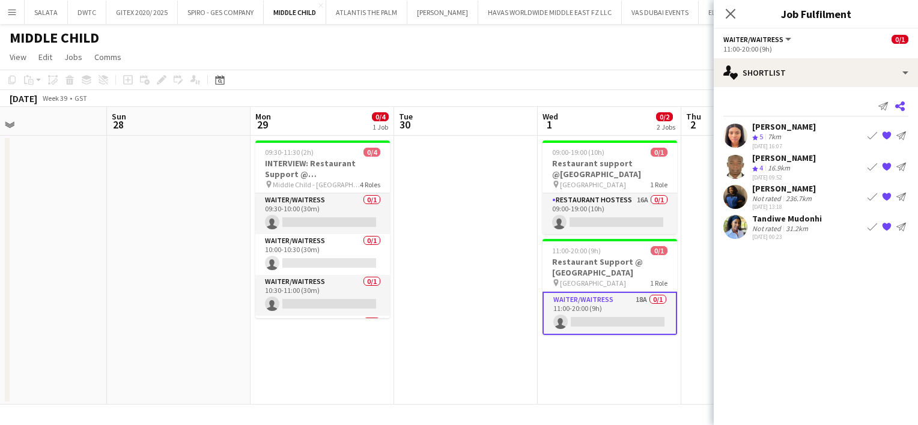
click at [900, 106] on icon "Share" at bounding box center [900, 107] width 10 height 10
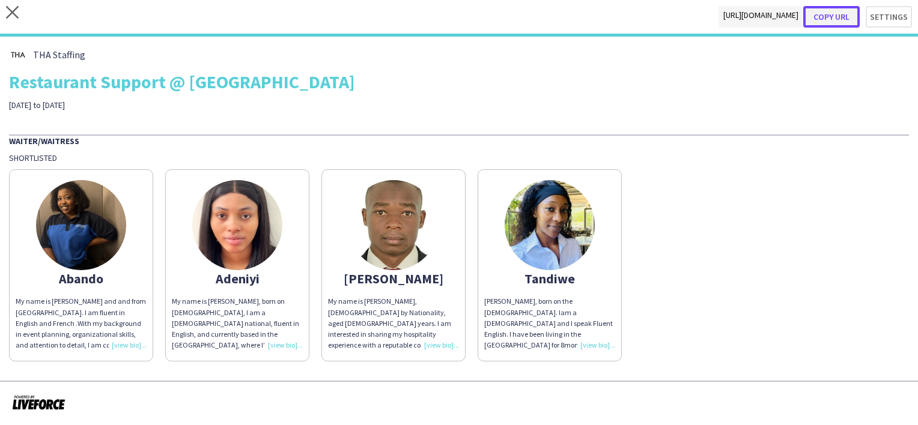
click at [836, 13] on button "Copy url" at bounding box center [831, 17] width 56 height 22
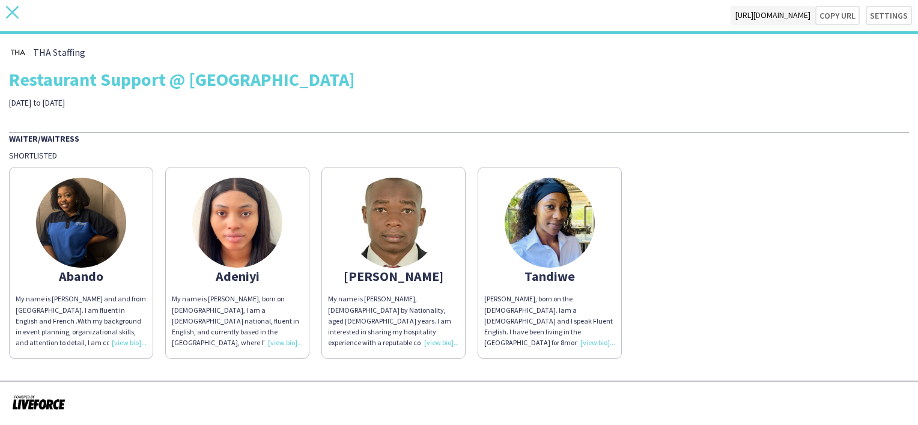
click at [14, 10] on icon at bounding box center [12, 12] width 13 height 13
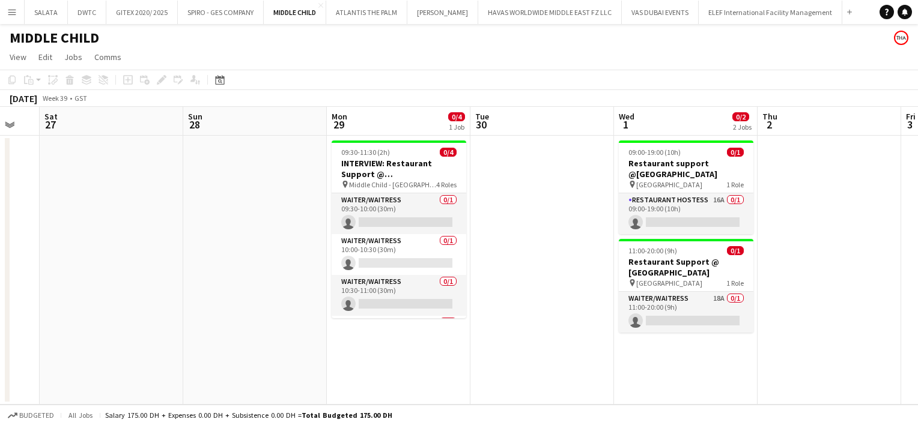
scroll to position [0, 539]
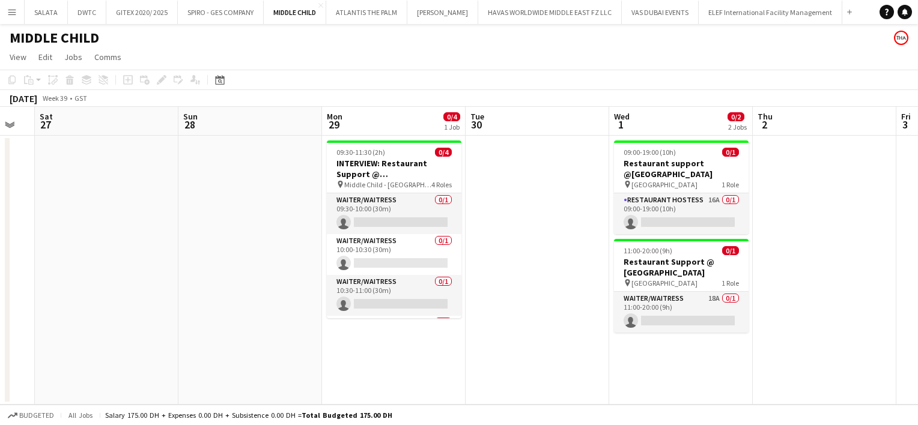
drag, startPoint x: 757, startPoint y: 252, endPoint x: 218, endPoint y: 261, distance: 539.5
click at [218, 261] on app-calendar-viewport "Tue 23 Wed 24 Thu 25 Fri 26 Sat 27 Sun 28 Mon 29 0/4 1 Job Tue 30 Wed 1 0/2 2 J…" at bounding box center [459, 256] width 918 height 298
click at [670, 201] on app-card-role "Restaurant Hostess 16A 0/1 09:00-19:00 (10h) single-neutral-actions" at bounding box center [681, 213] width 135 height 41
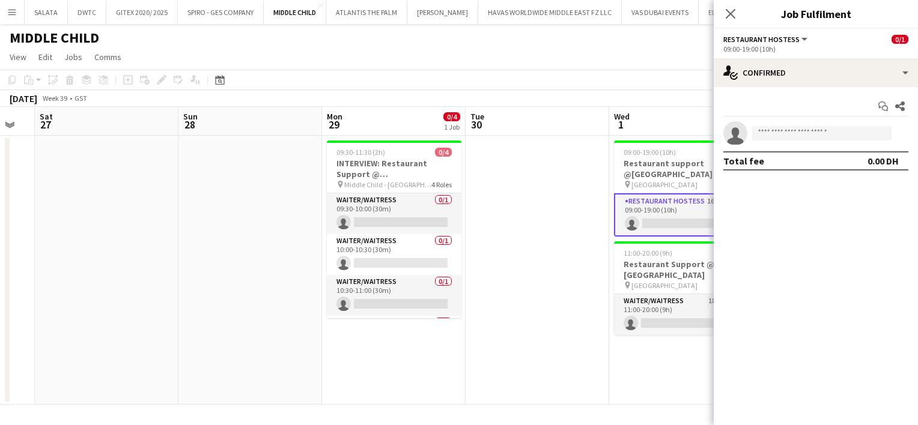
click at [806, 88] on div "Start chat Share single-neutral-actions Total fee 0.00 DH" at bounding box center [816, 133] width 204 height 93
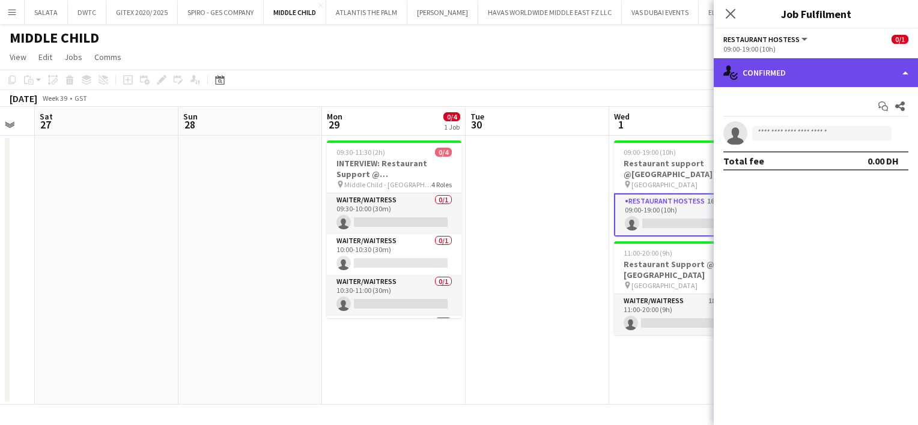
click at [810, 79] on div "single-neutral-actions-check-2 Confirmed" at bounding box center [816, 72] width 204 height 29
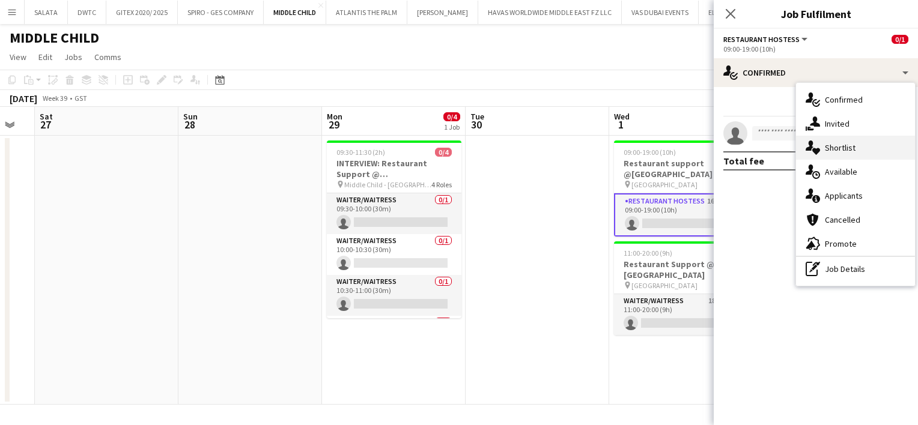
click at [849, 150] on span "Shortlist" at bounding box center [840, 147] width 31 height 11
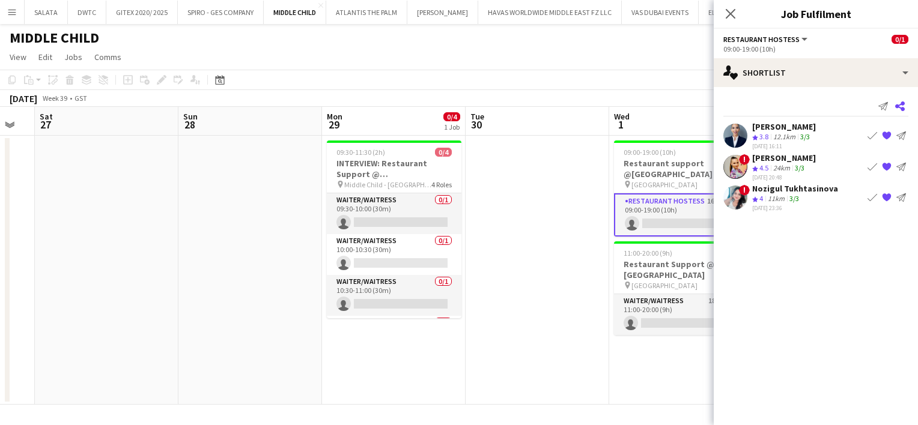
click at [900, 105] on icon at bounding box center [900, 107] width 10 height 10
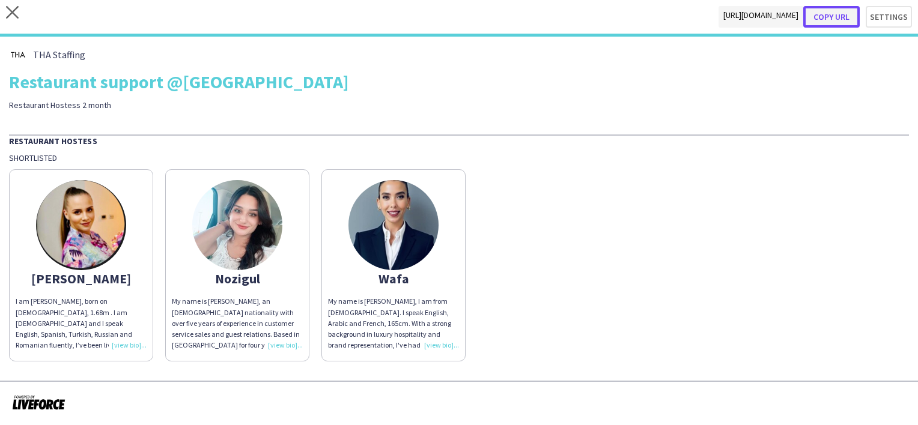
click at [828, 14] on button "Copy url" at bounding box center [831, 17] width 56 height 22
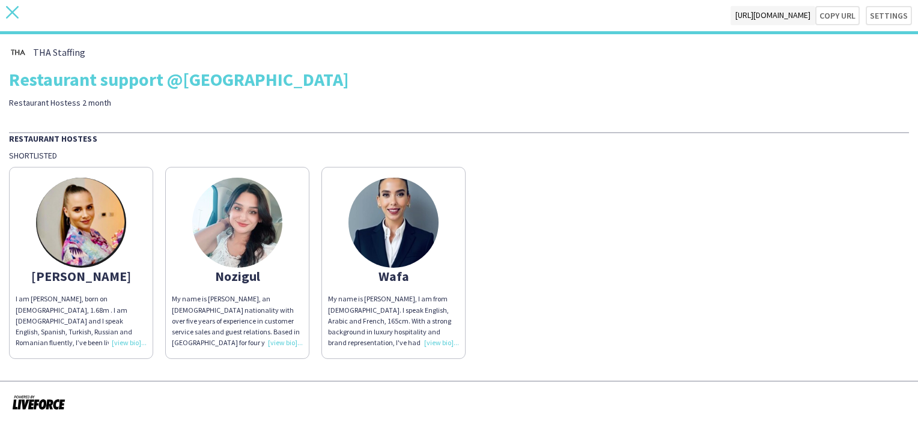
click at [13, 10] on icon "close" at bounding box center [12, 12] width 13 height 13
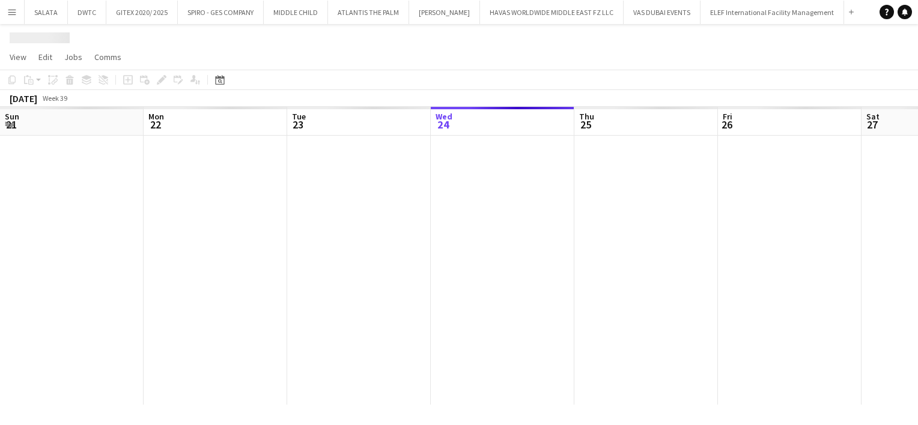
scroll to position [0, 287]
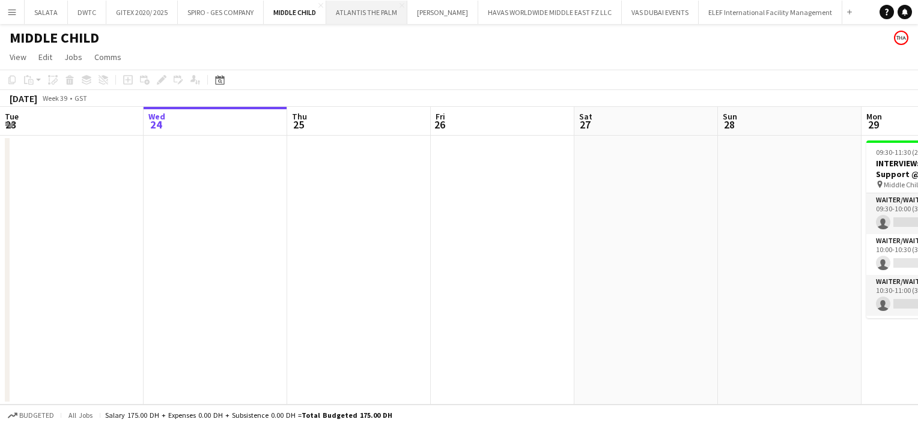
click at [342, 22] on button "ATLANTIS THE PALM Close" at bounding box center [366, 12] width 81 height 23
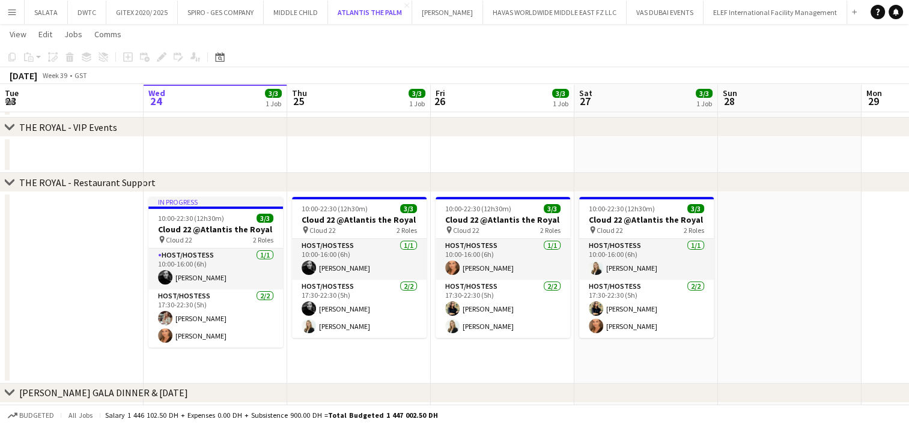
scroll to position [229, 0]
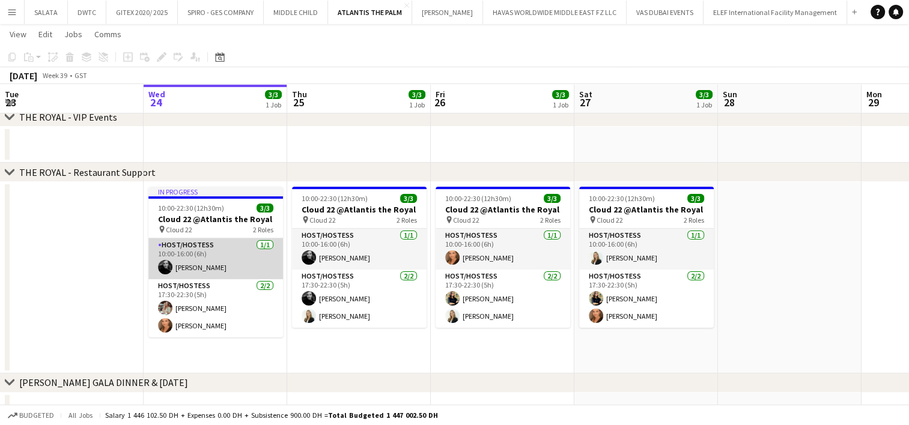
click at [217, 250] on app-card-role "Host/Hostess [DATE] 10:00-16:00 (6h) [PERSON_NAME]" at bounding box center [215, 258] width 135 height 41
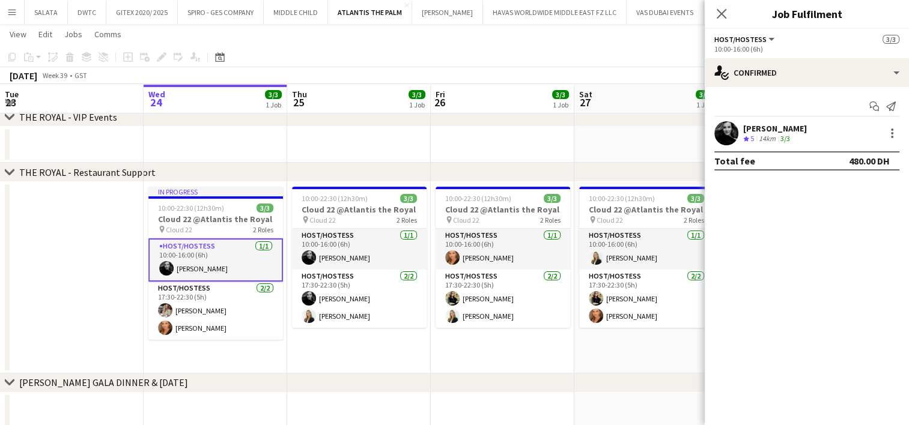
click at [729, 133] on app-user-avatar at bounding box center [726, 133] width 24 height 24
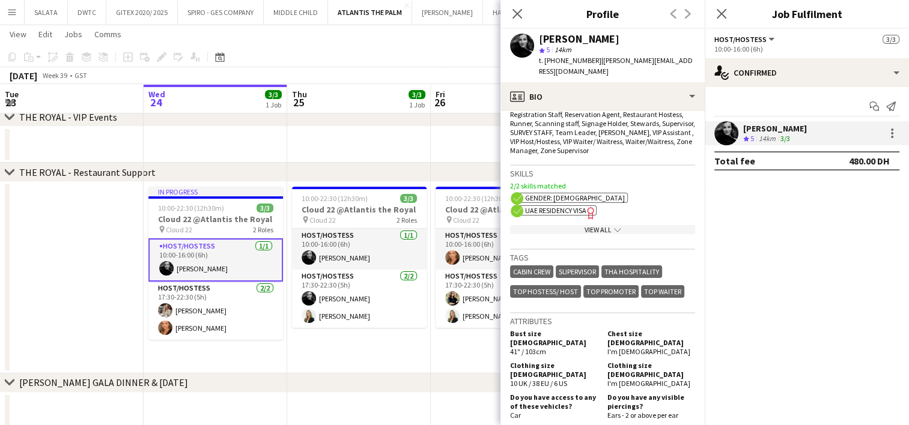
scroll to position [509, 0]
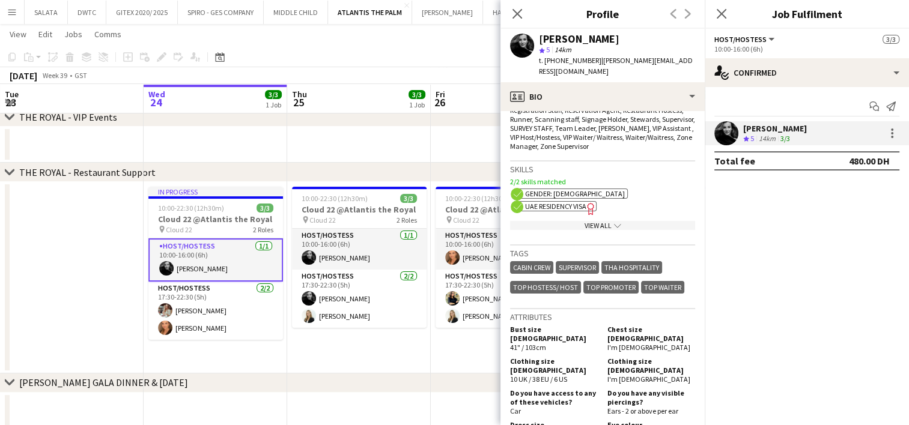
click at [575, 221] on div "View All chevron-down" at bounding box center [602, 225] width 185 height 9
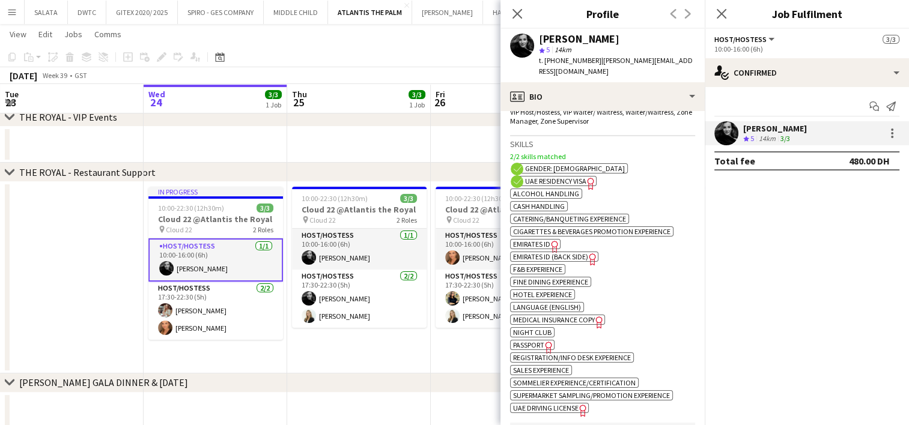
scroll to position [535, 0]
click at [536, 176] on span "UAE Residency Visa" at bounding box center [555, 180] width 61 height 9
click at [516, 14] on icon at bounding box center [516, 13] width 11 height 11
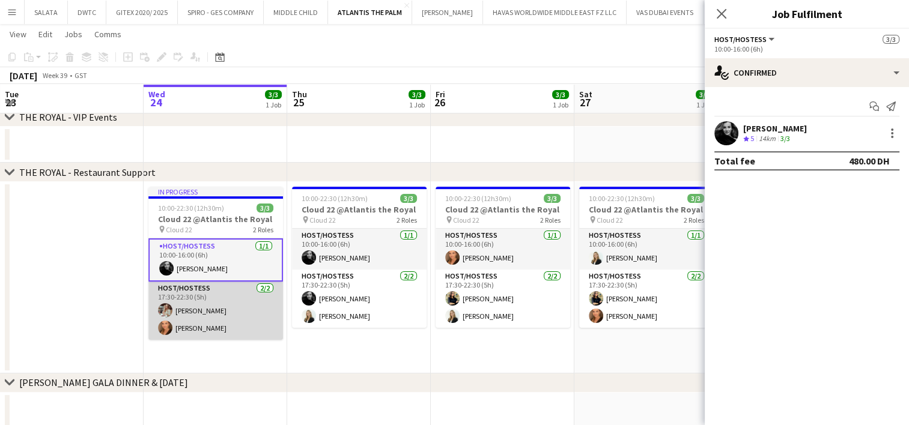
click at [223, 317] on app-card-role "Host/Hostess [DATE] 17:30-22:30 (5h) [PERSON_NAME] [PERSON_NAME]" at bounding box center [215, 311] width 135 height 58
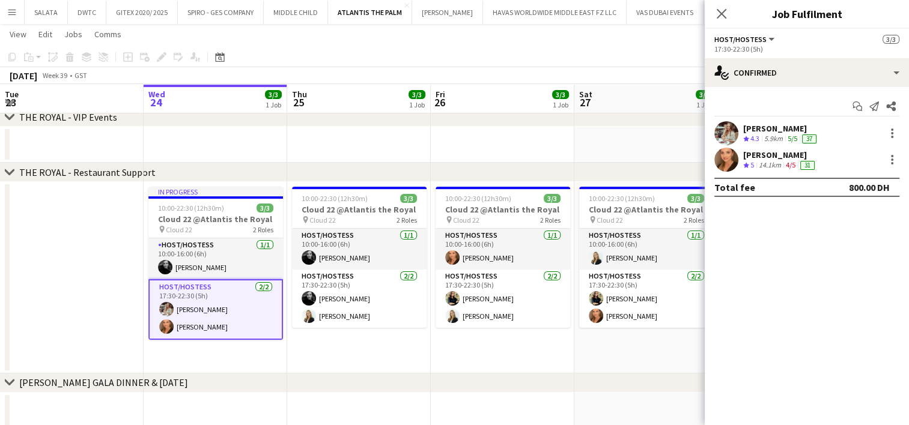
click at [729, 133] on app-user-avatar at bounding box center [726, 133] width 24 height 24
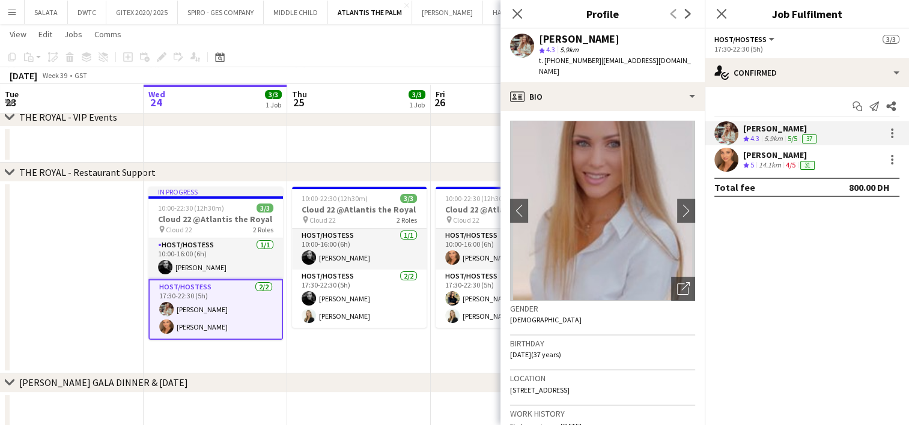
click at [723, 163] on app-user-avatar at bounding box center [726, 160] width 24 height 24
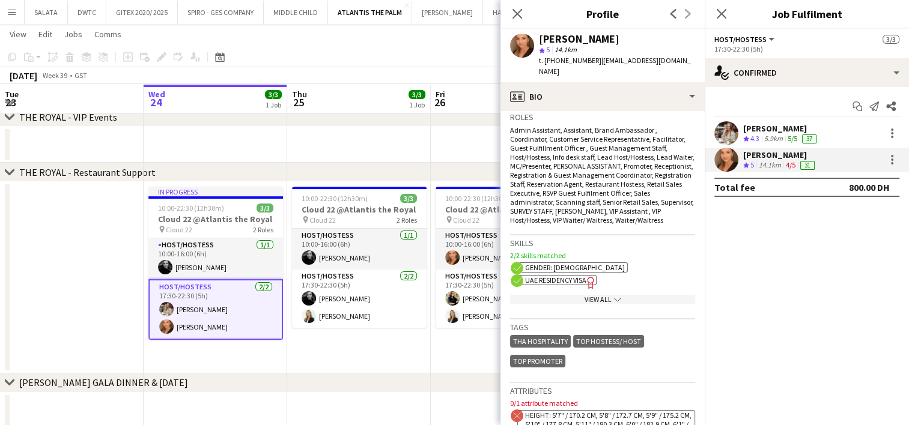
scroll to position [419, 0]
click at [599, 293] on div "View All chevron-down" at bounding box center [602, 297] width 185 height 9
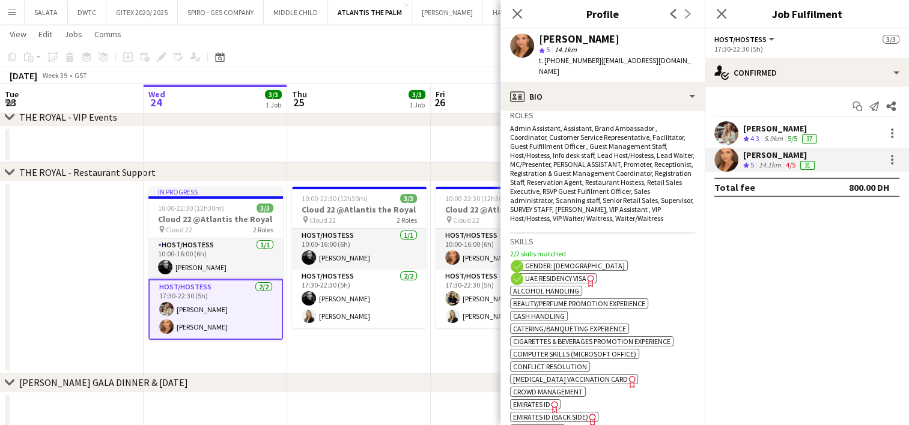
scroll to position [1067, 0]
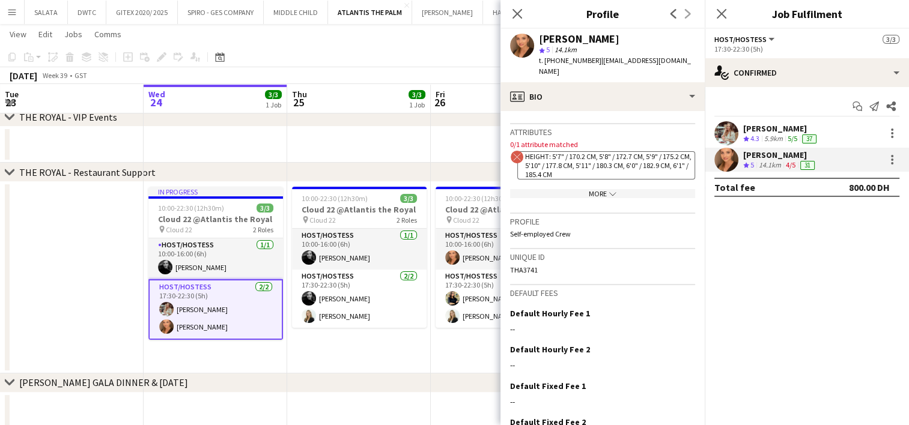
click at [609, 198] on icon "chevron-down" at bounding box center [612, 193] width 7 height 7
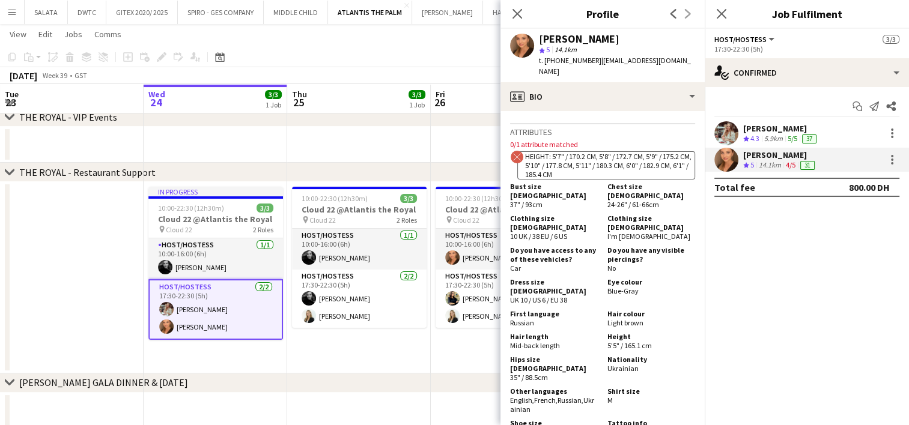
click at [724, 133] on app-user-avatar at bounding box center [726, 133] width 24 height 24
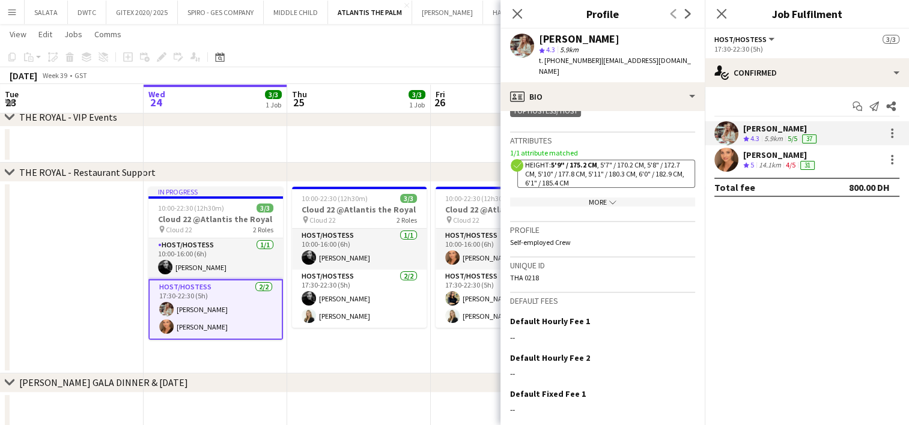
scroll to position [647, 0]
click at [593, 205] on div "More chevron-down" at bounding box center [602, 200] width 185 height 9
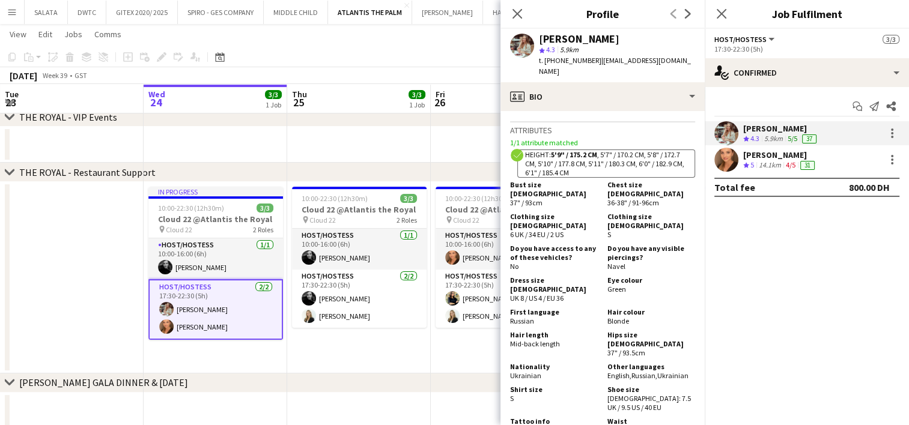
scroll to position [654, 0]
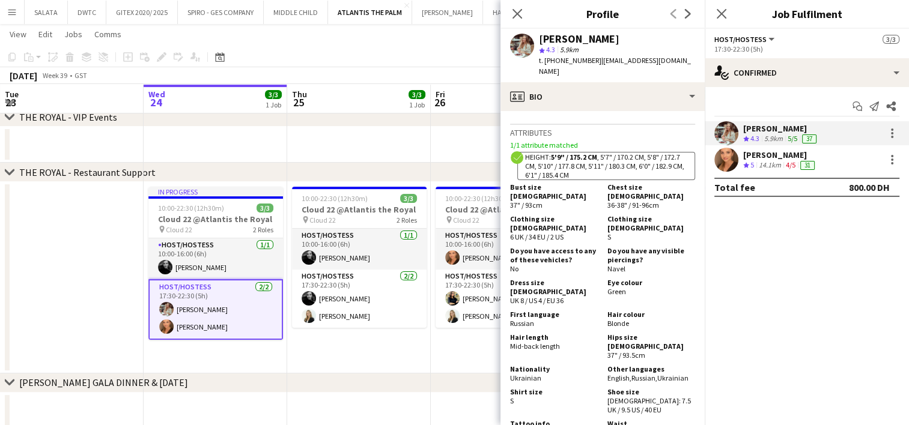
drag, startPoint x: 510, startPoint y: 151, endPoint x: 580, endPoint y: 154, distance: 69.7
click at [580, 150] on p "1/1 attribute matched" at bounding box center [602, 145] width 185 height 9
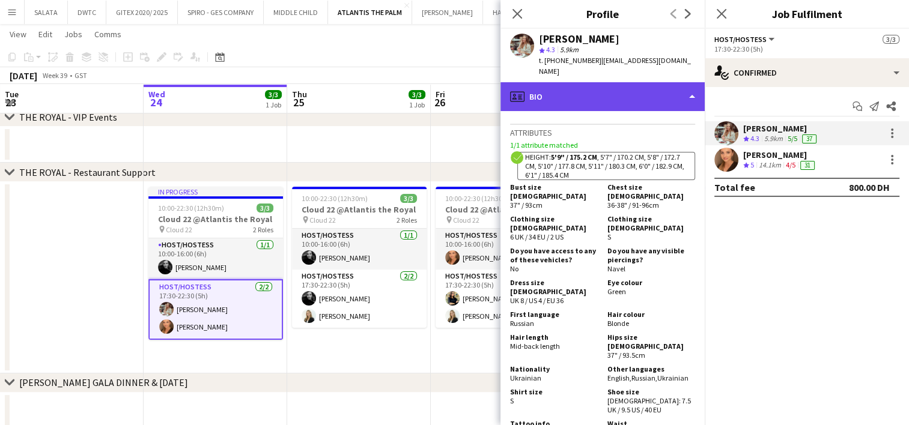
drag, startPoint x: 580, startPoint y: 154, endPoint x: 554, endPoint y: 81, distance: 77.5
click at [554, 82] on div "profile Bio" at bounding box center [602, 96] width 204 height 29
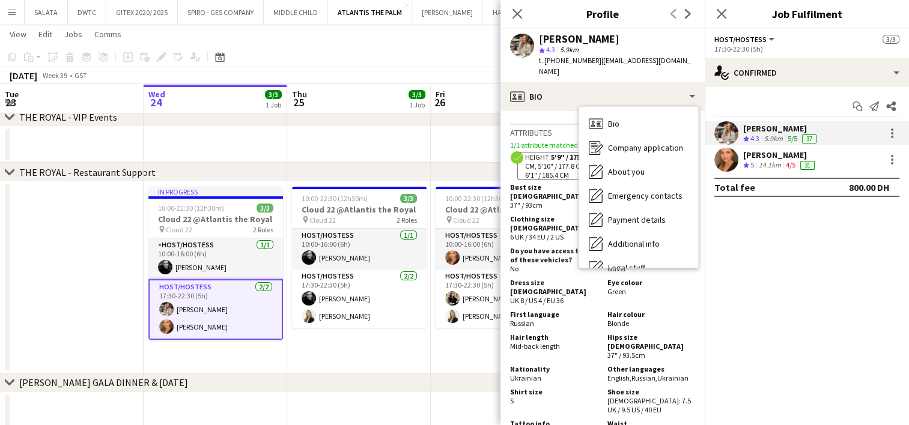
click at [723, 159] on app-user-avatar at bounding box center [726, 160] width 24 height 24
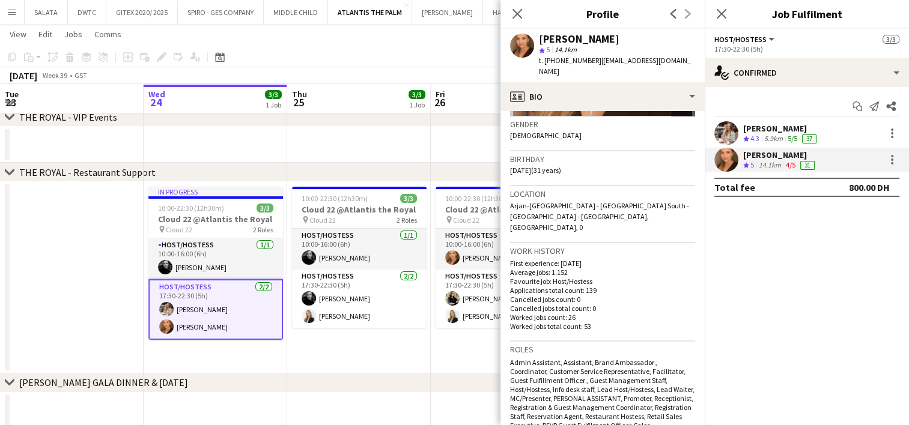
scroll to position [0, 0]
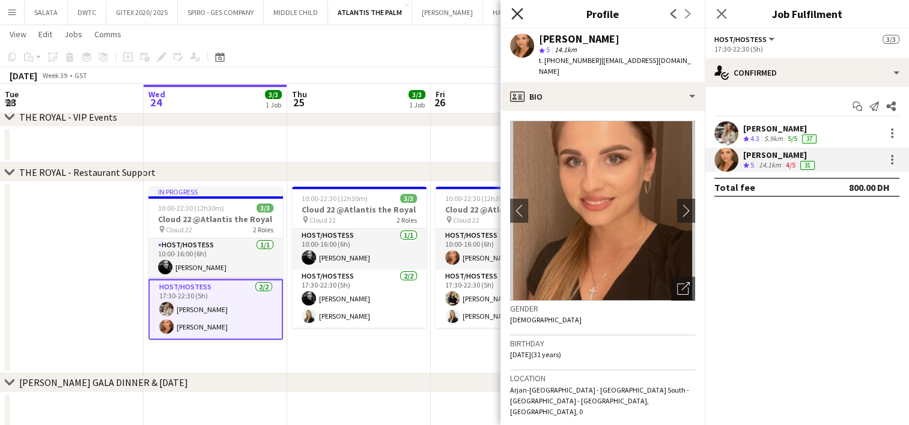
click at [517, 13] on icon at bounding box center [516, 13] width 11 height 11
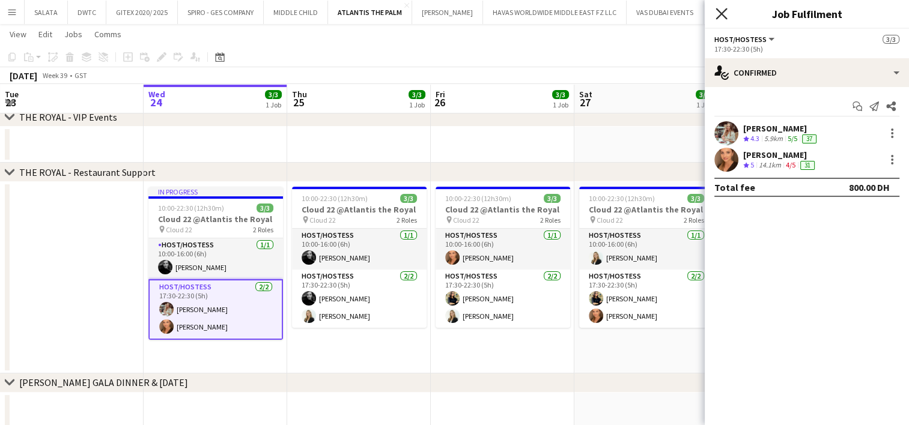
click at [718, 13] on icon "Close pop-in" at bounding box center [720, 13] width 11 height 11
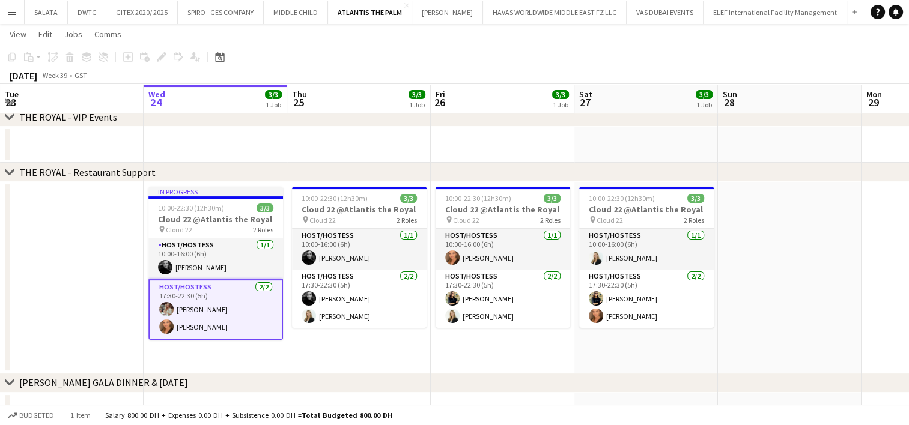
click at [14, 10] on app-icon "Menu" at bounding box center [12, 12] width 10 height 10
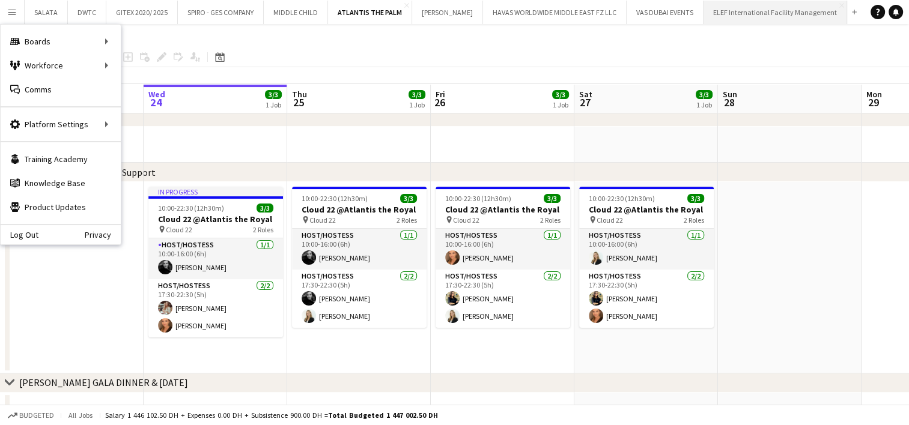
click at [738, 19] on button "ELEF International Facility Management Close" at bounding box center [775, 12] width 144 height 23
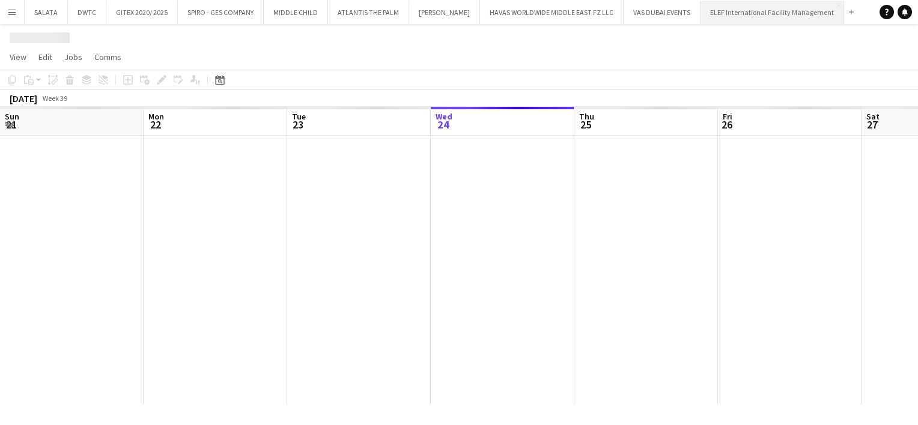
scroll to position [0, 287]
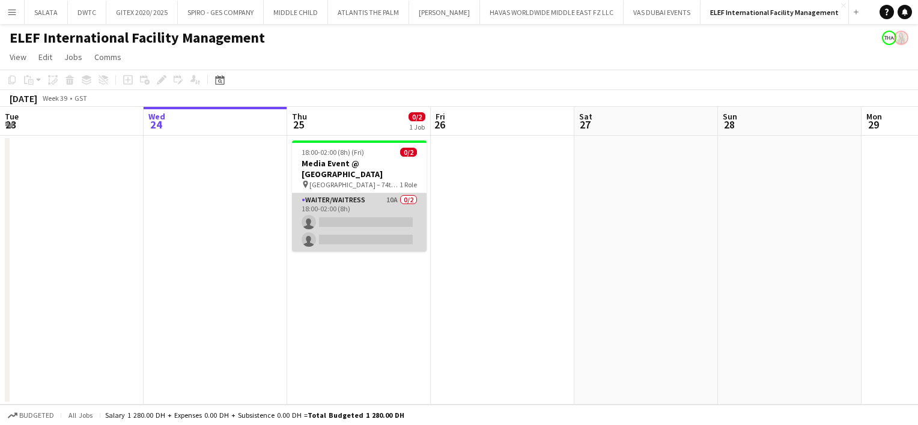
click at [357, 207] on app-card-role "Waiter/Waitress 10A 0/2 18:00-02:00 (8h) single-neutral-actions single-neutral-…" at bounding box center [359, 222] width 135 height 58
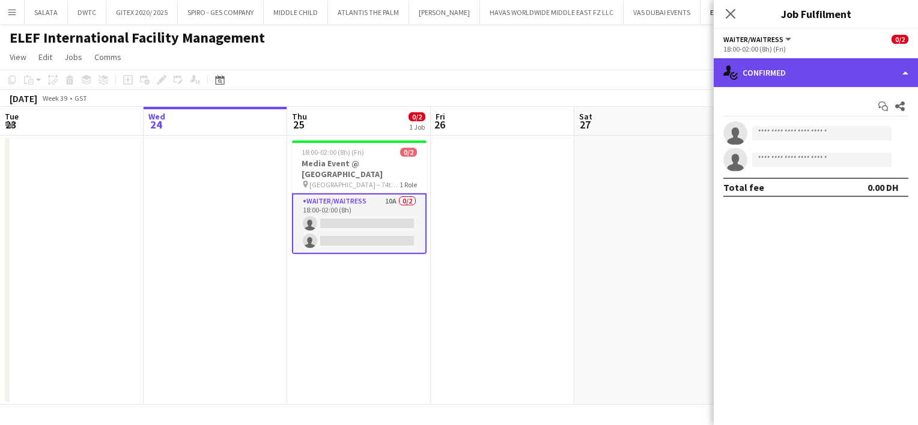
click at [791, 70] on div "single-neutral-actions-check-2 Confirmed" at bounding box center [816, 72] width 204 height 29
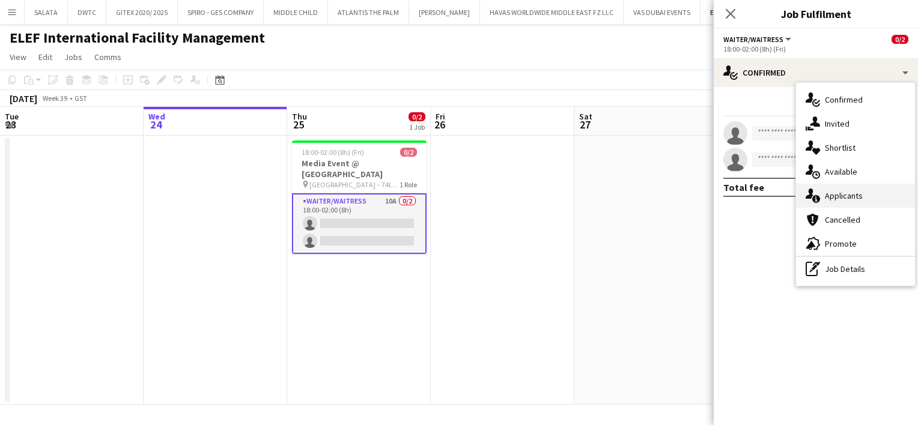
click at [839, 198] on span "Applicants" at bounding box center [844, 195] width 38 height 11
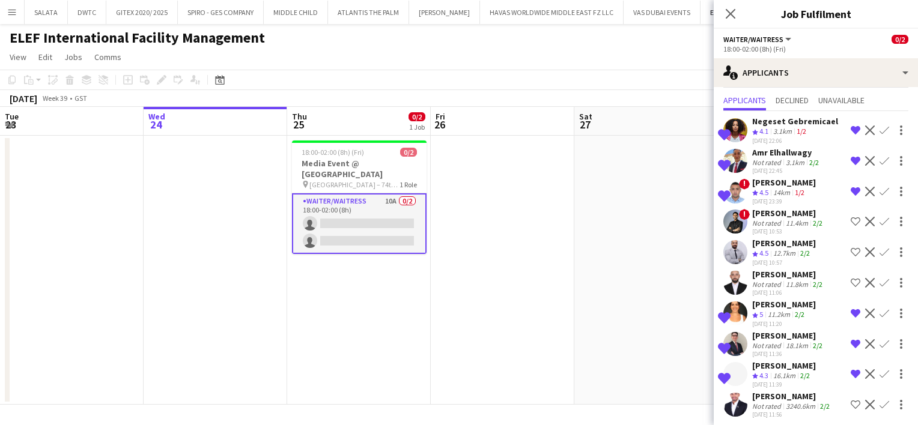
scroll to position [42, 0]
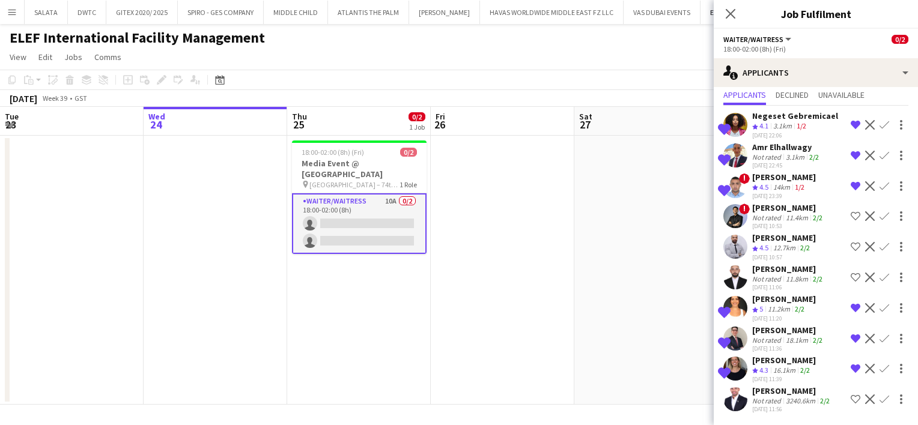
click at [739, 399] on app-user-avatar at bounding box center [735, 399] width 24 height 24
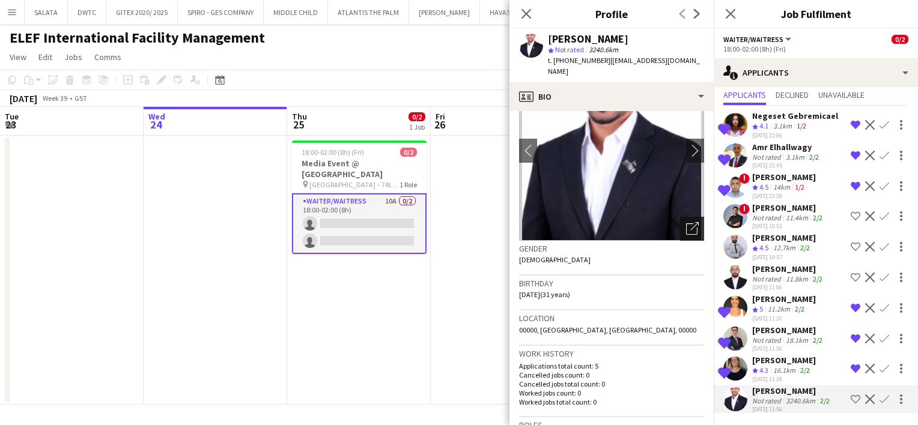
scroll to position [0, 0]
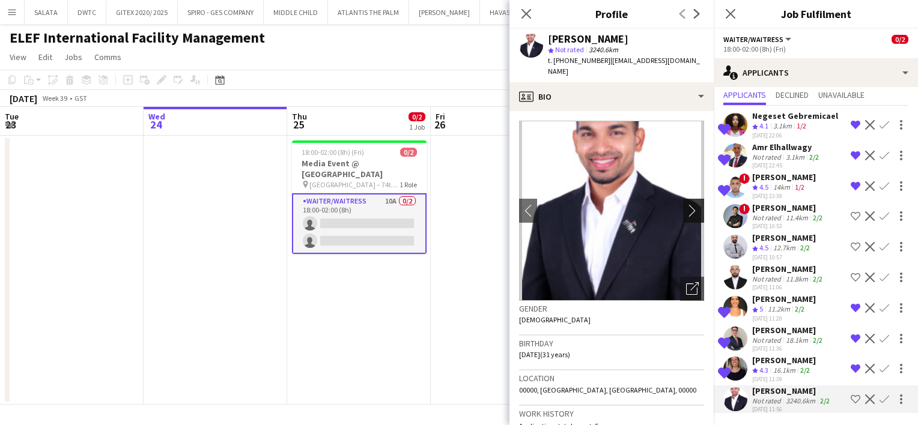
click at [687, 204] on app-icon "chevron-right" at bounding box center [695, 210] width 19 height 13
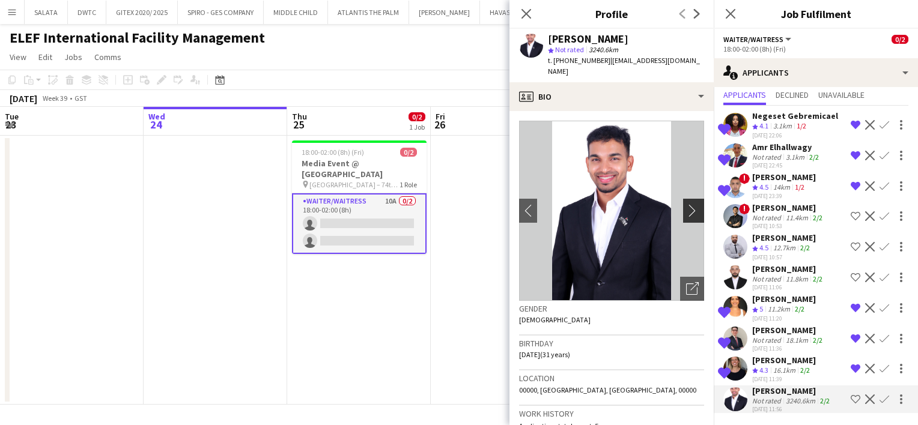
click at [686, 204] on app-icon "chevron-right" at bounding box center [695, 210] width 19 height 13
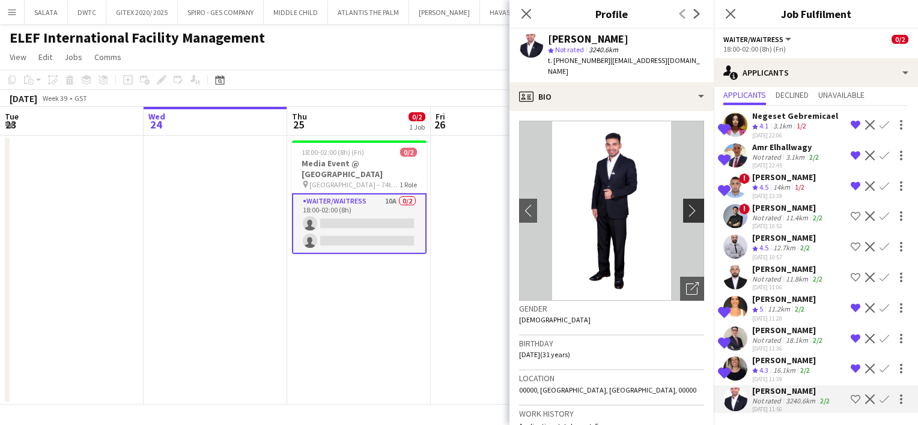
click at [686, 204] on app-icon "chevron-right" at bounding box center [695, 210] width 19 height 13
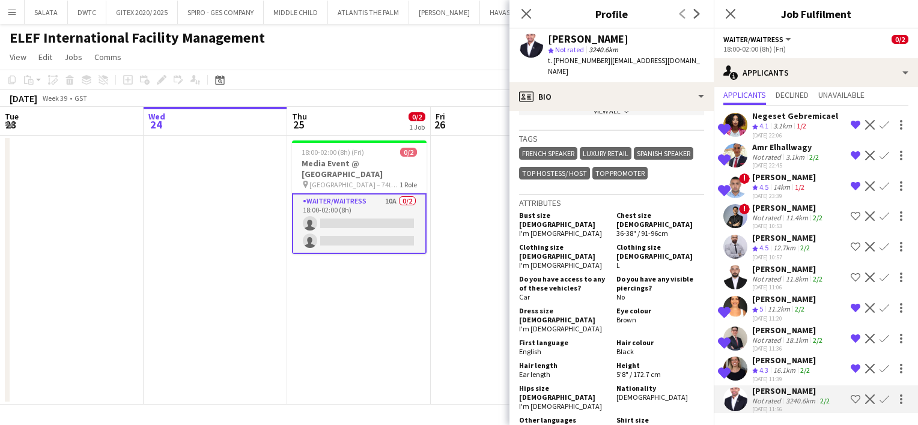
scroll to position [481, 0]
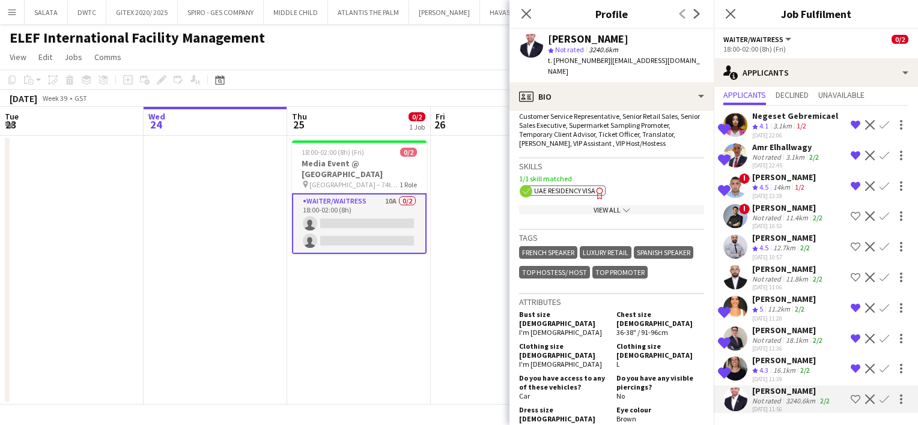
click at [606, 205] on div "View All chevron-down" at bounding box center [611, 209] width 185 height 9
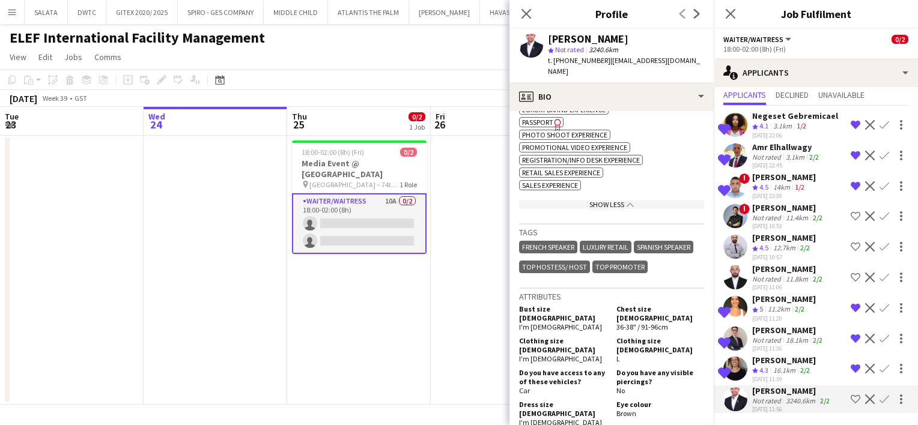
scroll to position [721, 0]
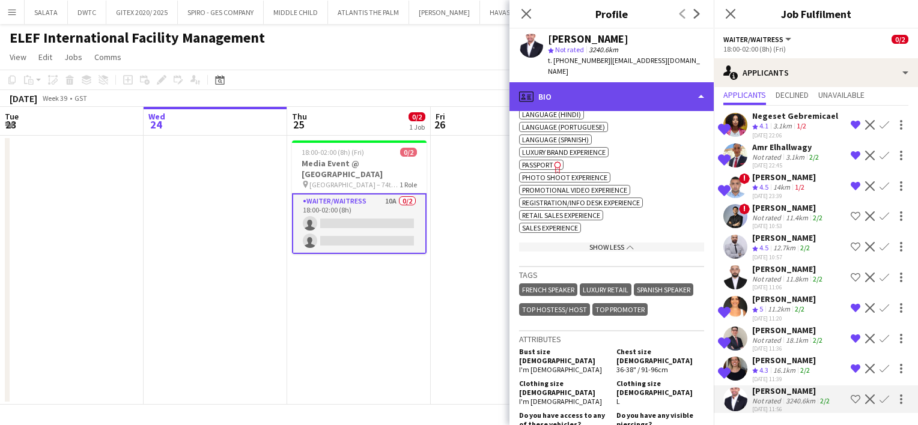
click at [572, 82] on div "profile Bio" at bounding box center [611, 96] width 204 height 29
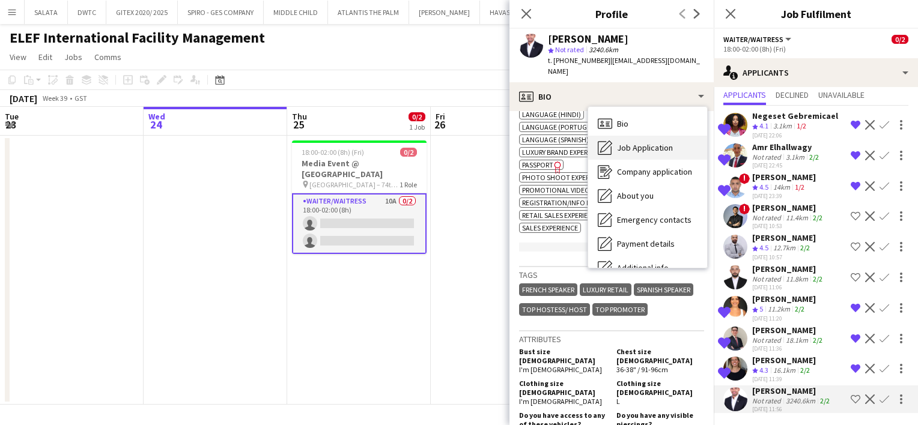
click at [622, 136] on div "Job Application Job Application" at bounding box center [647, 148] width 119 height 24
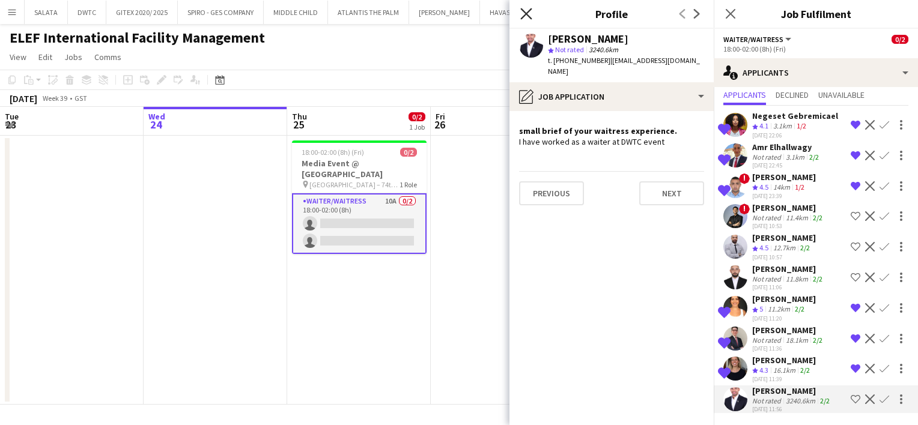
click at [525, 15] on icon at bounding box center [525, 13] width 11 height 11
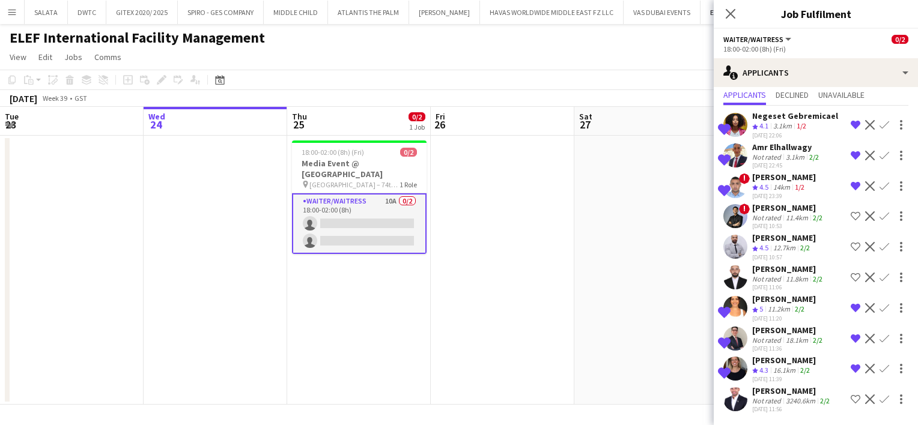
scroll to position [0, 0]
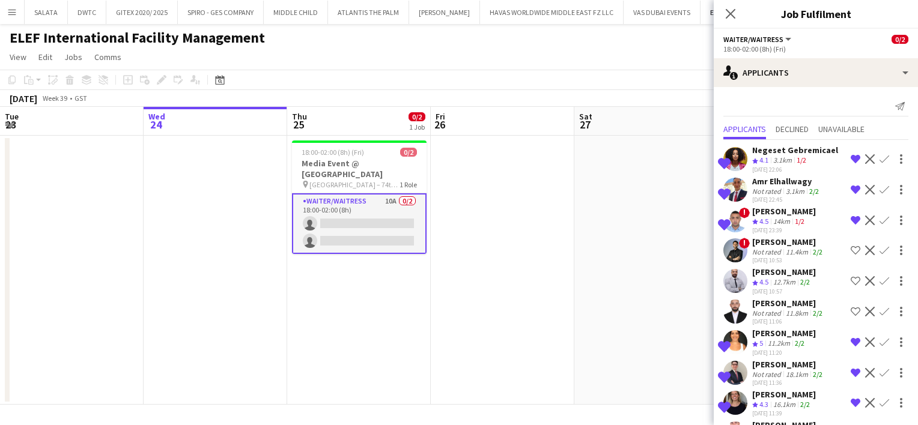
click at [796, 87] on div "Send notification Applicants Declined Unavailable Shortlisted [PERSON_NAME] Cre…" at bounding box center [816, 273] width 204 height 372
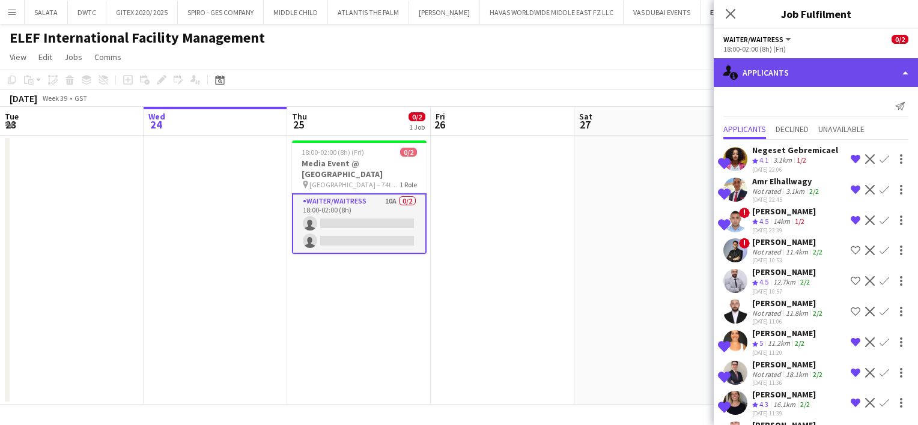
click at [795, 81] on div "single-neutral-actions-information Applicants" at bounding box center [816, 72] width 204 height 29
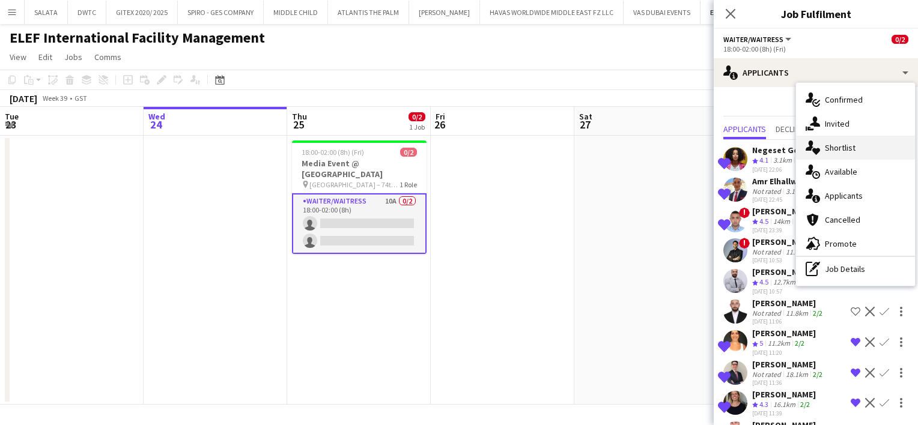
click at [843, 152] on span "Shortlist" at bounding box center [840, 147] width 31 height 11
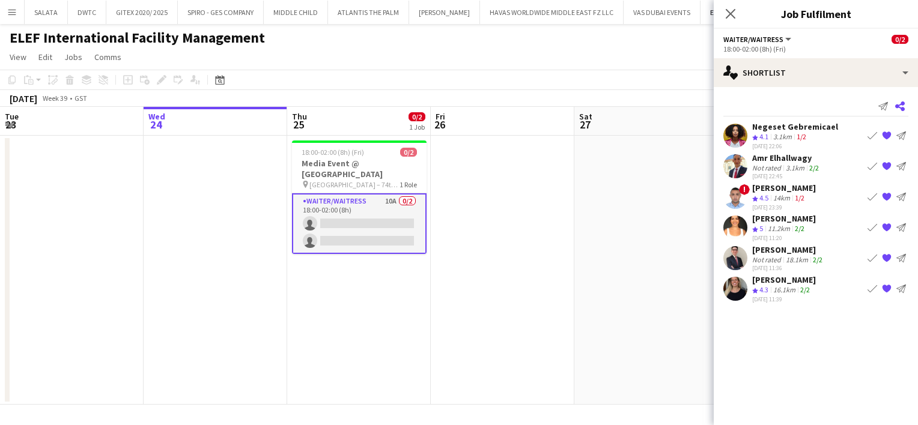
click at [901, 106] on icon "Share" at bounding box center [900, 107] width 10 height 10
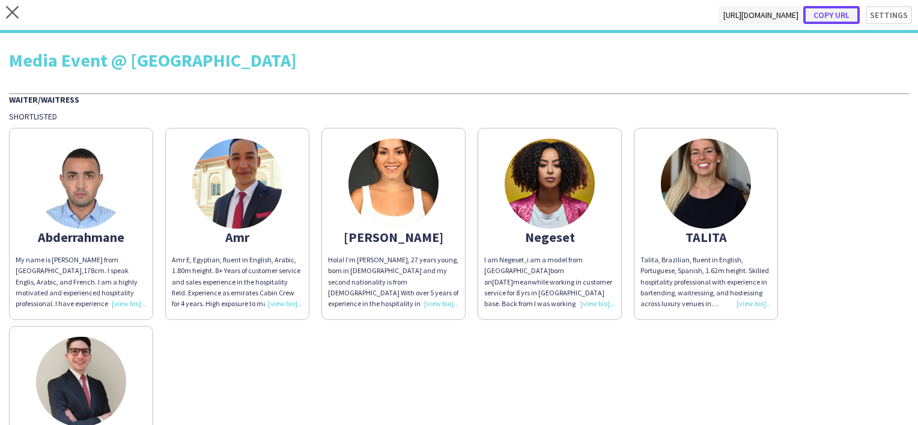
click at [834, 16] on button "Copy url" at bounding box center [831, 15] width 56 height 18
type textarea "**********"
click at [12, 14] on icon "close" at bounding box center [12, 12] width 13 height 13
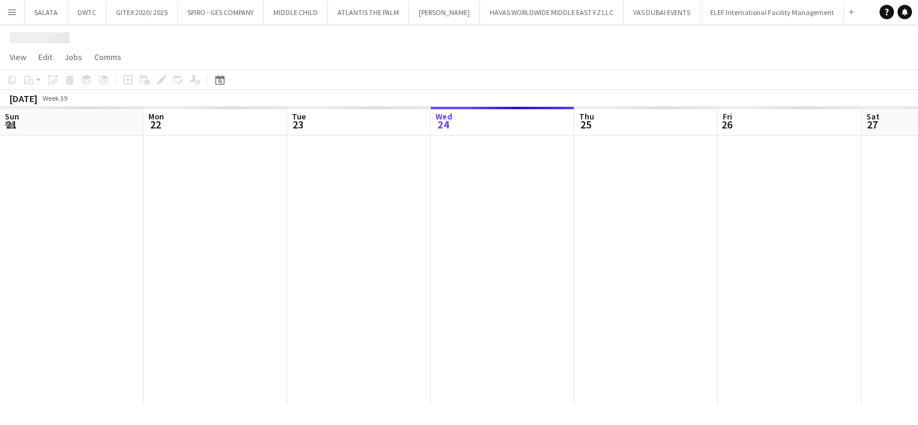
scroll to position [0, 287]
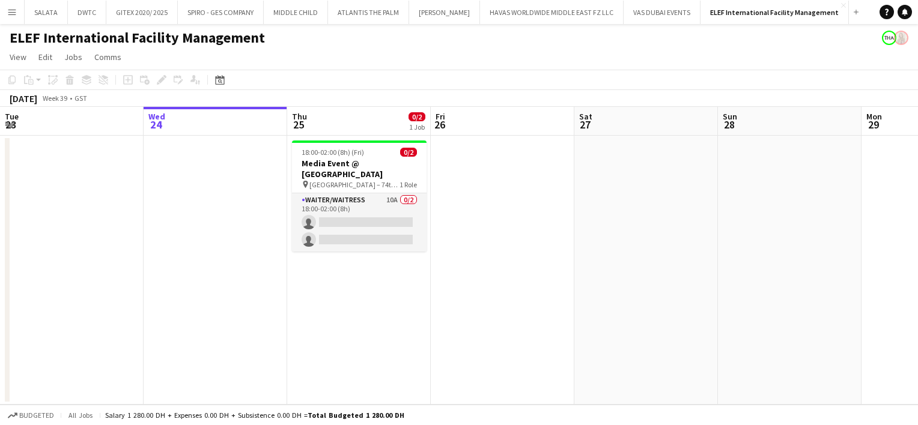
click at [11, 18] on button "Menu" at bounding box center [12, 12] width 24 height 24
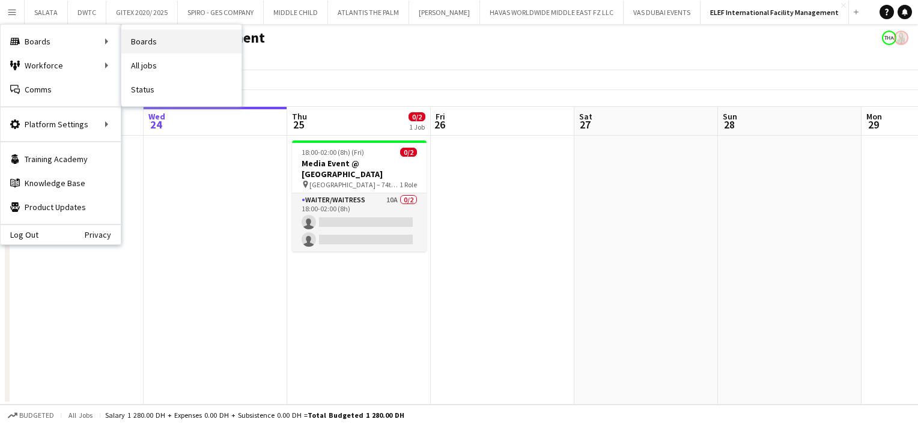
click at [154, 40] on link "Boards" at bounding box center [181, 41] width 120 height 24
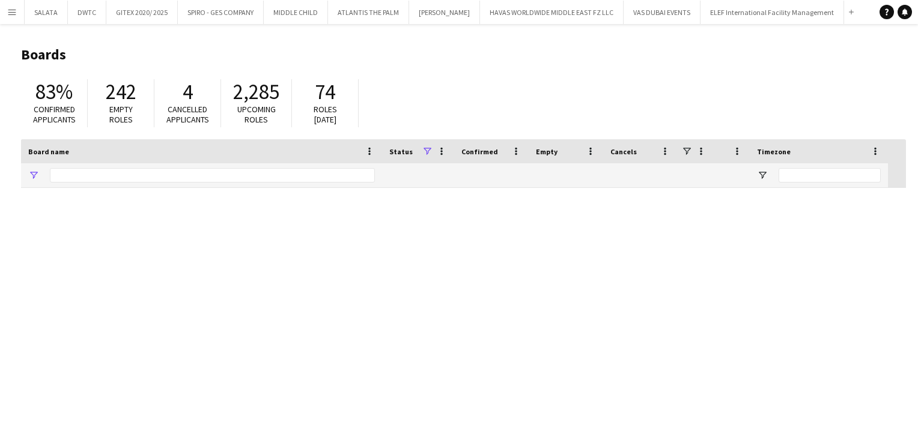
type input "****"
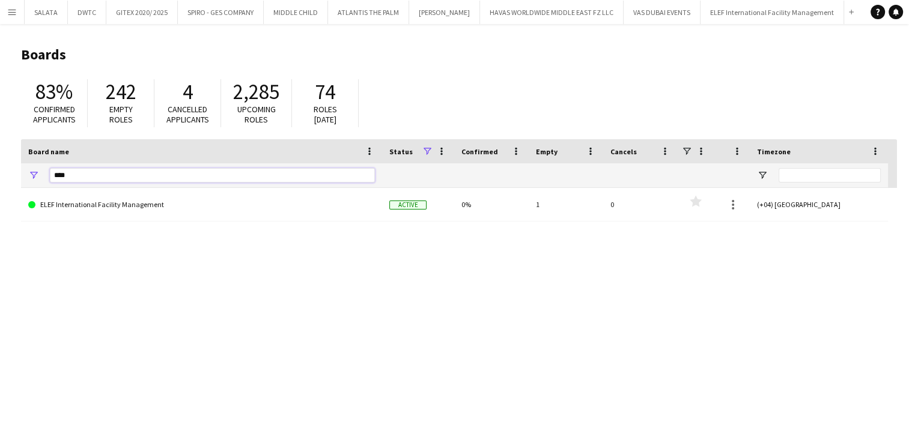
drag, startPoint x: 77, startPoint y: 175, endPoint x: 20, endPoint y: 175, distance: 57.1
click at [20, 175] on main "Boards 83% Confirmed applicants 242 Empty roles 4 Cancelled applicants 2,285 Up…" at bounding box center [454, 241] width 909 height 434
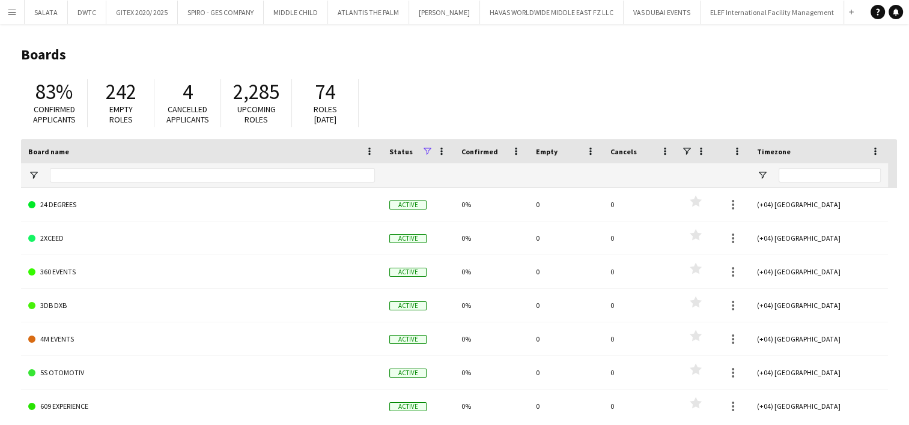
click at [17, 16] on button "Menu" at bounding box center [12, 12] width 24 height 24
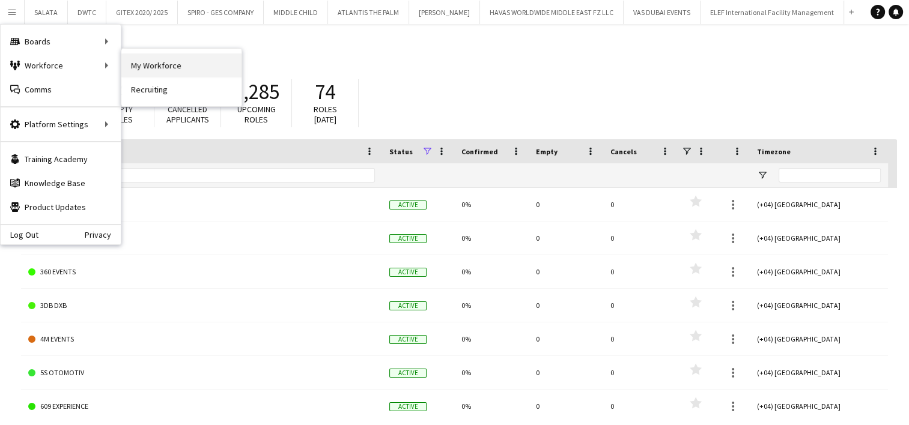
click at [149, 60] on link "My Workforce" at bounding box center [181, 65] width 120 height 24
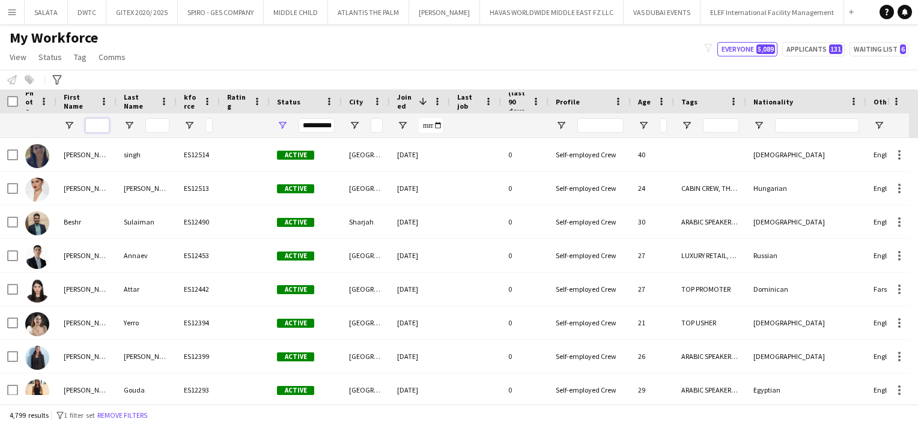
click at [101, 122] on input "First Name Filter Input" at bounding box center [97, 125] width 24 height 14
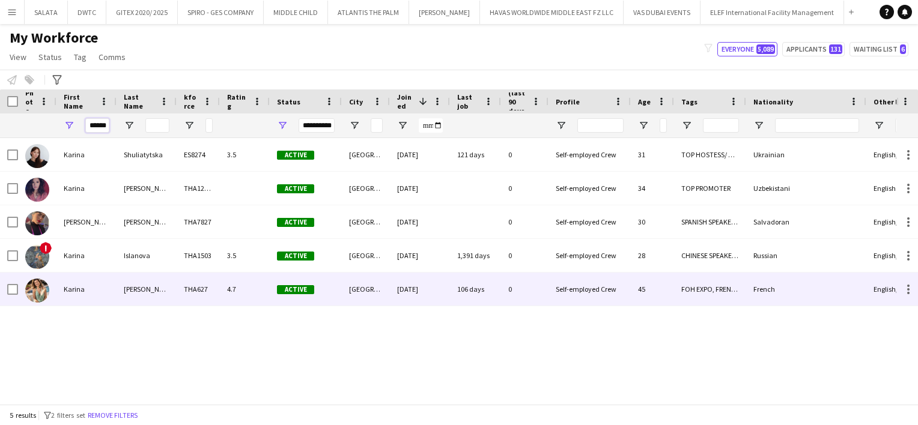
type input "******"
click at [77, 294] on div "Karina" at bounding box center [86, 289] width 60 height 33
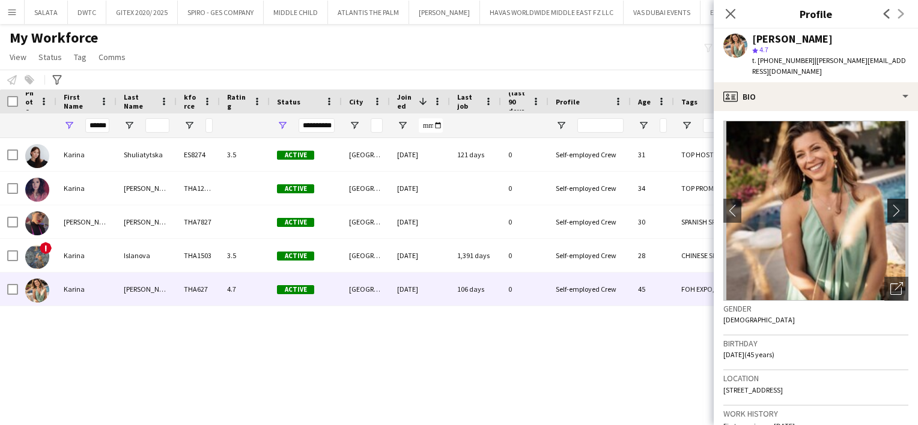
click at [890, 204] on app-icon "chevron-right" at bounding box center [899, 210] width 19 height 13
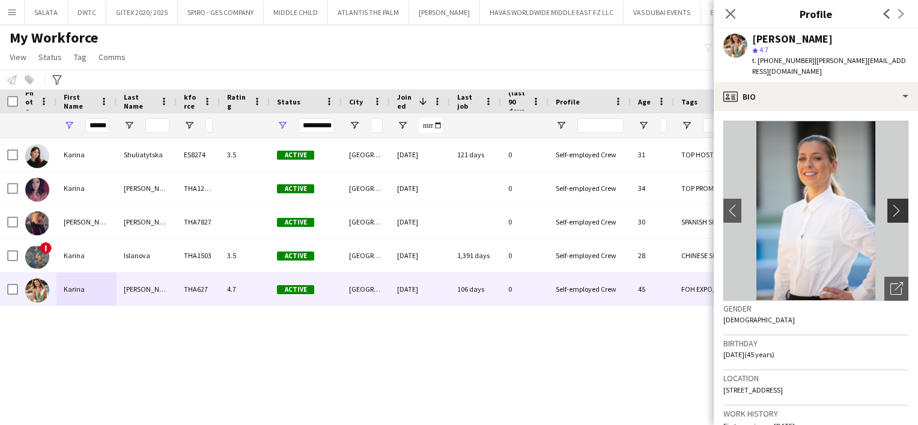
click at [890, 204] on app-icon "chevron-right" at bounding box center [899, 210] width 19 height 13
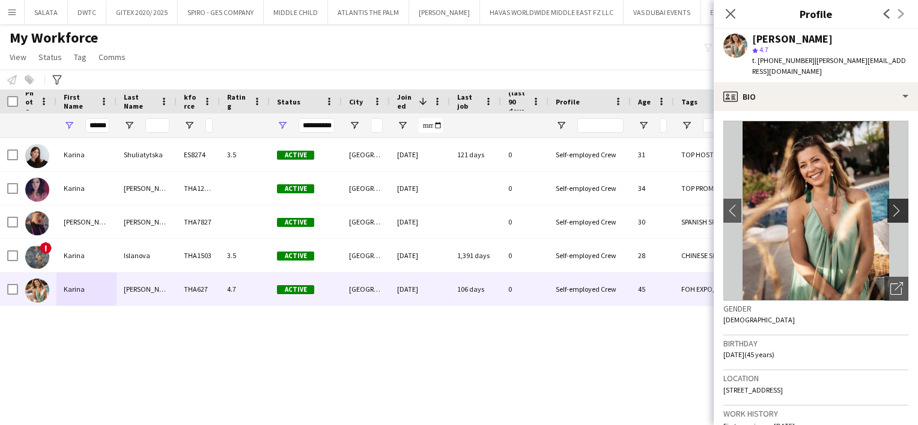
click at [890, 204] on app-icon "chevron-right" at bounding box center [899, 210] width 19 height 13
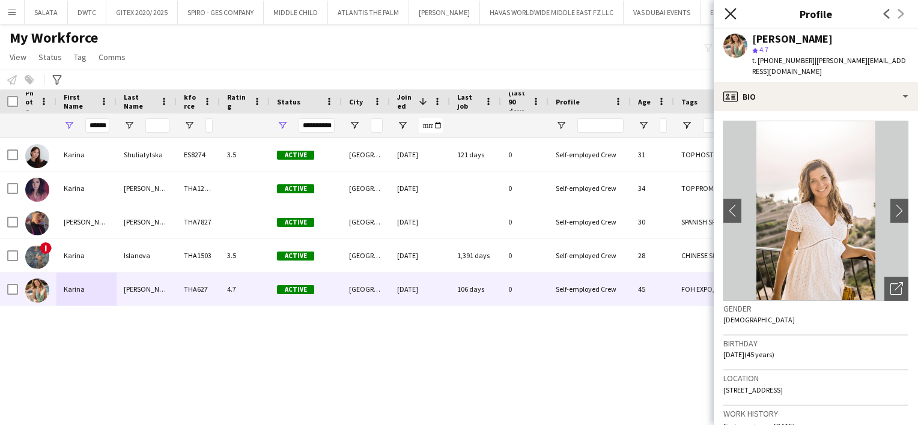
click at [735, 16] on icon "Close pop-in" at bounding box center [729, 13] width 11 height 11
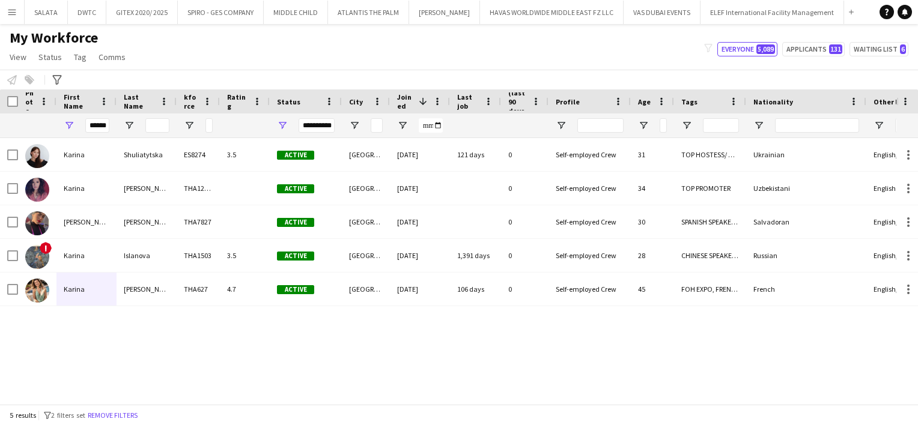
click at [429, 67] on div "My Workforce View Views Default view New view Update view Delete view Edit name…" at bounding box center [459, 49] width 918 height 41
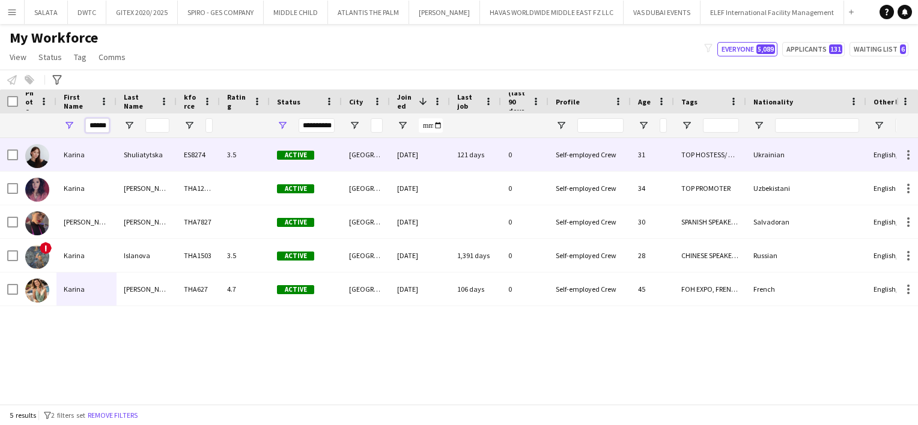
drag, startPoint x: 89, startPoint y: 127, endPoint x: 147, endPoint y: 139, distance: 59.6
click at [147, 139] on div "Workforce Details Crew Attributes Workforce Details Photo" at bounding box center [459, 247] width 918 height 315
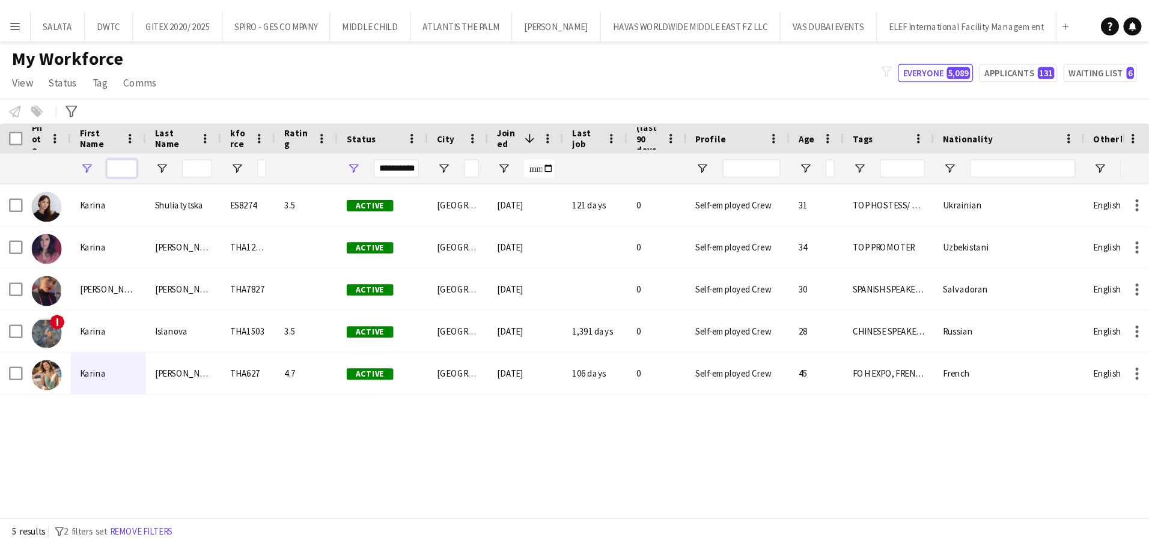
scroll to position [0, 0]
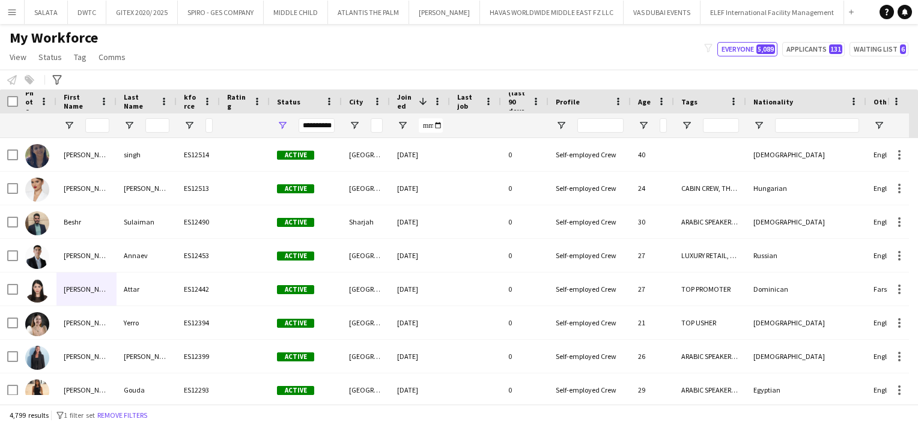
click at [300, 37] on div "My Workforce View Views Default view New view Update view Delete view Edit name…" at bounding box center [459, 49] width 918 height 41
